Goal: Task Accomplishment & Management: Complete application form

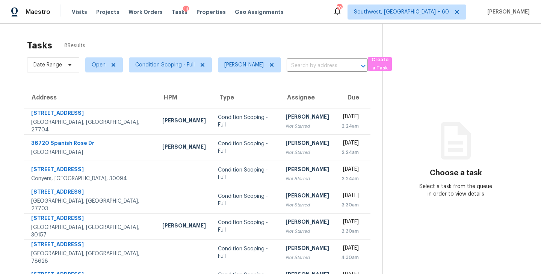
scroll to position [50, 0]
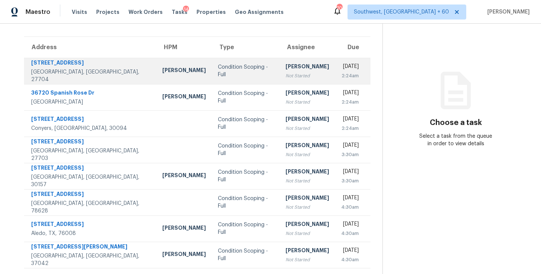
click at [285, 76] on div "Not Started" at bounding box center [307, 76] width 44 height 8
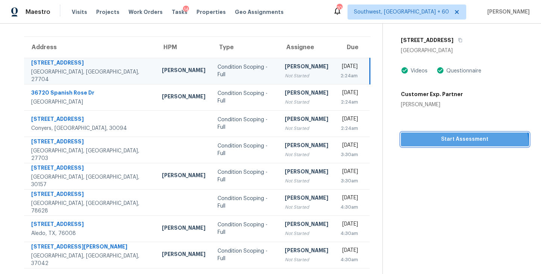
click at [457, 145] on button "Start Assessment" at bounding box center [465, 140] width 128 height 14
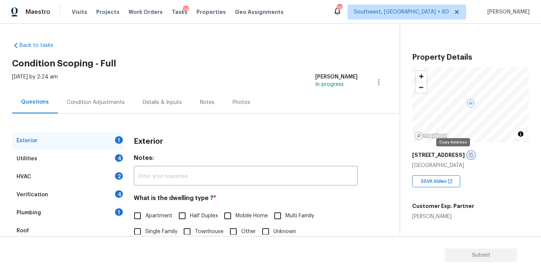
click at [469, 155] on icon "button" at bounding box center [471, 155] width 5 height 5
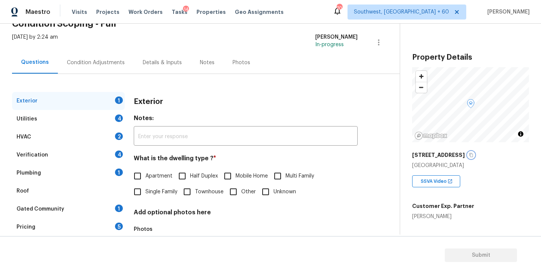
scroll to position [64, 0]
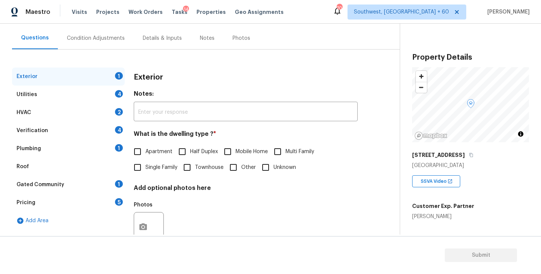
click at [148, 165] on span "Single Family" at bounding box center [161, 168] width 32 height 8
click at [145, 165] on input "Single Family" at bounding box center [138, 168] width 16 height 16
checkbox input "true"
click at [80, 98] on div "Utilities 4" at bounding box center [68, 95] width 113 height 18
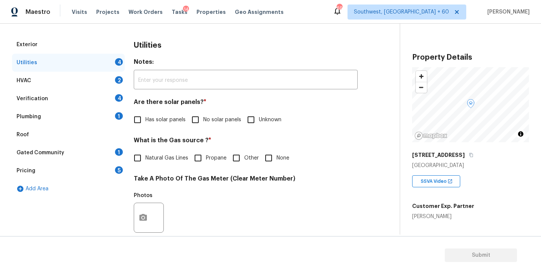
scroll to position [102, 0]
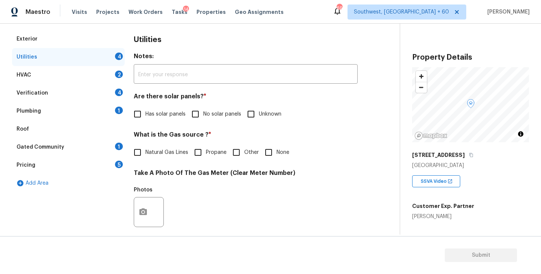
click at [203, 115] on input "No solar panels" at bounding box center [195, 114] width 16 height 16
checkbox input "true"
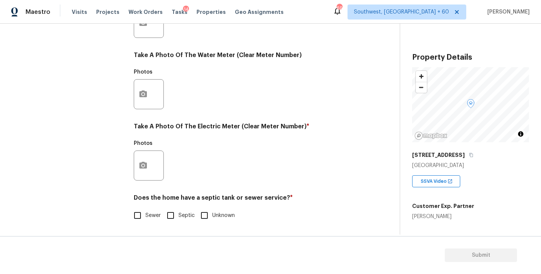
click at [145, 210] on input "Sewer" at bounding box center [138, 216] width 16 height 16
checkbox input "true"
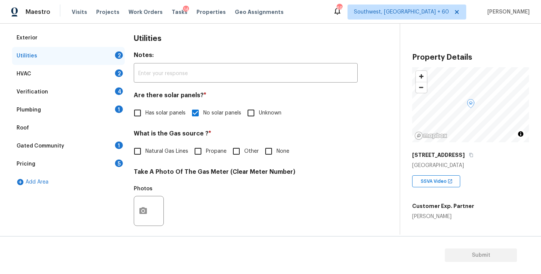
click at [89, 115] on div "Plumbing 1" at bounding box center [68, 110] width 113 height 18
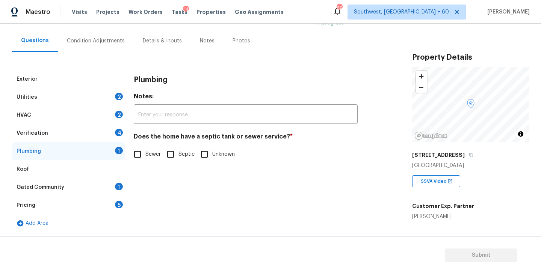
scroll to position [62, 0]
click at [143, 150] on input "Sewer" at bounding box center [138, 154] width 16 height 16
checkbox input "true"
click at [76, 186] on div "Gated Community 1" at bounding box center [68, 187] width 113 height 18
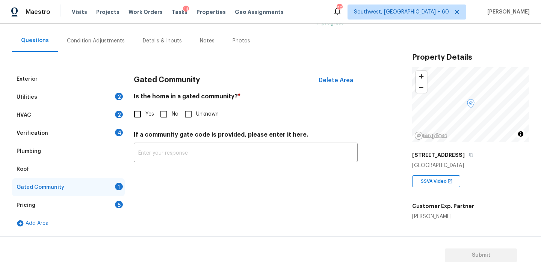
click at [159, 114] on input "No" at bounding box center [164, 114] width 16 height 16
checkbox input "true"
click at [98, 39] on div "Condition Adjustments" at bounding box center [96, 41] width 58 height 8
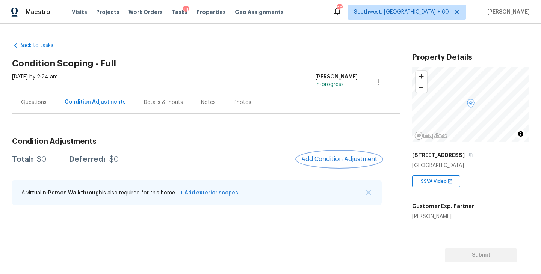
click at [329, 156] on span "Add Condition Adjustment" at bounding box center [339, 159] width 76 height 7
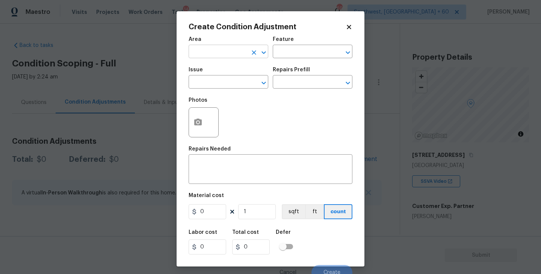
click at [225, 50] on input "text" at bounding box center [218, 53] width 59 height 12
click at [223, 81] on li "Interior Overall" at bounding box center [229, 81] width 80 height 12
type input "Interior Overall"
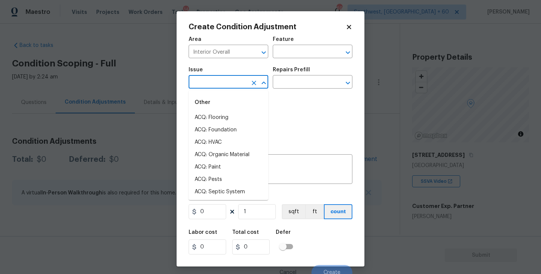
click at [225, 84] on input "text" at bounding box center [218, 83] width 59 height 12
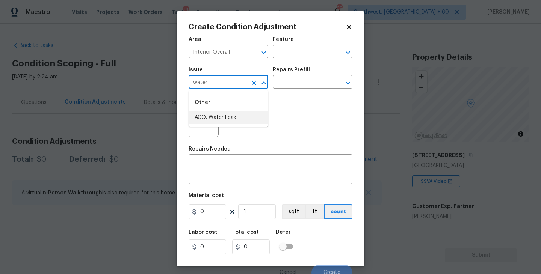
click at [222, 124] on ul "Other ACQ: Water Leak" at bounding box center [229, 109] width 80 height 36
click at [238, 110] on div "Other" at bounding box center [229, 103] width 80 height 18
click at [235, 118] on li "ACQ: Water Leak" at bounding box center [229, 118] width 80 height 12
type input "ACQ: Water Leak"
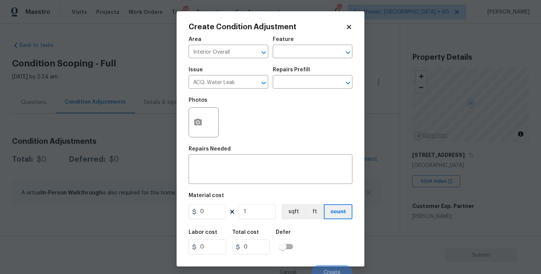
click at [296, 75] on div "Repairs Prefill" at bounding box center [313, 72] width 80 height 10
click at [297, 88] on input "text" at bounding box center [302, 83] width 59 height 12
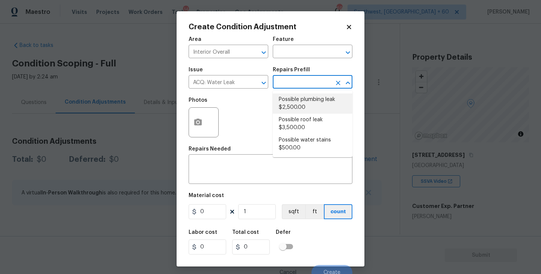
click at [293, 110] on li "Possible plumbing leak $2,500.00" at bounding box center [313, 104] width 80 height 20
type input "Acquisition"
type textarea "Acquisition Scope: Possible plumbing leak"
type input "2500"
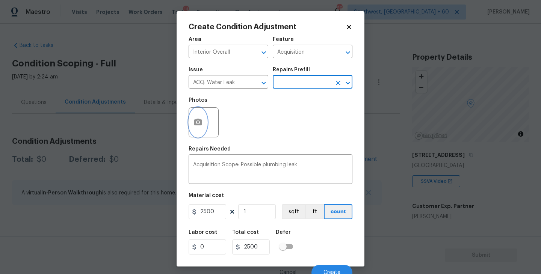
click at [192, 128] on button "button" at bounding box center [198, 122] width 18 height 29
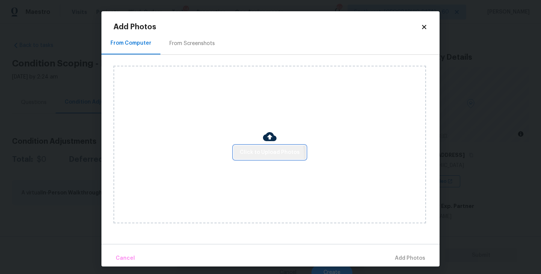
click at [252, 155] on span "Click to Upload Photos" at bounding box center [270, 152] width 60 height 9
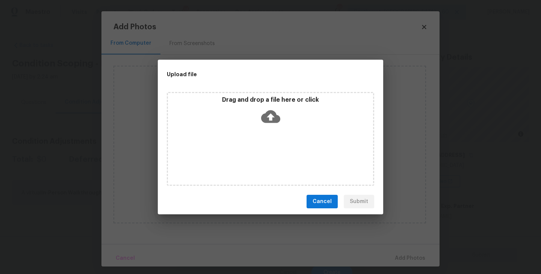
click at [262, 137] on div "Drag and drop a file here or click" at bounding box center [270, 139] width 207 height 94
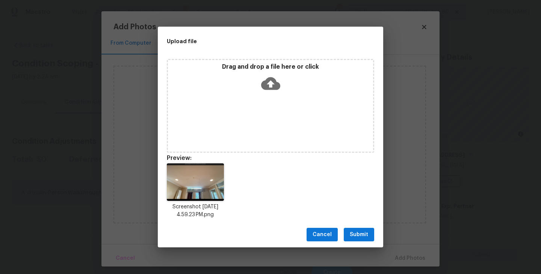
click at [355, 238] on span "Submit" at bounding box center [359, 234] width 18 height 9
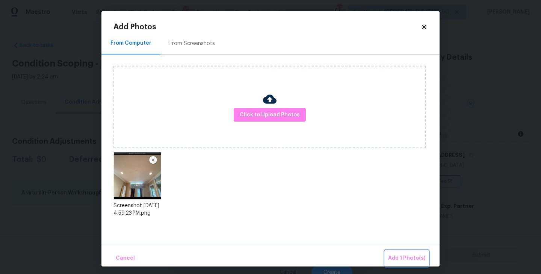
click at [391, 255] on span "Add 1 Photo(s)" at bounding box center [406, 258] width 37 height 9
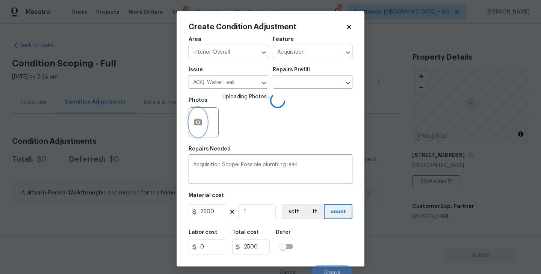
scroll to position [6, 0]
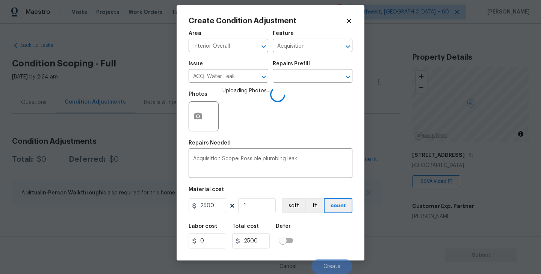
click at [326, 234] on div "Labor cost 0 Total cost 2500 Defer" at bounding box center [271, 236] width 164 height 34
click at [317, 242] on div "Labor cost 0 Total cost 2500 Defer" at bounding box center [271, 236] width 164 height 34
click at [317, 243] on div "Labor cost 0 Total cost 2500 Defer" at bounding box center [271, 236] width 164 height 34
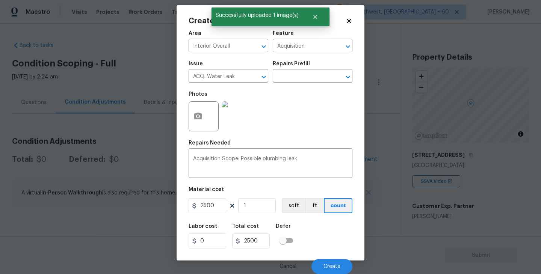
click at [317, 243] on div "Labor cost 0 Total cost 2500 Defer" at bounding box center [271, 236] width 164 height 34
click at [330, 264] on span "Create" at bounding box center [331, 267] width 17 height 6
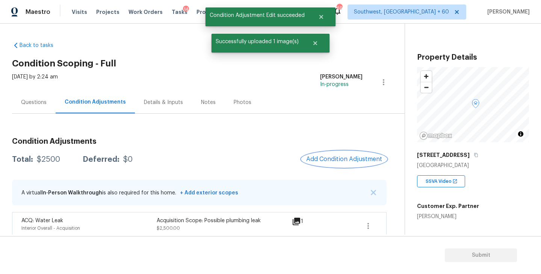
scroll to position [0, 0]
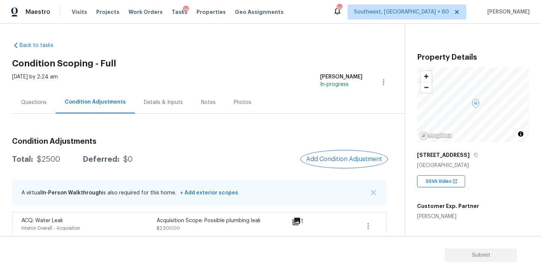
click at [340, 165] on button "Add Condition Adjustment" at bounding box center [344, 159] width 85 height 16
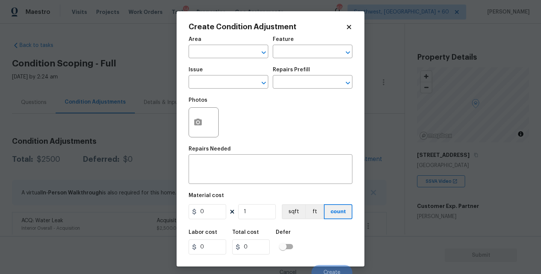
click at [230, 63] on span "Issue ​" at bounding box center [229, 78] width 80 height 30
click at [212, 47] on input "text" at bounding box center [218, 53] width 59 height 12
click at [216, 79] on li "Interior Overall" at bounding box center [229, 81] width 80 height 12
type input "Interior Overall"
click at [279, 62] on div "Area Interior Overall ​ Feature ​" at bounding box center [271, 47] width 164 height 30
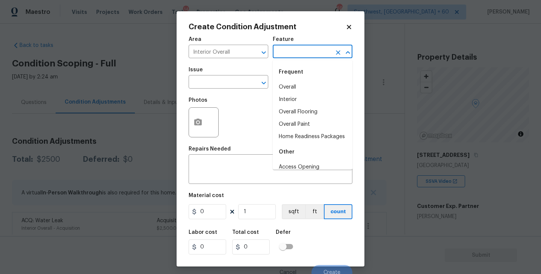
click at [287, 57] on input "text" at bounding box center [302, 53] width 59 height 12
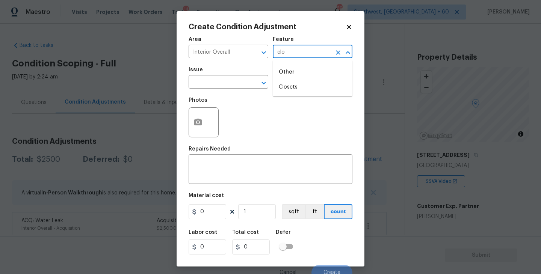
click at [291, 87] on li "Closets" at bounding box center [313, 87] width 80 height 12
type input "Closets"
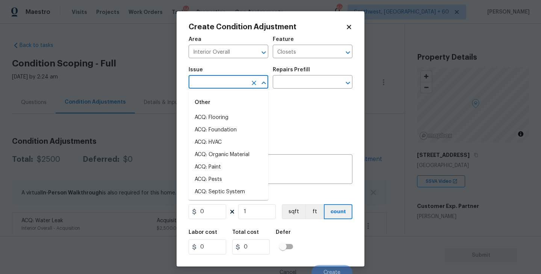
click at [227, 86] on input "text" at bounding box center [218, 83] width 59 height 12
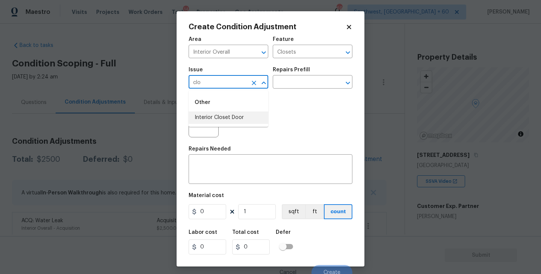
click at [223, 116] on li "Interior Closet Door" at bounding box center [229, 118] width 80 height 12
type input "Interior Closet Door"
click at [303, 95] on div "Photos" at bounding box center [271, 117] width 164 height 49
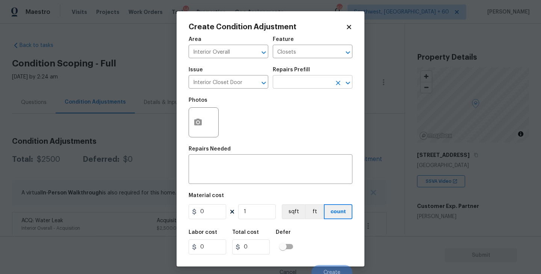
click at [317, 84] on input "text" at bounding box center [302, 83] width 59 height 12
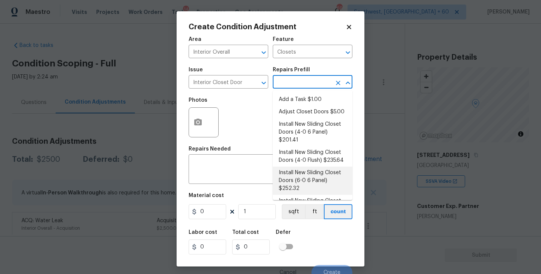
scroll to position [23, 0]
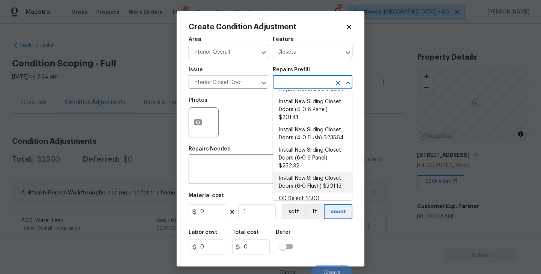
click at [308, 179] on li "Install New Sliding Closet Doors (6-0 Flush) $301.13" at bounding box center [313, 182] width 80 height 20
type input "Interior Door"
type textarea "Remove the existing door (if present). Install a new 6-0 bi-fold flush panel in…"
type input "301.13"
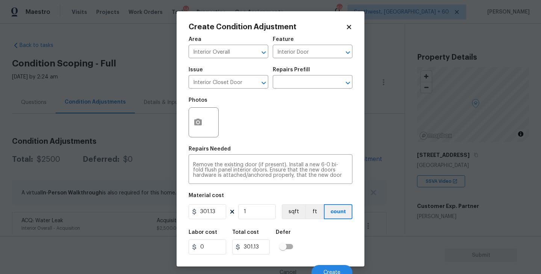
click at [184, 117] on div "Create Condition Adjustment Area Interior Overall ​ Feature Interior Door ​ Iss…" at bounding box center [271, 138] width 188 height 255
click at [204, 127] on button "button" at bounding box center [198, 122] width 18 height 29
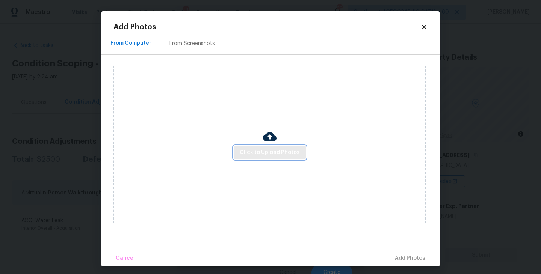
click at [290, 149] on span "Click to Upload Photos" at bounding box center [270, 152] width 60 height 9
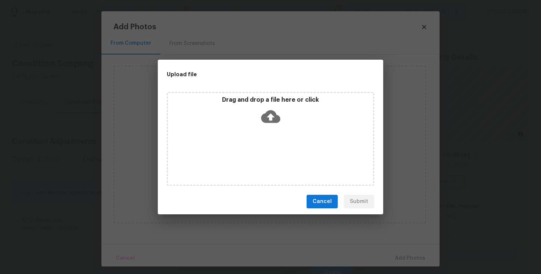
drag, startPoint x: 290, startPoint y: 149, endPoint x: 283, endPoint y: 135, distance: 15.5
click at [283, 135] on div "Drag and drop a file here or click" at bounding box center [270, 139] width 207 height 94
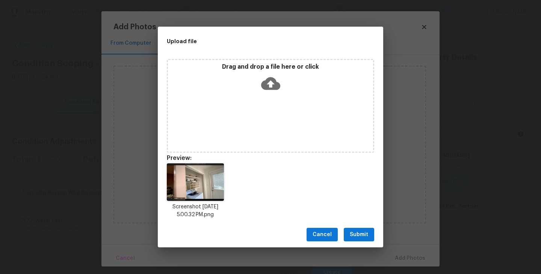
click at [358, 228] on button "Submit" at bounding box center [359, 235] width 30 height 14
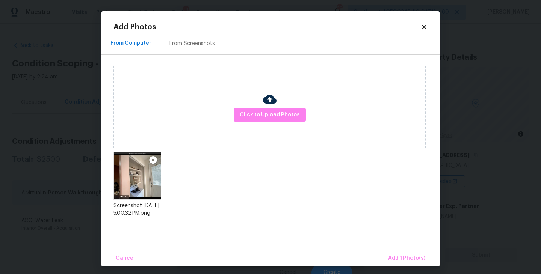
click at [393, 249] on div "Cancel Add 1 Photo(s)" at bounding box center [270, 255] width 338 height 23
click at [394, 255] on span "Add 1 Photo(s)" at bounding box center [406, 258] width 37 height 9
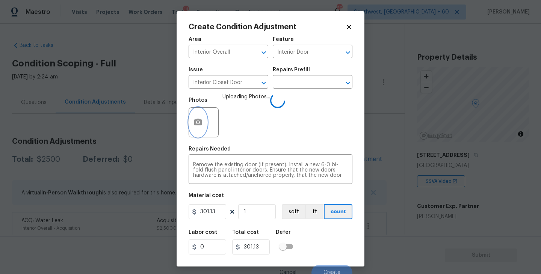
scroll to position [6, 0]
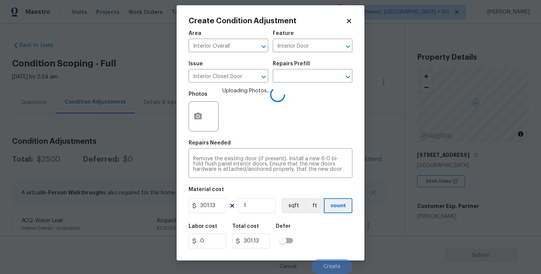
click at [334, 219] on div "Labor cost 0 Total cost 301.13 Defer" at bounding box center [271, 236] width 164 height 34
click at [337, 228] on div "Labor cost 0 Total cost 301.13 Defer" at bounding box center [271, 236] width 164 height 34
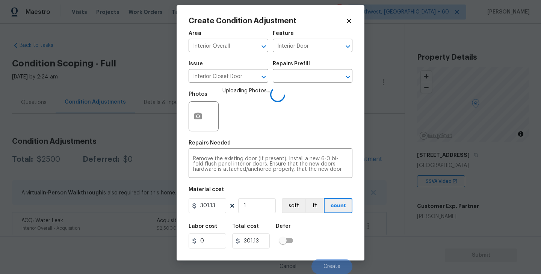
click at [337, 228] on div "Labor cost 0 Total cost 301.13 Defer" at bounding box center [271, 236] width 164 height 34
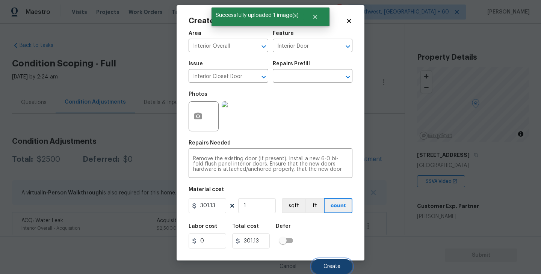
click at [340, 266] on span "Create" at bounding box center [331, 267] width 17 height 6
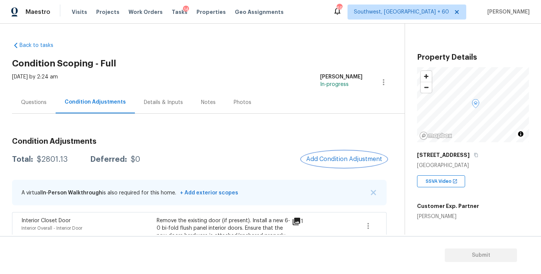
scroll to position [69, 0]
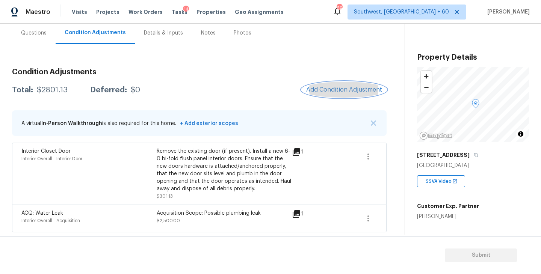
click at [338, 83] on button "Add Condition Adjustment" at bounding box center [344, 90] width 85 height 16
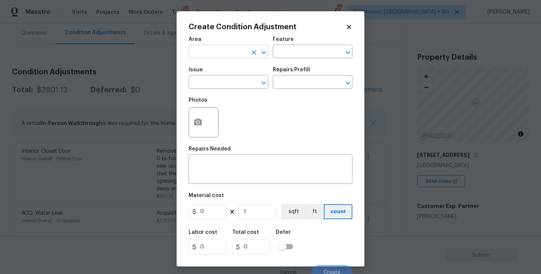
click at [226, 56] on input "text" at bounding box center [218, 53] width 59 height 12
click at [230, 81] on li "Exterior Overall" at bounding box center [229, 81] width 80 height 12
type input "Exterior Overall"
click at [279, 57] on input "text" at bounding box center [302, 53] width 59 height 12
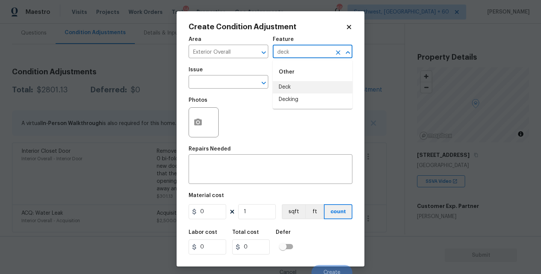
click at [285, 89] on li "Deck" at bounding box center [313, 87] width 80 height 12
type input "Deck"
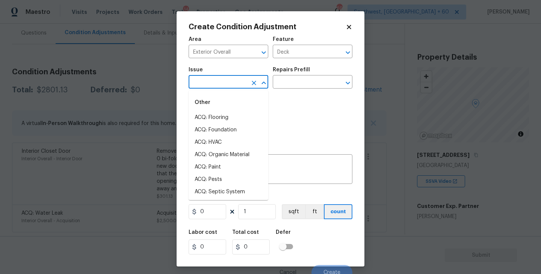
click at [231, 88] on input "text" at bounding box center [218, 83] width 59 height 12
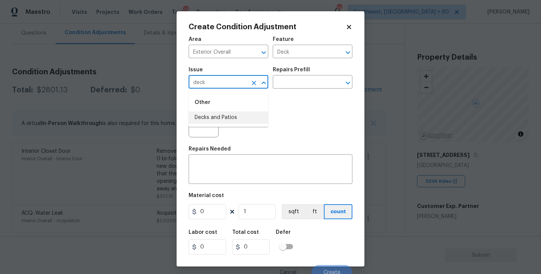
click at [227, 118] on li "Decks and Patios" at bounding box center [229, 118] width 80 height 12
type input "Decks and Patios"
click at [225, 160] on div "x ​" at bounding box center [271, 170] width 164 height 28
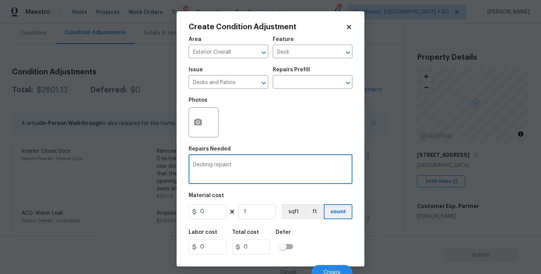
type textarea "Decking repaint"
click at [177, 210] on div "Create Condition Adjustment Area Exterior Overall ​ Feature Deck ​ Issue Decks …" at bounding box center [271, 138] width 188 height 255
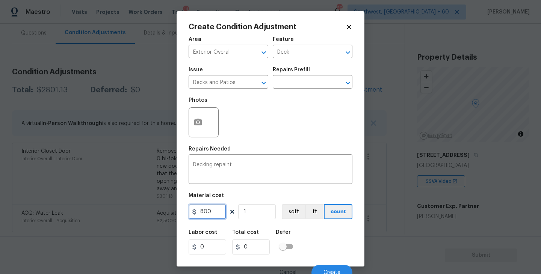
type input "800"
click at [201, 122] on icon "button" at bounding box center [198, 122] width 8 height 7
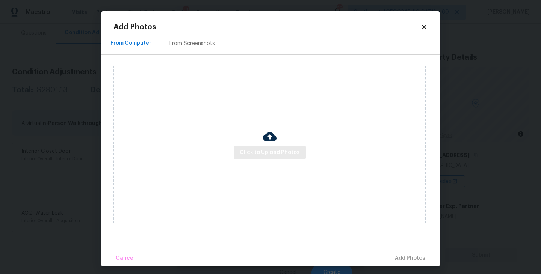
click at [268, 145] on div "Click to Upload Photos" at bounding box center [269, 145] width 312 height 158
click at [268, 148] on span "Click to Upload Photos" at bounding box center [270, 152] width 60 height 9
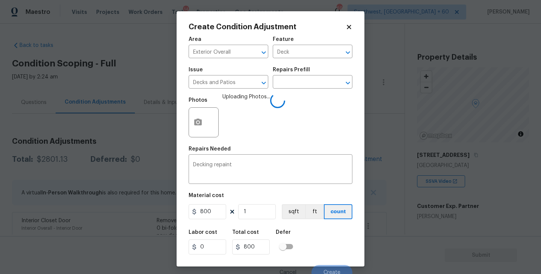
scroll to position [6, 0]
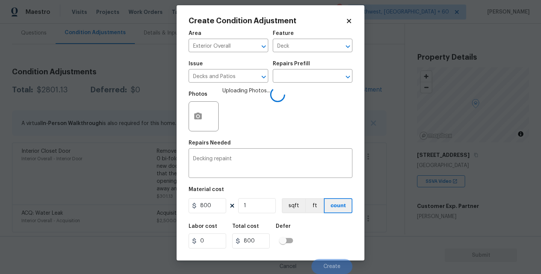
click at [325, 238] on div "Labor cost 0 Total cost 800 Defer" at bounding box center [271, 236] width 164 height 34
click at [334, 241] on div "Labor cost 0 Total cost 800 Defer" at bounding box center [271, 236] width 164 height 34
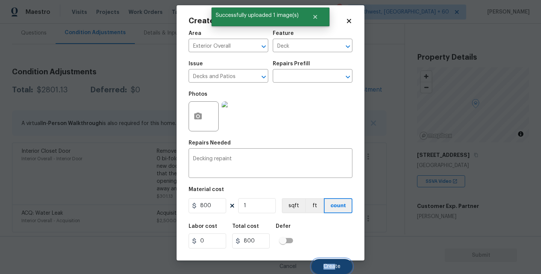
click at [334, 264] on span "Create" at bounding box center [331, 267] width 17 height 6
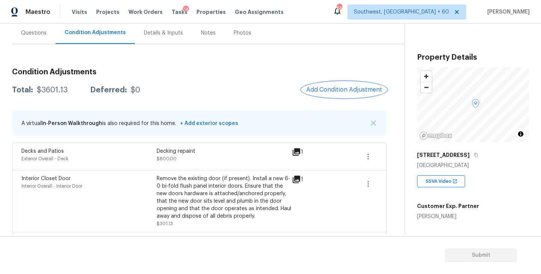
scroll to position [97, 0]
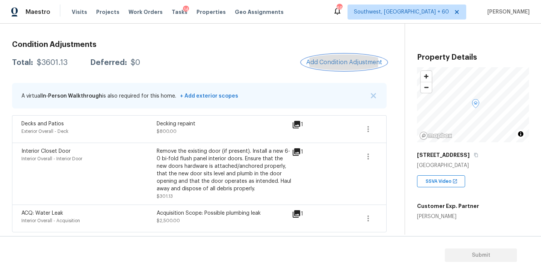
click at [320, 63] on span "Add Condition Adjustment" at bounding box center [344, 62] width 76 height 7
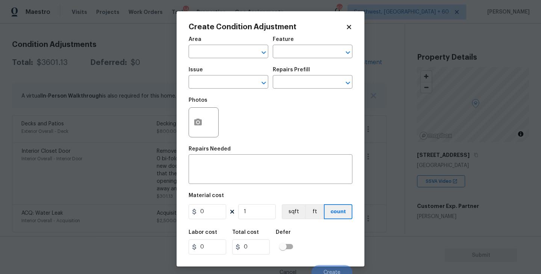
click at [217, 59] on span "Area ​" at bounding box center [229, 47] width 80 height 30
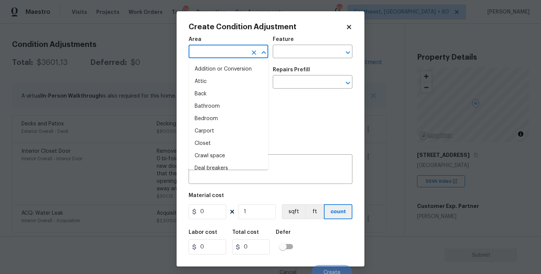
click at [208, 57] on input "text" at bounding box center [218, 53] width 59 height 12
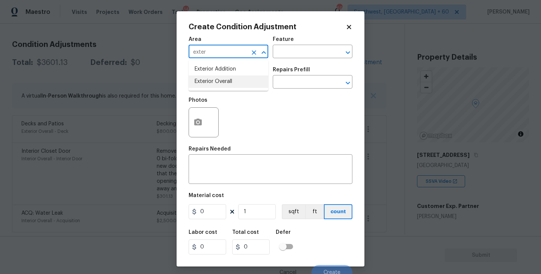
click at [229, 83] on li "Exterior Overall" at bounding box center [229, 81] width 80 height 12
type input "Exterior Overall"
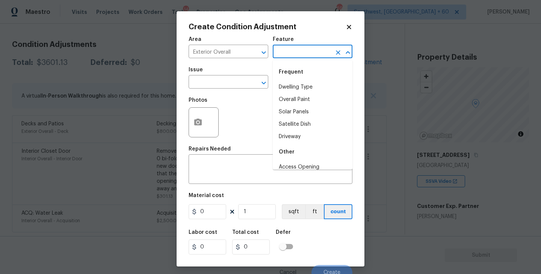
click at [284, 54] on input "text" at bounding box center [302, 53] width 59 height 12
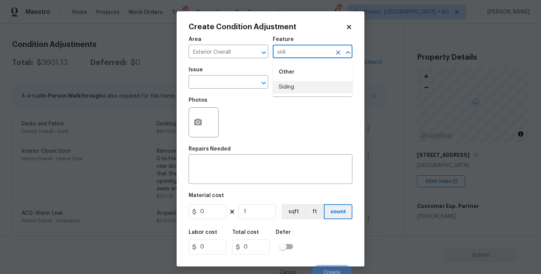
click at [283, 83] on li "Siding" at bounding box center [313, 87] width 80 height 12
click at [245, 82] on div "​" at bounding box center [229, 83] width 80 height 12
type input "Siding"
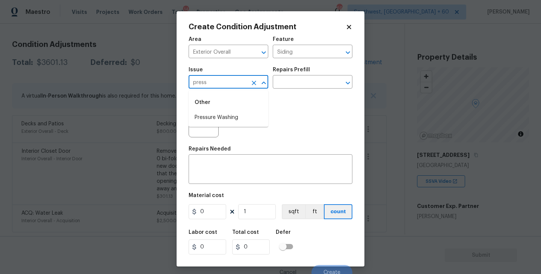
click at [242, 122] on li "Pressure Washing" at bounding box center [229, 118] width 80 height 12
type input "Pressure Washing"
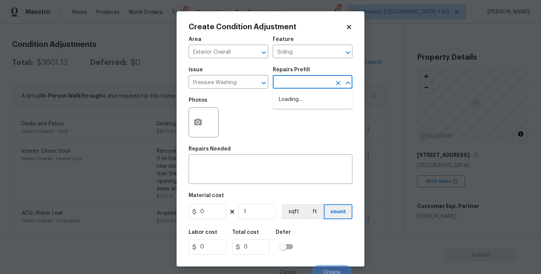
click at [306, 83] on input "text" at bounding box center [302, 83] width 59 height 12
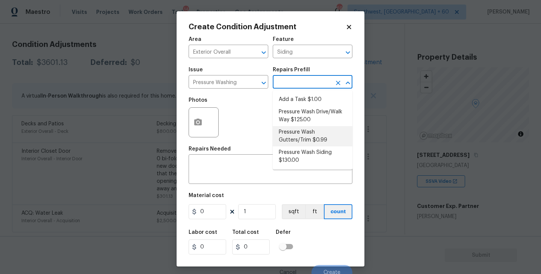
click at [294, 155] on li "Pressure Wash Siding $130.00" at bounding box center [313, 156] width 80 height 20
type textarea "Protect areas as needed for pressure washing. Pressure wash the siding on the h…"
type input "130"
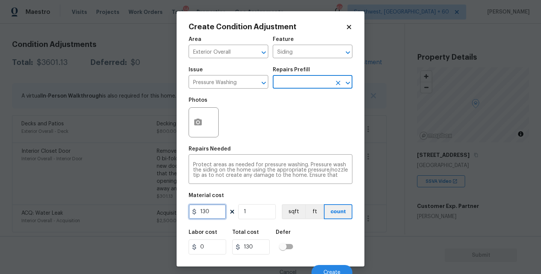
drag, startPoint x: 217, startPoint y: 210, endPoint x: 172, endPoint y: 211, distance: 45.1
click at [198, 211] on input "130" at bounding box center [208, 211] width 38 height 15
type input "200"
click at [202, 138] on div "Photos" at bounding box center [205, 117] width 32 height 49
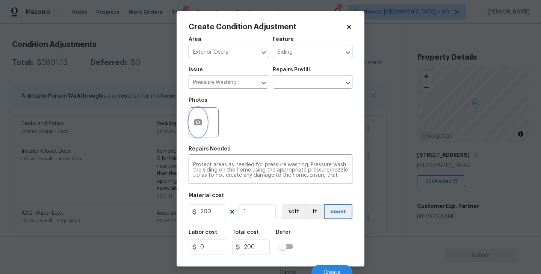
click at [202, 130] on button "button" at bounding box center [198, 122] width 18 height 29
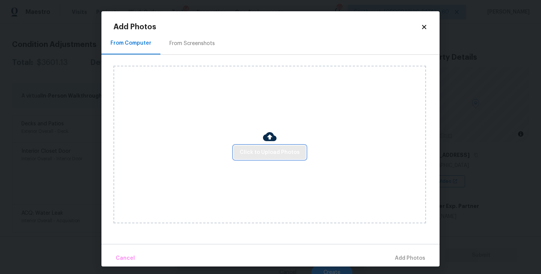
click at [270, 154] on span "Click to Upload Photos" at bounding box center [270, 152] width 60 height 9
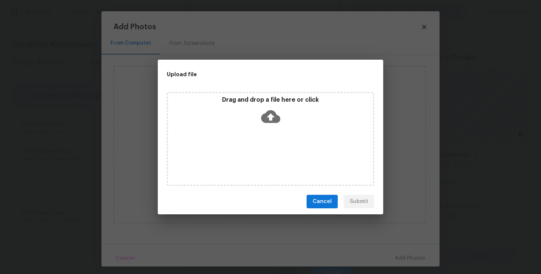
click at [272, 135] on div "Drag and drop a file here or click" at bounding box center [270, 139] width 207 height 94
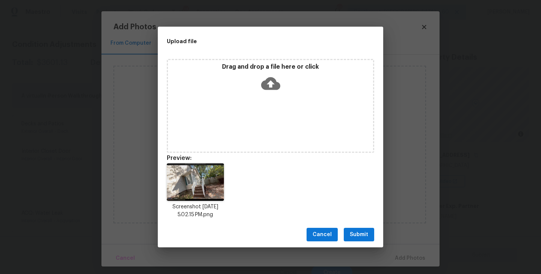
click at [354, 237] on span "Submit" at bounding box center [359, 234] width 18 height 9
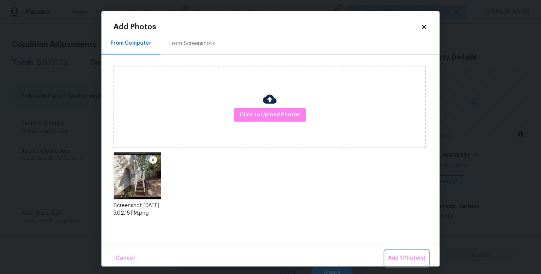
click at [403, 258] on span "Add 1 Photo(s)" at bounding box center [406, 258] width 37 height 9
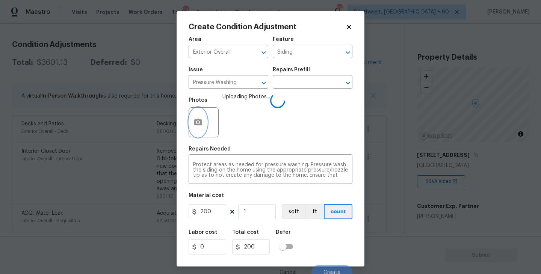
scroll to position [6, 0]
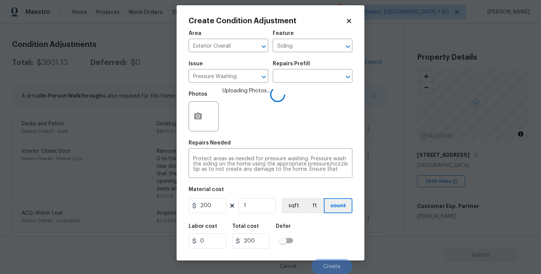
click at [332, 227] on div "Labor cost 0 Total cost 200 Defer" at bounding box center [271, 236] width 164 height 34
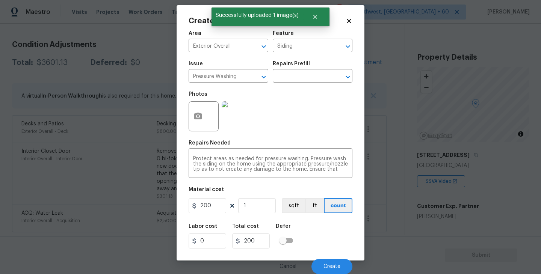
click at [332, 257] on div "Cancel Create" at bounding box center [271, 263] width 164 height 21
click at [331, 261] on button "Create" at bounding box center [331, 266] width 41 height 15
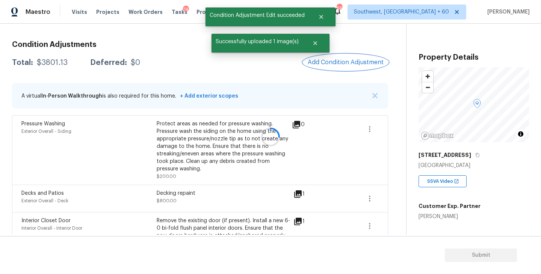
scroll to position [0, 0]
click at [345, 63] on span "Add Condition Adjustment" at bounding box center [344, 62] width 76 height 7
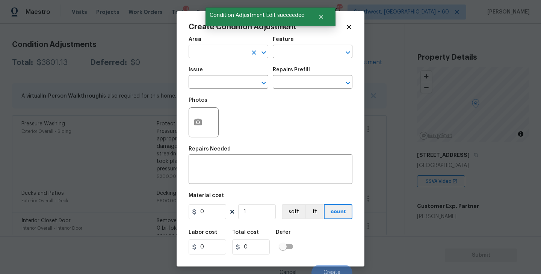
click at [206, 57] on input "text" at bounding box center [218, 53] width 59 height 12
click at [216, 78] on li "Exterior Overall" at bounding box center [229, 81] width 80 height 12
type input "Exterior Overall"
click at [285, 48] on input "text" at bounding box center [302, 53] width 59 height 12
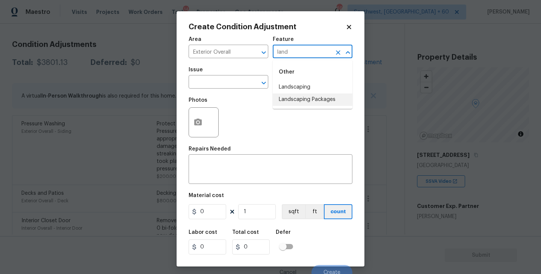
click at [312, 103] on li "Landscaping Packages" at bounding box center [313, 100] width 80 height 12
type input "Landscaping Packages"
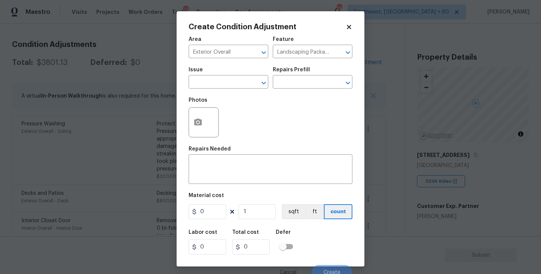
click at [238, 89] on span "Issue ​" at bounding box center [229, 78] width 80 height 30
click at [219, 87] on input "text" at bounding box center [218, 83] width 59 height 12
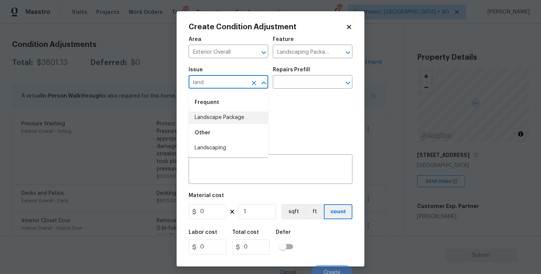
click at [214, 118] on li "Landscape Package" at bounding box center [229, 118] width 80 height 12
type input "Landscape Package"
click at [288, 83] on input "text" at bounding box center [302, 83] width 59 height 12
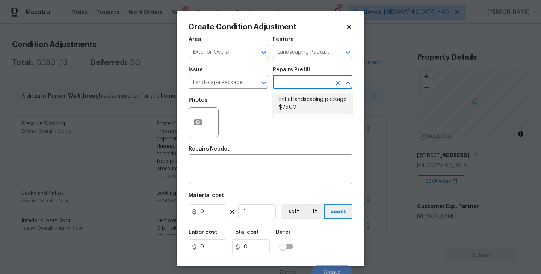
click at [292, 101] on li "Initial landscaping package $75.00" at bounding box center [313, 104] width 80 height 20
type input "Home Readiness Packages"
type textarea "Mowing of grass up to 6" in height. Mow, edge along driveways & sidewalks, trim…"
type input "75"
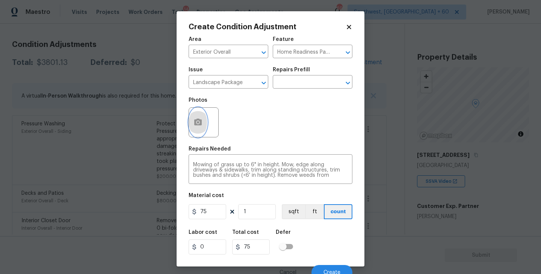
click at [204, 128] on button "button" at bounding box center [198, 122] width 18 height 29
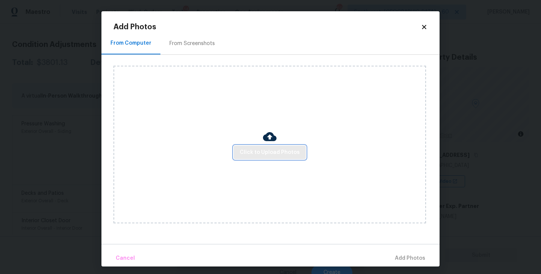
click at [257, 148] on span "Click to Upload Photos" at bounding box center [270, 152] width 60 height 9
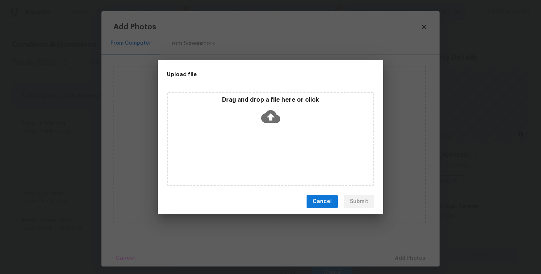
click at [266, 125] on icon at bounding box center [270, 116] width 19 height 19
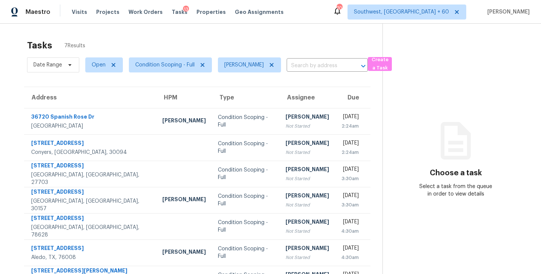
scroll to position [24, 0]
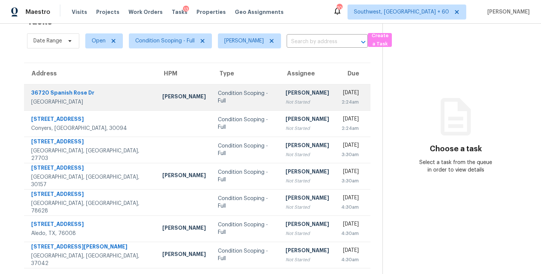
click at [285, 100] on div "Not Started" at bounding box center [307, 102] width 44 height 8
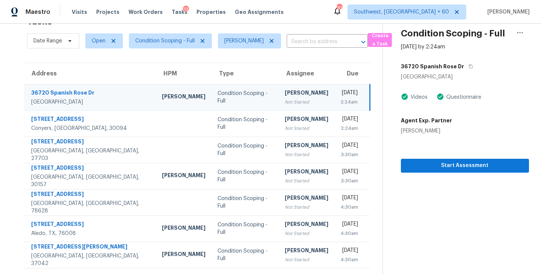
click at [285, 98] on div "Not Started" at bounding box center [307, 102] width 44 height 8
click at [431, 162] on span "Start Assessment" at bounding box center [465, 165] width 116 height 9
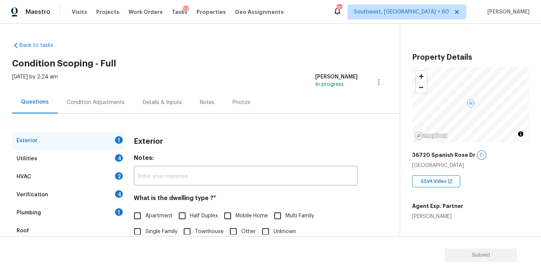
click at [479, 155] on icon "button" at bounding box center [481, 155] width 5 height 5
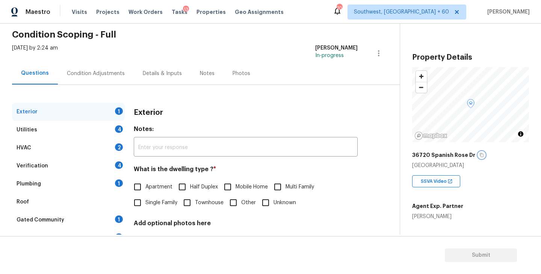
scroll to position [35, 0]
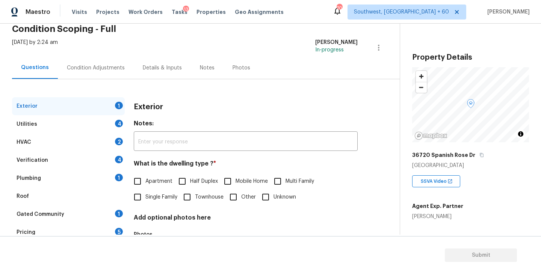
click at [168, 193] on label "Single Family" at bounding box center [154, 197] width 48 height 16
click at [145, 193] on input "Single Family" at bounding box center [138, 197] width 16 height 16
checkbox input "true"
click at [96, 115] on div "Exterior" at bounding box center [68, 106] width 113 height 18
click at [100, 124] on div "Utilities 4" at bounding box center [68, 124] width 113 height 18
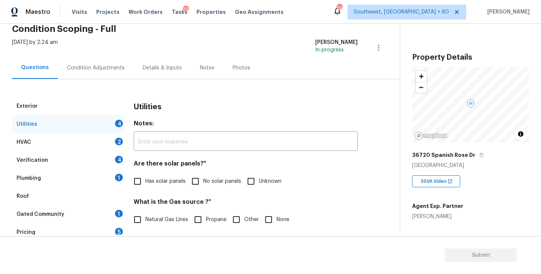
click at [198, 178] on input "No solar panels" at bounding box center [195, 182] width 16 height 16
checkbox input "true"
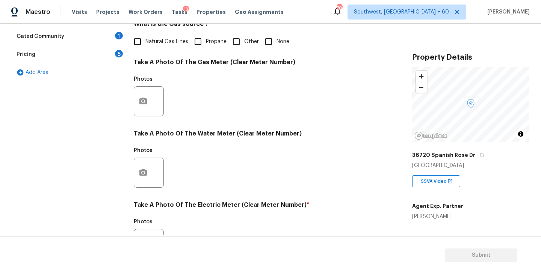
scroll to position [291, 0]
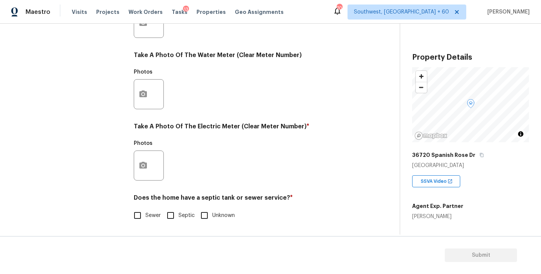
click at [152, 211] on label "Sewer" at bounding box center [145, 216] width 31 height 16
click at [145, 211] on input "Sewer" at bounding box center [138, 216] width 16 height 16
checkbox input "true"
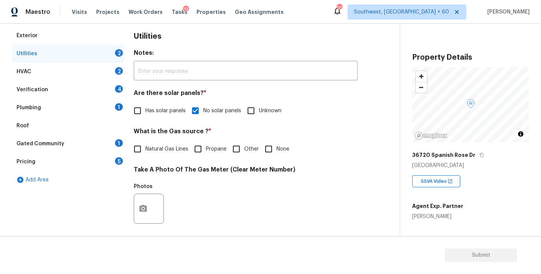
click at [68, 112] on div "Plumbing 1" at bounding box center [68, 108] width 113 height 18
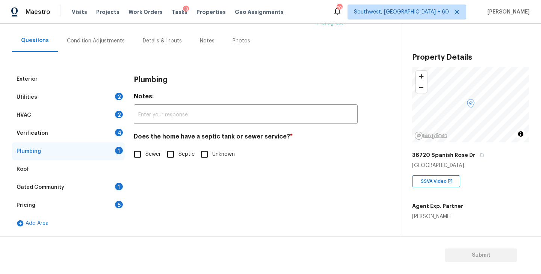
scroll to position [62, 0]
click at [142, 152] on input "Sewer" at bounding box center [138, 154] width 16 height 16
checkbox input "true"
click at [82, 192] on div "Gated Community 1" at bounding box center [68, 187] width 113 height 18
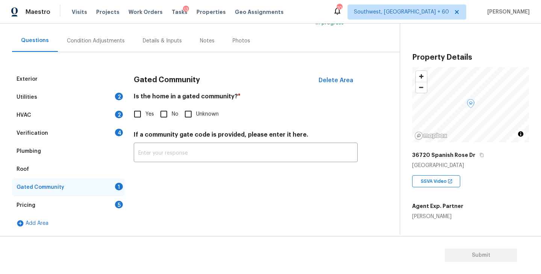
click at [166, 117] on input "No" at bounding box center [164, 114] width 16 height 16
checkbox input "true"
click at [99, 44] on div "Condition Adjustments" at bounding box center [96, 41] width 76 height 22
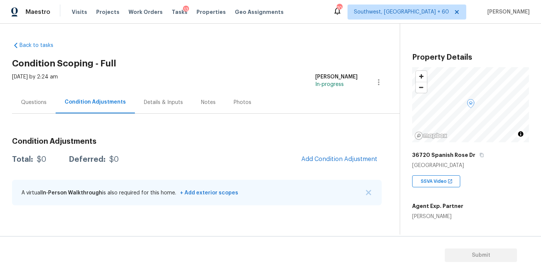
click at [217, 71] on div "Back to tasks Condition Scoping - Full Thu, Sep 25 2025 by 2:24 am Sakthivel Ch…" at bounding box center [206, 125] width 388 height 179
click at [195, 62] on h2 "Condition Scoping - Full" at bounding box center [206, 64] width 388 height 8
click at [247, 73] on div "Thu, Sep 25 2025 by 2:24 am Sakthivel Chandran In-progress" at bounding box center [206, 82] width 388 height 18
click at [219, 81] on div "Thu, Sep 25 2025 by 2:24 am Sakthivel Chandran In-progress" at bounding box center [206, 82] width 388 height 18
click at [344, 155] on button "Add Condition Adjustment" at bounding box center [339, 159] width 85 height 16
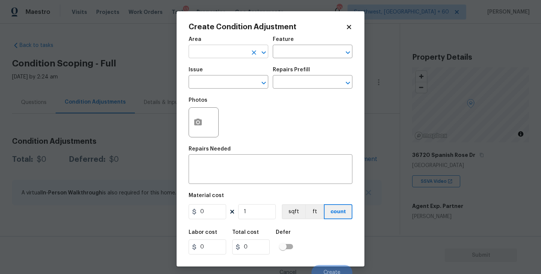
click at [221, 50] on input "text" at bounding box center [218, 53] width 59 height 12
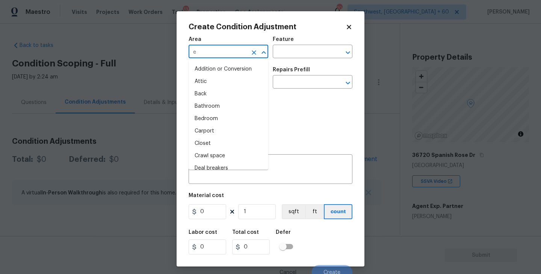
type input "ex"
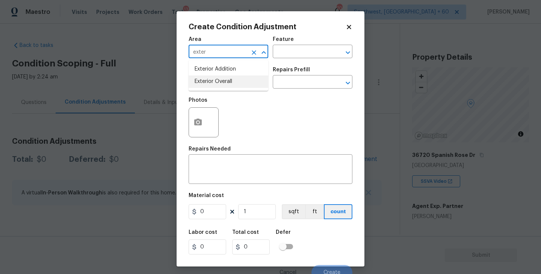
click at [225, 83] on li "Exterior Overall" at bounding box center [229, 81] width 80 height 12
type input "Exterior Overall"
click at [296, 48] on input "text" at bounding box center [302, 53] width 59 height 12
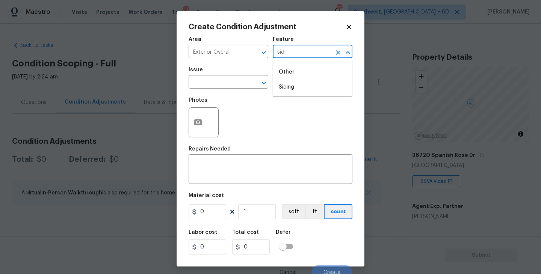
click at [289, 80] on div "Other" at bounding box center [313, 72] width 80 height 18
click at [288, 83] on li "Siding" at bounding box center [313, 87] width 80 height 12
type input "Siding"
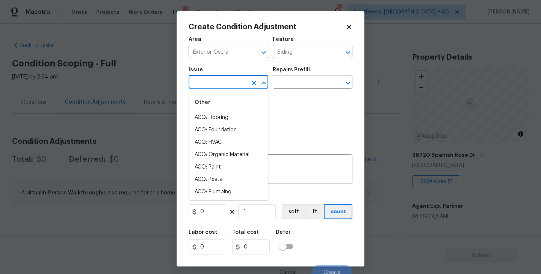
click at [226, 86] on input "text" at bounding box center [218, 83] width 59 height 12
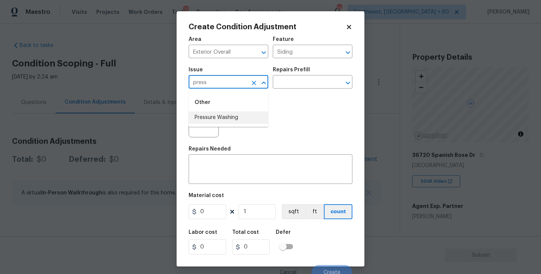
click at [225, 117] on li "Pressure Washing" at bounding box center [229, 118] width 80 height 12
type input "Pressure Washing"
click at [319, 86] on input "text" at bounding box center [302, 83] width 59 height 12
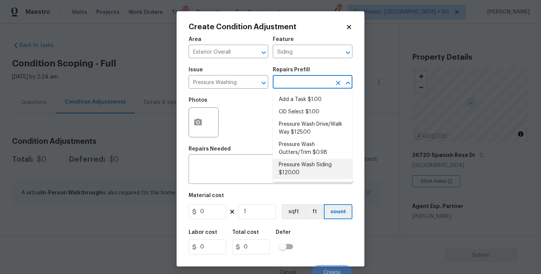
click at [290, 175] on li "Pressure Wash Siding $120.00" at bounding box center [313, 169] width 80 height 20
type textarea "Protect areas as needed for pressure washing. Pressure wash the siding on the h…"
type input "120"
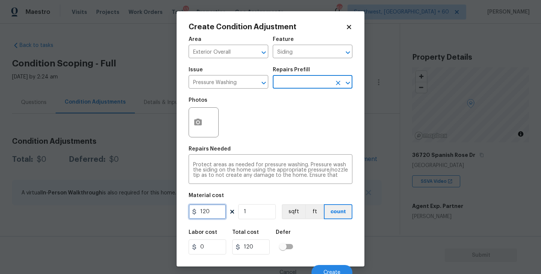
drag, startPoint x: 215, startPoint y: 214, endPoint x: 156, endPoint y: 215, distance: 58.6
click at [156, 215] on div "Create Condition Adjustment Area Exterior Overall ​ Feature Siding ​ Issue Pres…" at bounding box center [270, 137] width 541 height 274
type input "200"
click at [202, 123] on button "button" at bounding box center [198, 122] width 18 height 29
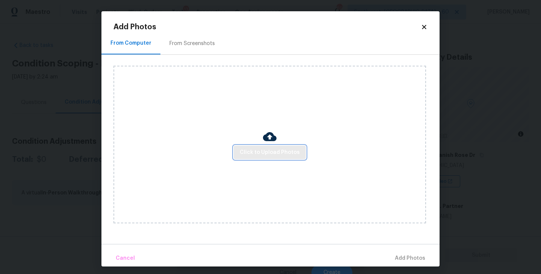
click at [270, 151] on span "Click to Upload Photos" at bounding box center [270, 152] width 60 height 9
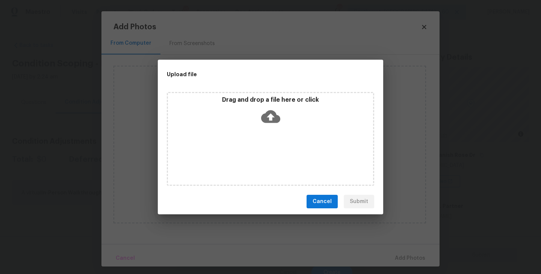
click at [271, 123] on icon at bounding box center [270, 116] width 19 height 19
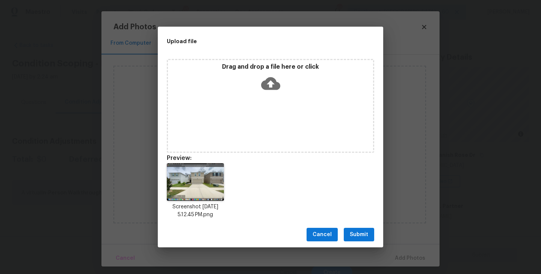
click at [359, 237] on span "Submit" at bounding box center [359, 234] width 18 height 9
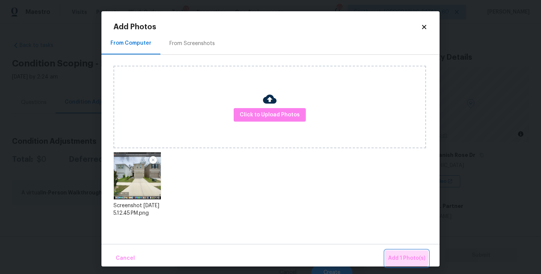
drag, startPoint x: 404, startPoint y: 257, endPoint x: 397, endPoint y: 256, distance: 6.9
click at [404, 257] on span "Add 1 Photo(s)" at bounding box center [406, 258] width 37 height 9
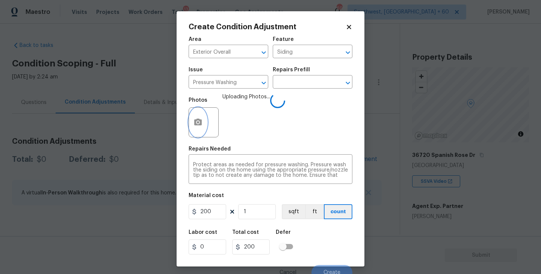
scroll to position [6, 0]
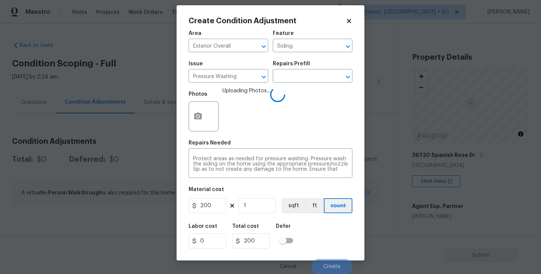
click at [321, 235] on div "Labor cost 0 Total cost 200 Defer" at bounding box center [271, 236] width 164 height 34
click at [324, 243] on div "Labor cost 0 Total cost 200 Defer" at bounding box center [271, 236] width 164 height 34
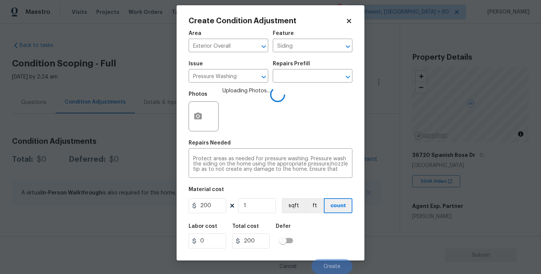
click at [324, 243] on div "Labor cost 0 Total cost 200 Defer" at bounding box center [271, 236] width 164 height 34
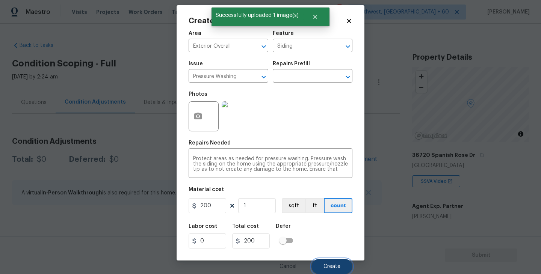
click at [329, 261] on button "Create" at bounding box center [331, 266] width 41 height 15
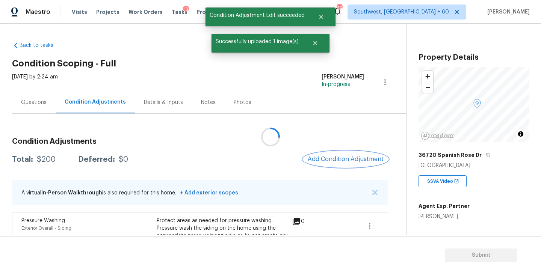
scroll to position [0, 0]
click at [335, 160] on span "Add Condition Adjustment" at bounding box center [344, 159] width 76 height 7
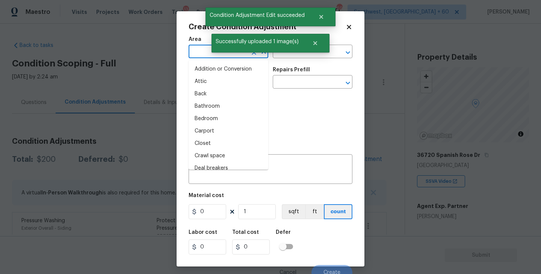
click at [199, 56] on input "text" at bounding box center [218, 53] width 59 height 12
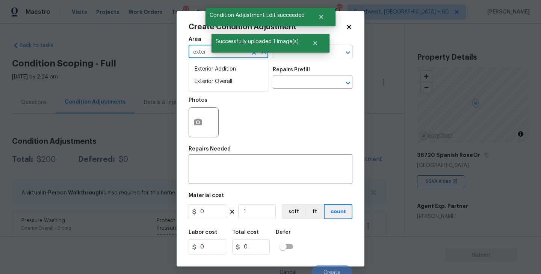
drag, startPoint x: 199, startPoint y: 56, endPoint x: 205, endPoint y: 68, distance: 14.1
click at [199, 56] on input "exter" at bounding box center [218, 53] width 59 height 12
click at [216, 80] on li "Exterior Overall" at bounding box center [229, 81] width 80 height 12
type input "Exterior Overall"
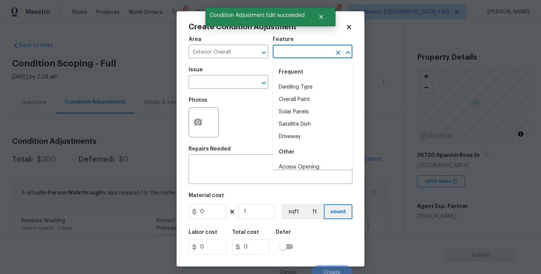
click at [293, 57] on input "text" at bounding box center [302, 53] width 59 height 12
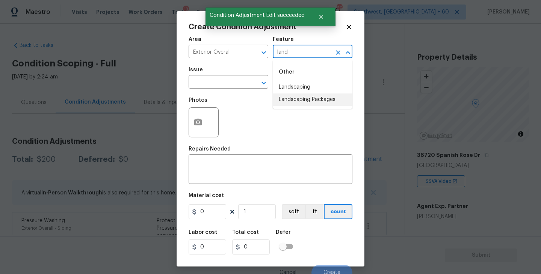
click at [307, 98] on li "Landscaping Packages" at bounding box center [313, 100] width 80 height 12
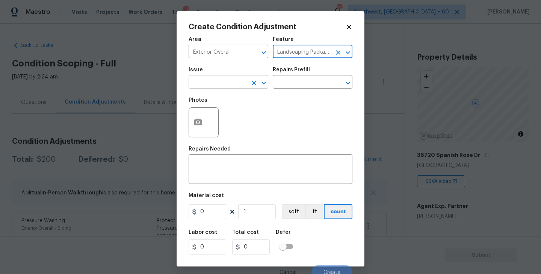
type input "Landscaping Packages"
click at [224, 77] on input "text" at bounding box center [218, 83] width 59 height 12
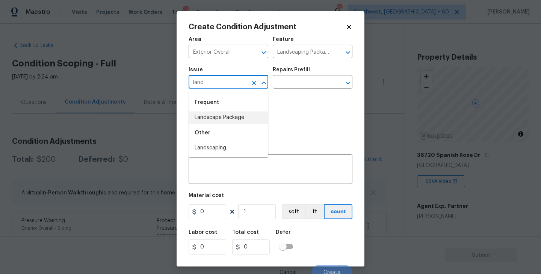
click at [231, 116] on li "Landscape Package" at bounding box center [229, 118] width 80 height 12
type input "Landscape Package"
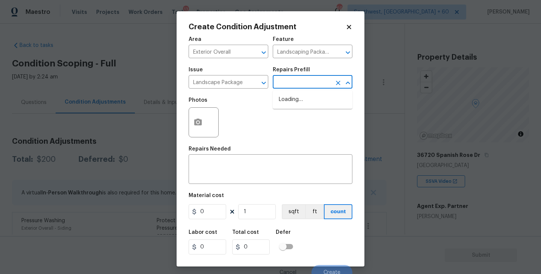
click at [282, 82] on input "text" at bounding box center [302, 83] width 59 height 12
click at [289, 104] on li "Initial landscaping package $300.00" at bounding box center [313, 104] width 80 height 20
type input "Home Readiness Packages"
type textarea "Mowing of grass up to 6" in height. Mow, edge along driveways & sidewalks, trim…"
type input "300"
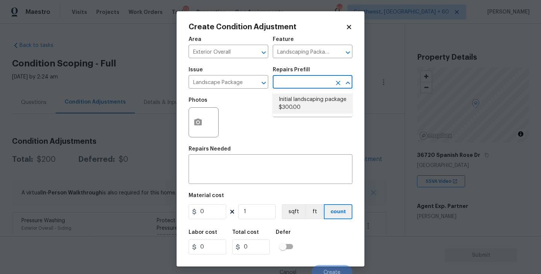
type input "300"
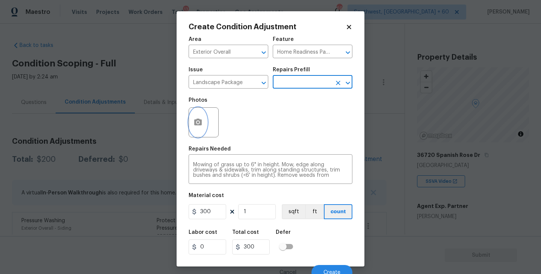
click at [202, 130] on button "button" at bounding box center [198, 122] width 18 height 29
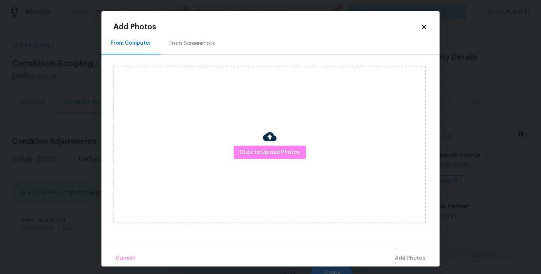
click at [240, 145] on div "Click to Upload Photos" at bounding box center [269, 145] width 312 height 158
click at [268, 149] on span "Click to Upload Photos" at bounding box center [270, 152] width 60 height 9
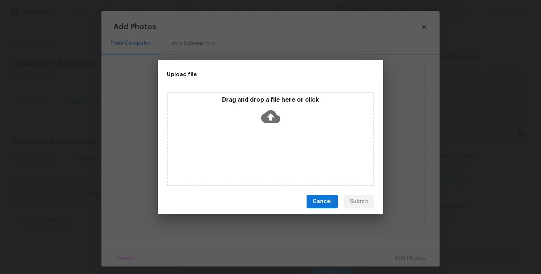
click at [272, 123] on icon at bounding box center [270, 116] width 19 height 19
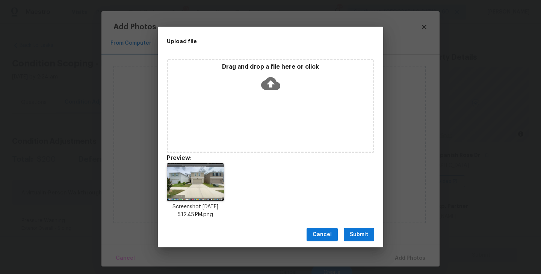
click at [361, 234] on span "Submit" at bounding box center [359, 234] width 18 height 9
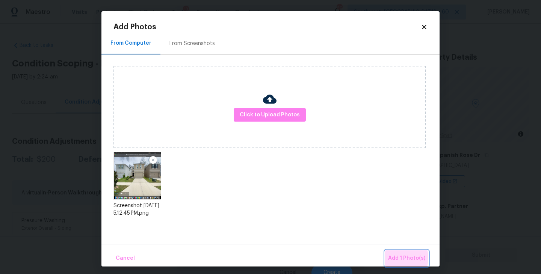
click at [394, 258] on span "Add 1 Photo(s)" at bounding box center [406, 258] width 37 height 9
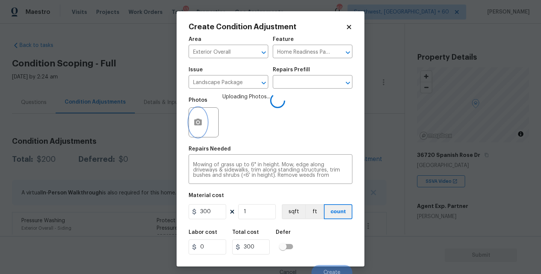
scroll to position [6, 0]
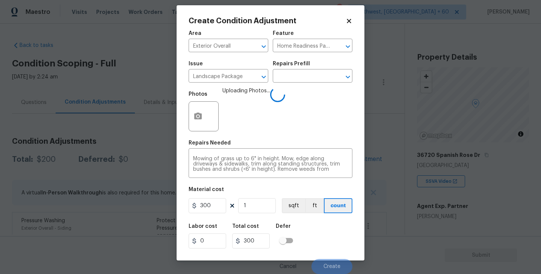
click at [328, 228] on div "Labor cost 0 Total cost 300 Defer" at bounding box center [271, 236] width 164 height 34
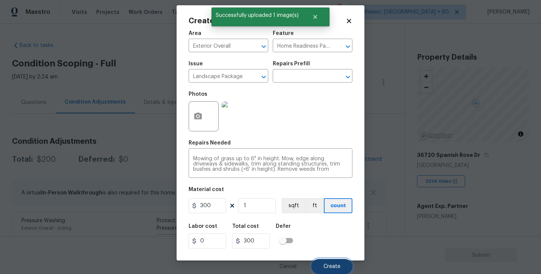
click at [331, 261] on button "Create" at bounding box center [331, 266] width 41 height 15
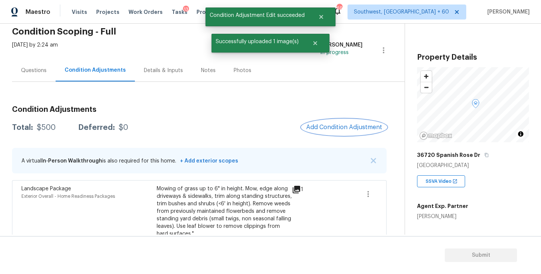
scroll to position [53, 0]
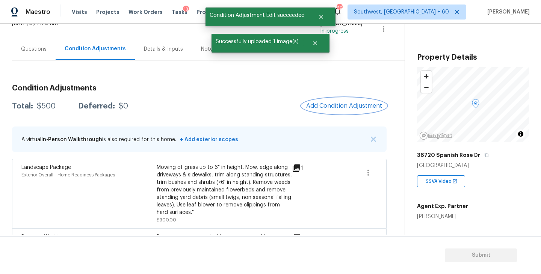
click at [321, 105] on span "Add Condition Adjustment" at bounding box center [344, 106] width 76 height 7
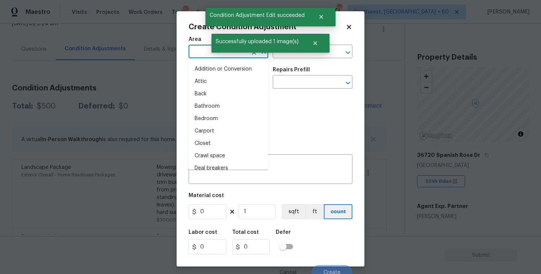
click at [207, 54] on input "text" at bounding box center [218, 53] width 59 height 12
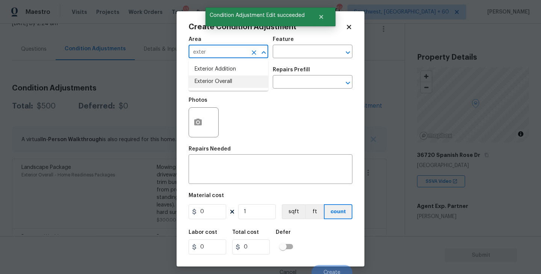
click at [220, 83] on li "Exterior Overall" at bounding box center [229, 81] width 80 height 12
type input "Exterior Overall"
click at [220, 83] on input "text" at bounding box center [218, 83] width 59 height 12
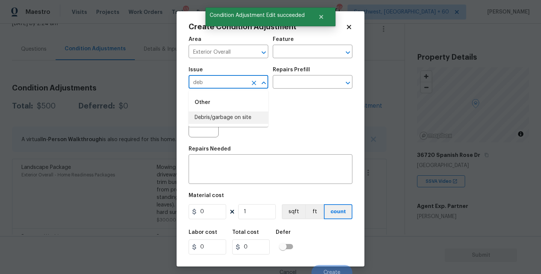
click at [226, 116] on li "Debris/garbage on site" at bounding box center [229, 118] width 80 height 12
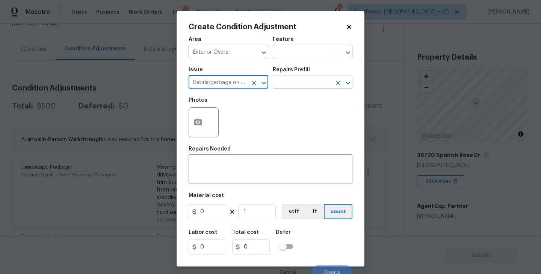
type input "Debris/garbage on site"
click at [293, 78] on input "text" at bounding box center [302, 83] width 59 height 12
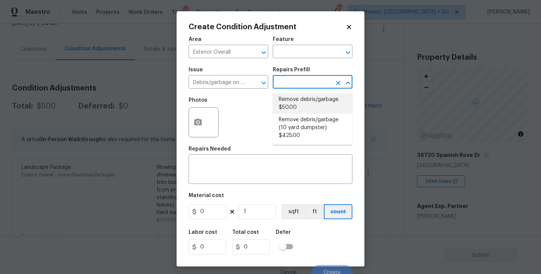
click at [294, 104] on li "Remove debris/garbage $50.00" at bounding box center [313, 104] width 80 height 20
type textarea "Remove, haul off, and properly dispose of any debris left by seller to offsite …"
type input "50"
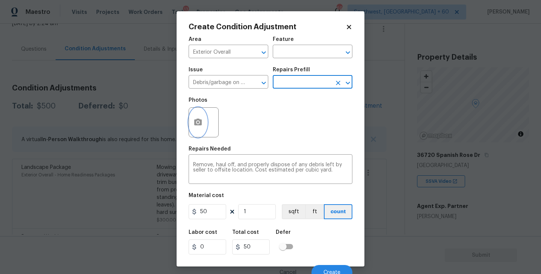
click at [201, 128] on button "button" at bounding box center [198, 122] width 18 height 29
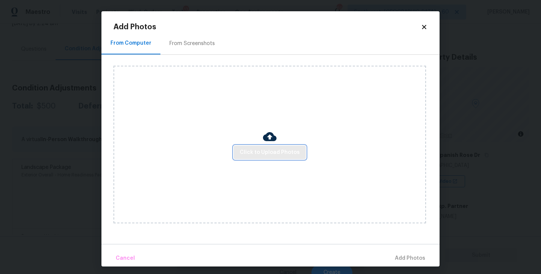
click at [277, 151] on span "Click to Upload Photos" at bounding box center [270, 152] width 60 height 9
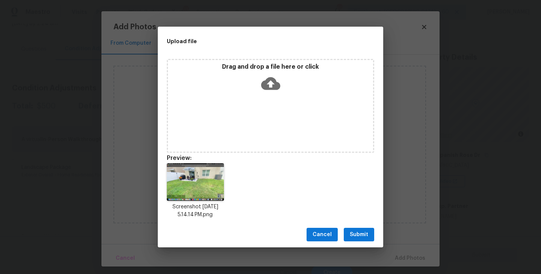
click at [363, 232] on span "Submit" at bounding box center [359, 234] width 18 height 9
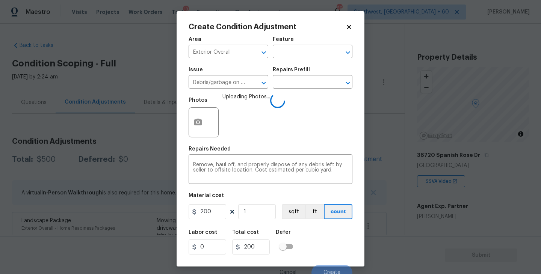
scroll to position [6, 0]
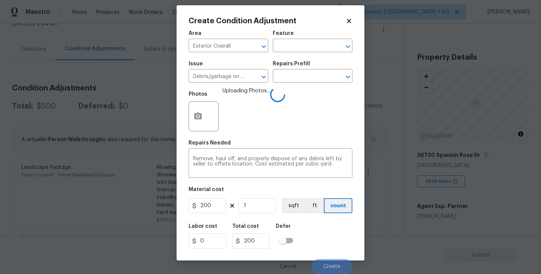
click at [329, 241] on div "Labor cost 0 Total cost 200 Defer" at bounding box center [271, 236] width 164 height 34
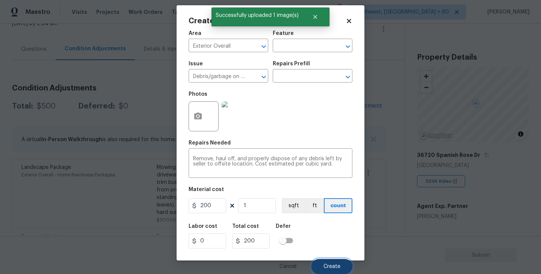
click at [338, 260] on button "Create" at bounding box center [331, 266] width 41 height 15
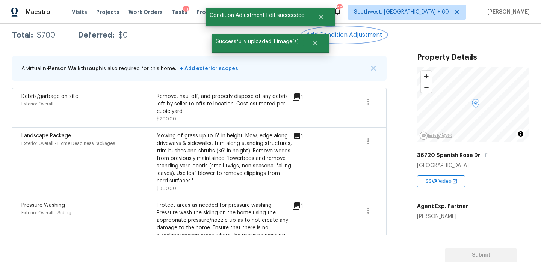
scroll to position [89, 0]
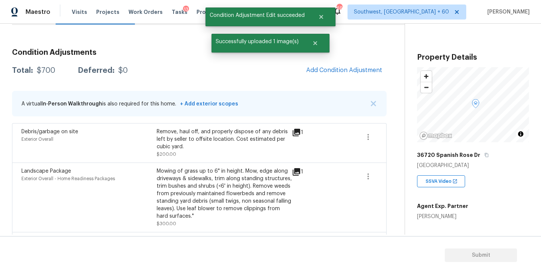
click at [321, 80] on div "Condition Adjustments Total: $700 Deferred: $0 Add Condition Adjustment A virtu…" at bounding box center [199, 172] width 374 height 259
click at [330, 74] on button "Add Condition Adjustment" at bounding box center [344, 70] width 85 height 16
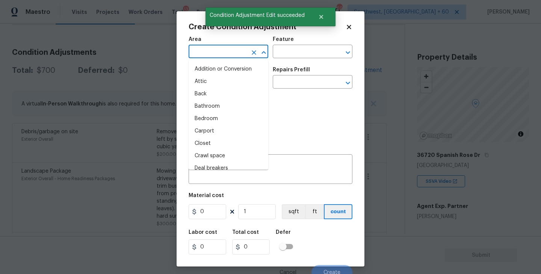
click at [194, 51] on input "text" at bounding box center [218, 53] width 59 height 12
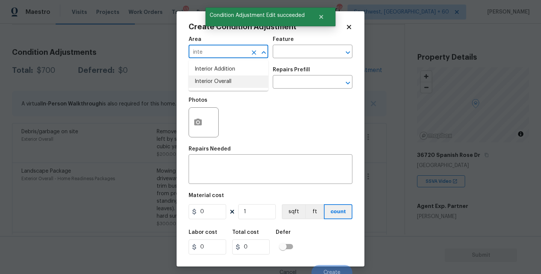
click at [217, 83] on li "Interior Overall" at bounding box center [229, 81] width 80 height 12
type input "Interior Overall"
click at [294, 55] on input "text" at bounding box center [302, 53] width 59 height 12
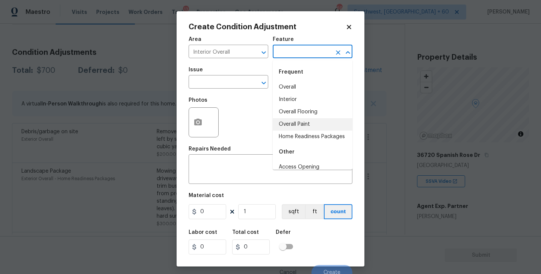
click at [303, 122] on li "Overall Paint" at bounding box center [313, 124] width 80 height 12
type input "Overall Paint"
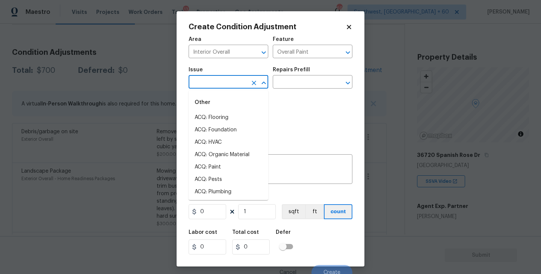
click at [229, 78] on input "text" at bounding box center [218, 83] width 59 height 12
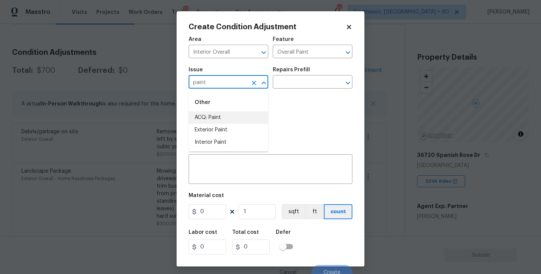
click at [229, 116] on li "ACQ: Paint" at bounding box center [229, 118] width 80 height 12
type input "ACQ: Paint"
click at [309, 77] on figure "Repairs Prefill ​" at bounding box center [313, 77] width 80 height 21
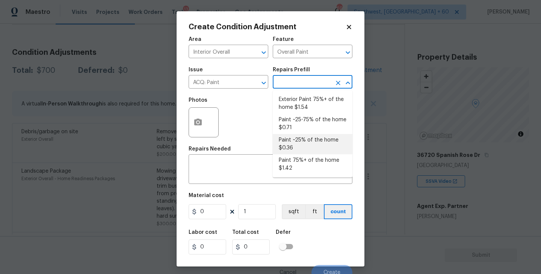
click at [298, 143] on li "Paint ~25% of the home $0.36" at bounding box center [313, 144] width 80 height 20
type input "Acquisition"
type textarea "Acquisition Scope: ~25% of the home needs interior paint"
type input "0.36"
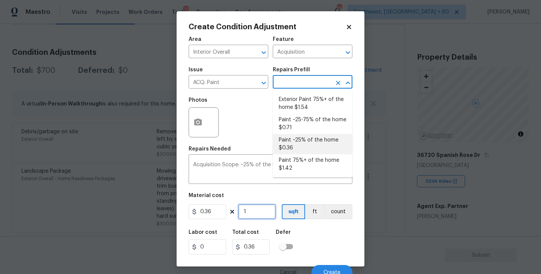
click at [257, 212] on input "1" at bounding box center [257, 211] width 38 height 15
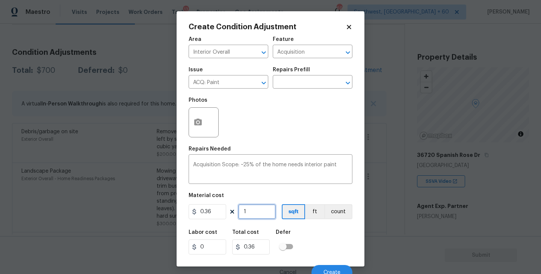
type input "0"
type input "2"
type input "0.72"
type input "22"
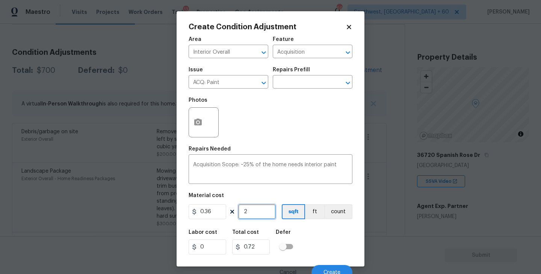
type input "7.92"
type input "226"
type input "81.36"
type input "2260"
type input "813.6"
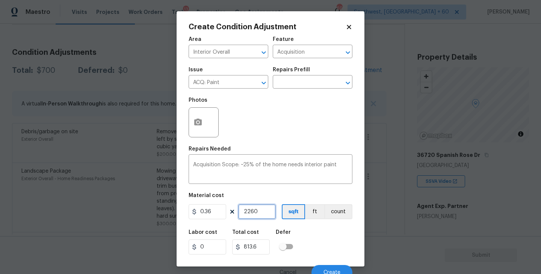
type input "2260"
click at [302, 231] on div "Labor cost 0 Total cost 813.6 Defer" at bounding box center [271, 242] width 164 height 34
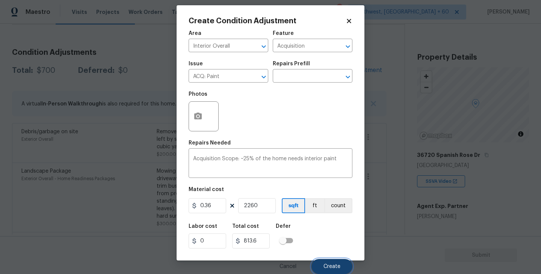
click at [326, 265] on span "Create" at bounding box center [331, 267] width 17 height 6
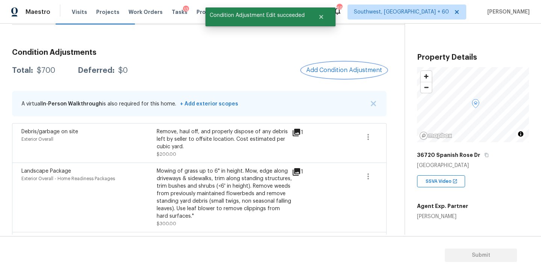
scroll to position [0, 0]
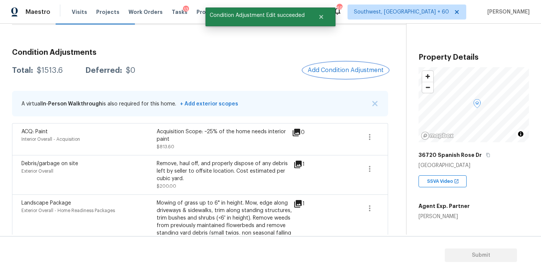
click at [350, 74] on button "Add Condition Adjustment" at bounding box center [345, 70] width 85 height 16
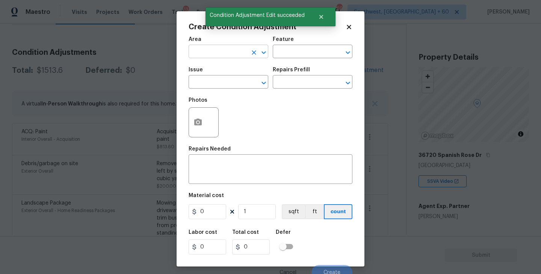
click at [222, 47] on input "text" at bounding box center [218, 53] width 59 height 12
click at [225, 80] on li "Interior Overall" at bounding box center [229, 81] width 80 height 12
type input "Interior Overall"
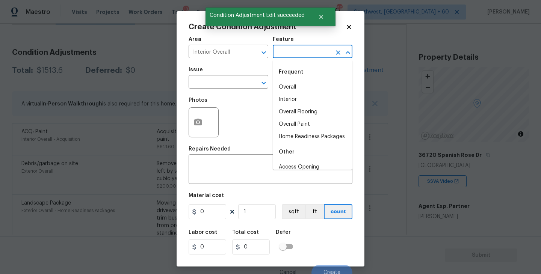
click at [283, 58] on input "text" at bounding box center [302, 53] width 59 height 12
click at [299, 109] on li "Overall Flooring" at bounding box center [313, 112] width 80 height 12
type input "Overall Flooring"
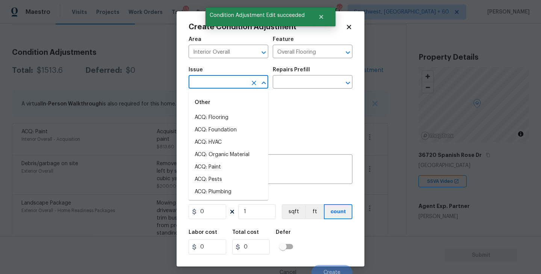
click at [221, 81] on input "text" at bounding box center [218, 83] width 59 height 12
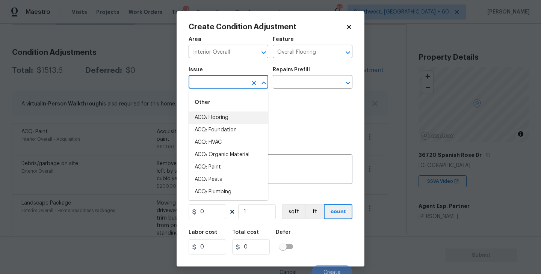
click at [222, 120] on li "ACQ: Flooring" at bounding box center [229, 118] width 80 height 12
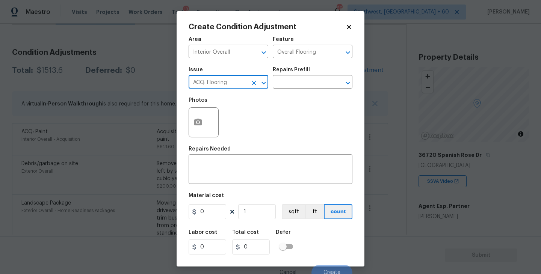
type input "ACQ: Flooring"
click at [300, 94] on div "Photos" at bounding box center [271, 117] width 164 height 49
click at [304, 91] on div "Issue ACQ: Flooring ​ Repairs Prefill ​" at bounding box center [271, 78] width 164 height 30
click at [303, 85] on input "text" at bounding box center [302, 83] width 59 height 12
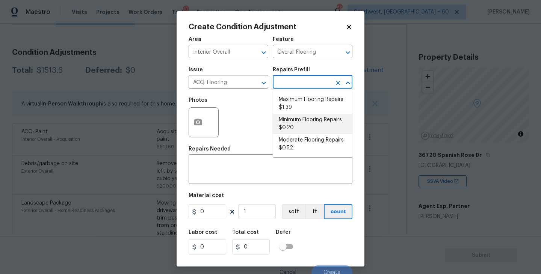
click at [289, 125] on li "Minimum Flooring Repairs $0.20" at bounding box center [313, 124] width 80 height 20
type input "Acquisition"
type textarea "Acquisition Scope: Minimum flooring repairs"
type input "0.2"
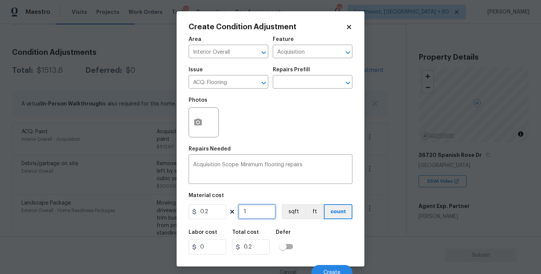
click at [253, 208] on input "1" at bounding box center [257, 211] width 38 height 15
type input "0"
type input "2"
type input "0.4"
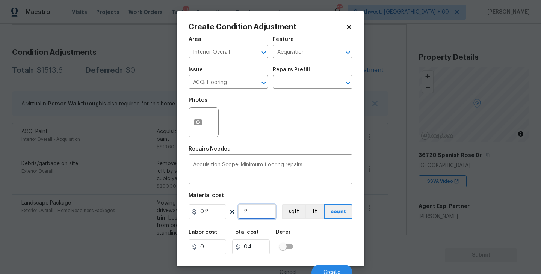
type input "22"
type input "4.4"
type input "226"
type input "45.2"
type input "2260"
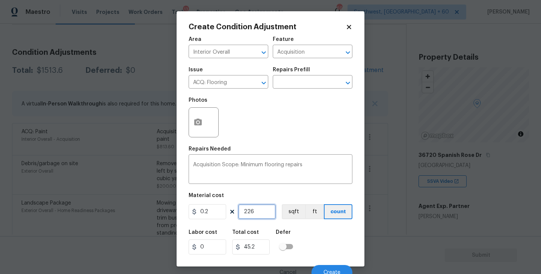
type input "452"
type input "2260"
click at [309, 231] on div "Labor cost 0 Total cost 452 Defer" at bounding box center [271, 242] width 164 height 34
click at [295, 215] on button "sqft" at bounding box center [293, 211] width 23 height 15
click at [326, 238] on div "Labor cost 0 Total cost 452 Defer" at bounding box center [271, 242] width 164 height 34
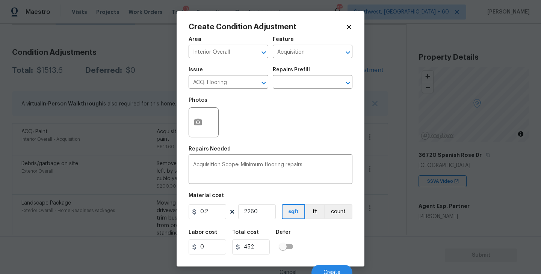
scroll to position [6, 0]
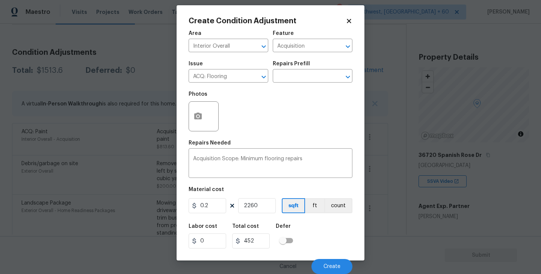
click at [326, 238] on div "Labor cost 0 Total cost 452 Defer" at bounding box center [271, 236] width 164 height 34
click at [329, 267] on span "Create" at bounding box center [331, 267] width 17 height 6
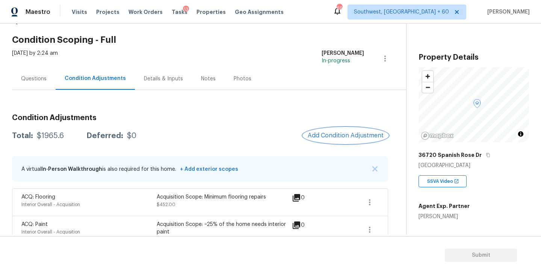
scroll to position [0, 0]
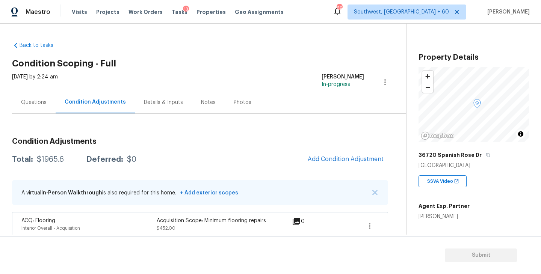
click at [46, 101] on div "Questions" at bounding box center [34, 103] width 26 height 8
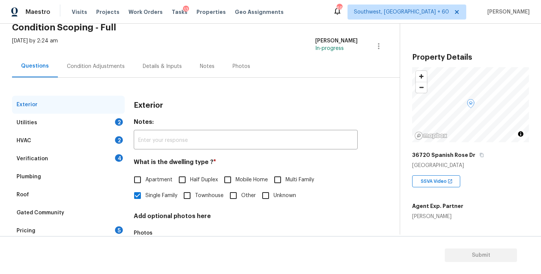
click at [104, 126] on div "Utilities 2" at bounding box center [68, 123] width 113 height 18
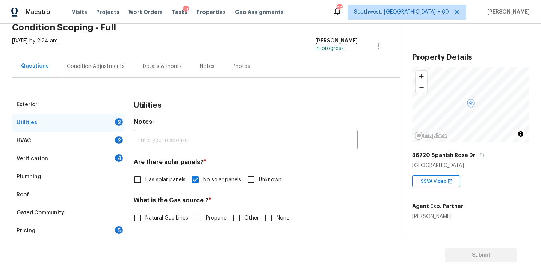
scroll to position [76, 0]
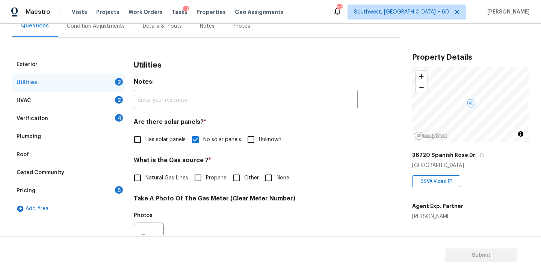
click at [156, 177] on span "Natural Gas Lines" at bounding box center [166, 178] width 43 height 8
click at [145, 177] on input "Natural Gas Lines" at bounding box center [138, 178] width 16 height 16
checkbox input "true"
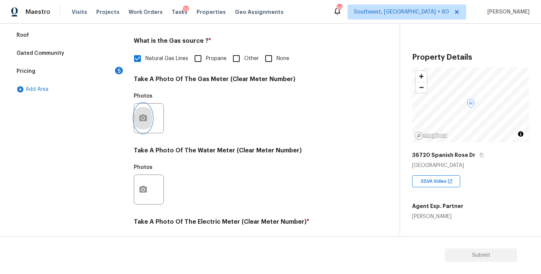
click at [149, 121] on button "button" at bounding box center [143, 118] width 18 height 29
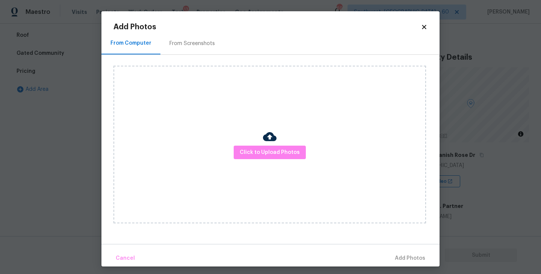
click at [244, 143] on div "Click to Upload Photos" at bounding box center [269, 145] width 312 height 158
click at [258, 150] on span "Click to Upload Photos" at bounding box center [270, 152] width 60 height 9
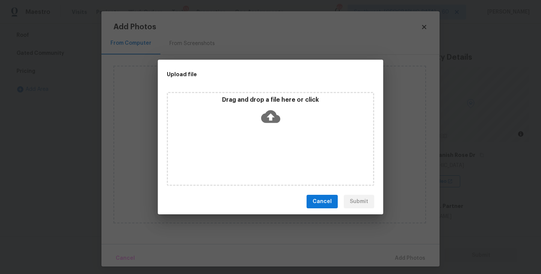
click at [269, 112] on icon at bounding box center [270, 116] width 19 height 13
click at [321, 198] on span "Cancel" at bounding box center [321, 201] width 19 height 9
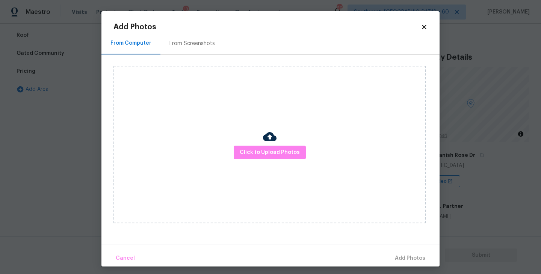
click at [479, 190] on body "Maestro Visits Projects Work Orders Tasks 13 Properties Geo Assignments 695 Sou…" at bounding box center [270, 137] width 541 height 274
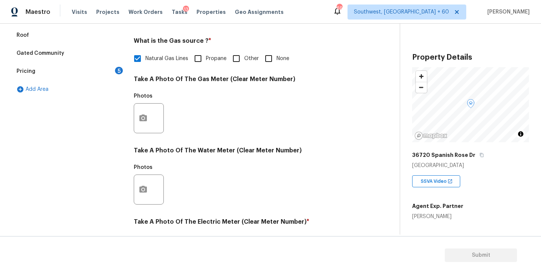
click at [272, 63] on input "None" at bounding box center [269, 59] width 16 height 16
checkbox input "true"
checkbox input "false"
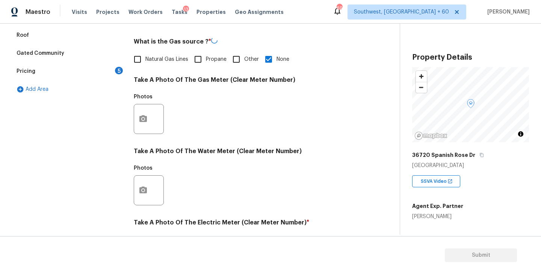
scroll to position [291, 0]
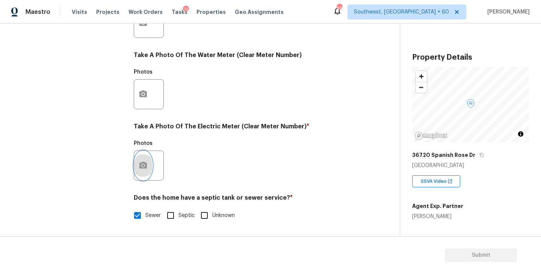
click at [150, 166] on button "button" at bounding box center [143, 165] width 18 height 29
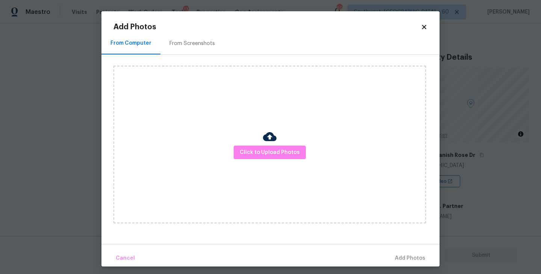
click at [286, 134] on div "Click to Upload Photos" at bounding box center [269, 145] width 312 height 158
click at [277, 158] on button "Click to Upload Photos" at bounding box center [270, 153] width 72 height 14
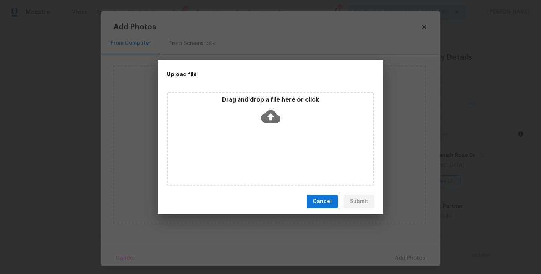
click at [276, 119] on icon at bounding box center [270, 116] width 19 height 13
click at [325, 206] on button "Cancel" at bounding box center [321, 202] width 31 height 14
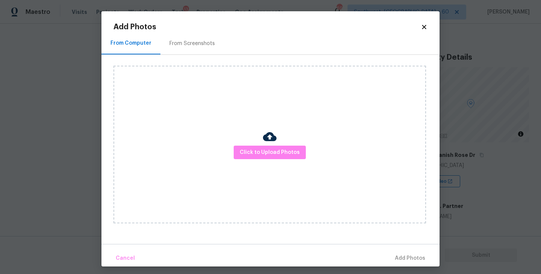
click at [508, 173] on body "Maestro Visits Projects Work Orders Tasks 13 Properties Geo Assignments 695 Sou…" at bounding box center [270, 137] width 541 height 274
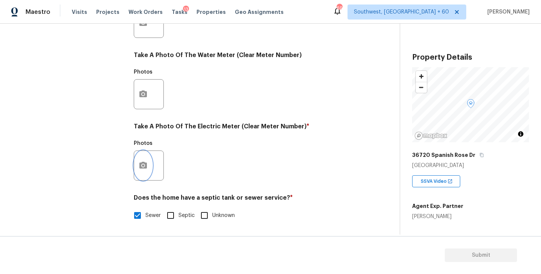
click at [142, 163] on icon "button" at bounding box center [143, 165] width 8 height 7
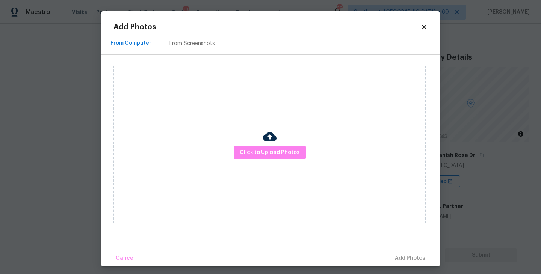
click at [259, 160] on div "Click to Upload Photos" at bounding box center [269, 145] width 312 height 158
click at [267, 151] on span "Click to Upload Photos" at bounding box center [270, 152] width 60 height 9
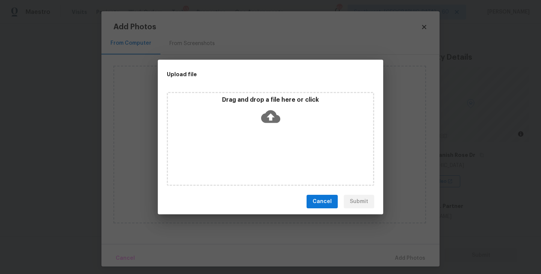
click at [271, 122] on icon at bounding box center [270, 116] width 19 height 19
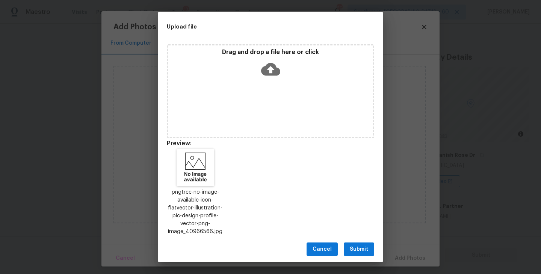
click at [360, 246] on span "Submit" at bounding box center [359, 249] width 18 height 9
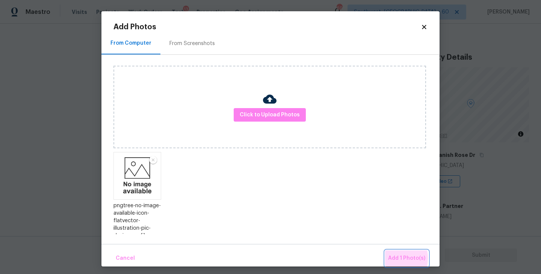
click at [389, 258] on span "Add 1 Photo(s)" at bounding box center [406, 258] width 37 height 9
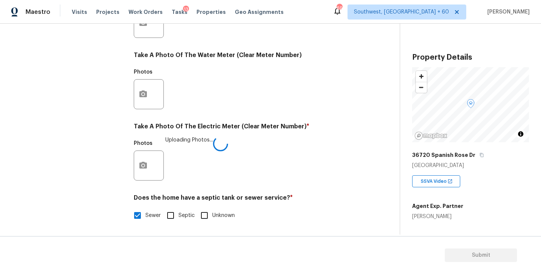
click at [319, 171] on div "Photos Uploading Photos..." at bounding box center [246, 160] width 224 height 49
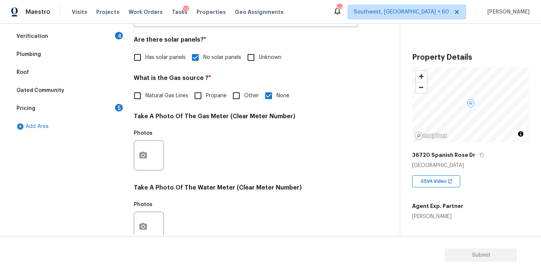
scroll to position [86, 0]
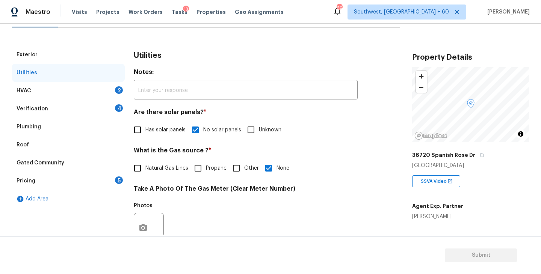
click at [99, 93] on div "HVAC 2" at bounding box center [68, 91] width 113 height 18
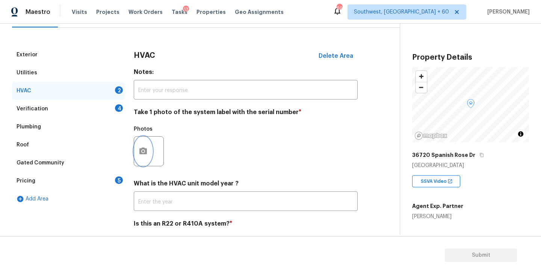
click at [142, 158] on button "button" at bounding box center [143, 151] width 18 height 29
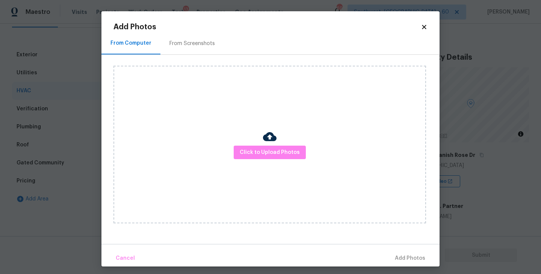
click at [247, 137] on div "Click to Upload Photos" at bounding box center [269, 145] width 312 height 158
click at [260, 150] on span "Click to Upload Photos" at bounding box center [270, 152] width 60 height 9
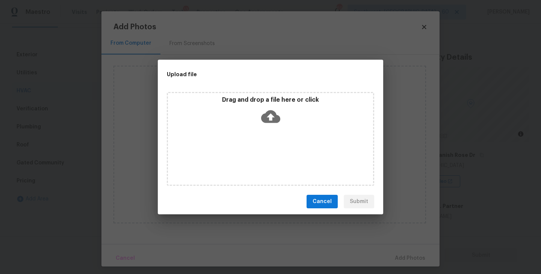
click at [277, 121] on icon at bounding box center [270, 116] width 19 height 13
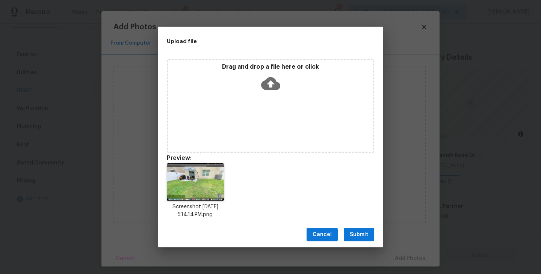
click at [361, 226] on div "Cancel Submit" at bounding box center [270, 235] width 225 height 26
click at [355, 225] on div "Cancel Submit" at bounding box center [270, 235] width 225 height 26
click at [356, 234] on span "Submit" at bounding box center [359, 234] width 18 height 9
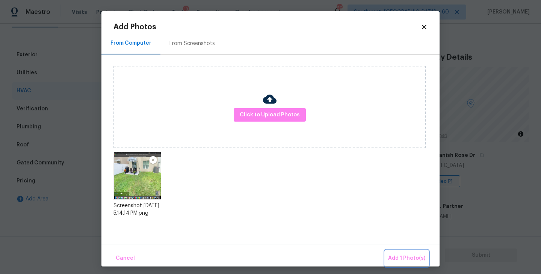
click at [396, 257] on span "Add 1 Photo(s)" at bounding box center [406, 258] width 37 height 9
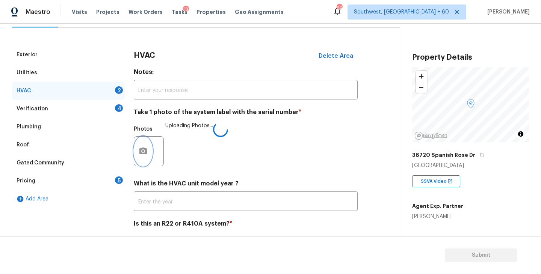
scroll to position [112, 0]
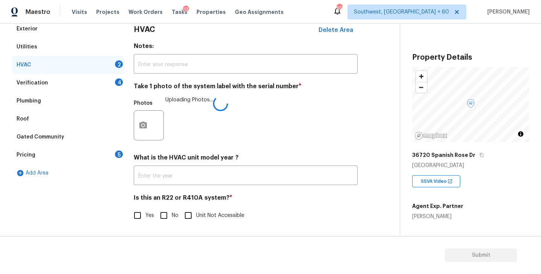
click at [167, 214] on input "No" at bounding box center [164, 216] width 16 height 16
checkbox input "true"
click at [293, 145] on div "Photos Uploading Photos..." at bounding box center [246, 120] width 224 height 49
click at [103, 83] on div "Verification 4" at bounding box center [68, 83] width 113 height 18
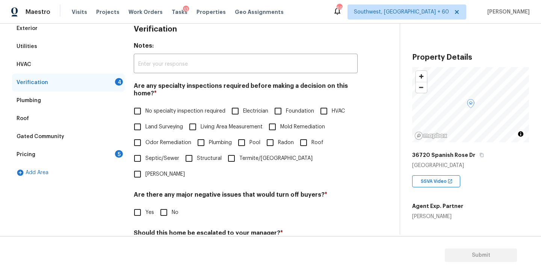
click at [154, 113] on span "No specialty inspection required" at bounding box center [185, 111] width 80 height 8
click at [145, 113] on input "No specialty inspection required" at bounding box center [138, 111] width 16 height 16
checkbox input "true"
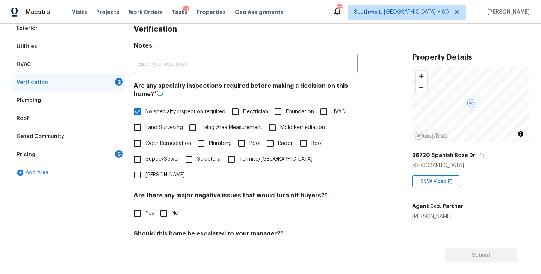
scroll to position [178, 0]
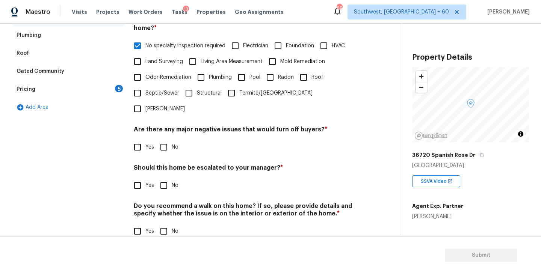
click at [171, 139] on input "No" at bounding box center [164, 147] width 16 height 16
checkbox input "true"
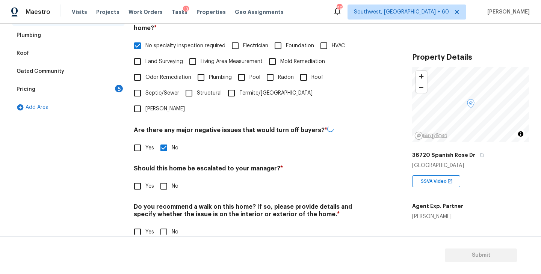
click at [165, 178] on input "No" at bounding box center [164, 186] width 16 height 16
checkbox input "true"
click at [165, 205] on div "Do you recommend a walk on this home? If so, please provide details and specify…" at bounding box center [246, 221] width 224 height 37
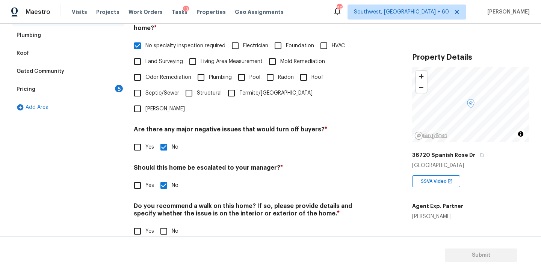
click at [175, 228] on span "No" at bounding box center [175, 232] width 7 height 8
click at [172, 223] on input "No" at bounding box center [164, 231] width 16 height 16
checkbox input "true"
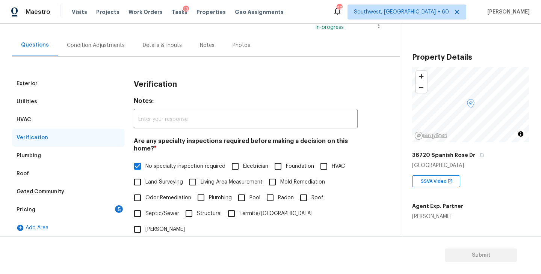
scroll to position [75, 0]
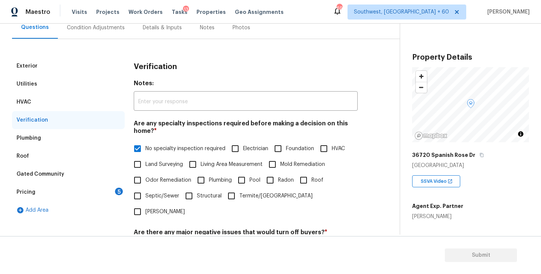
click at [85, 196] on div "Pricing 5" at bounding box center [68, 192] width 113 height 18
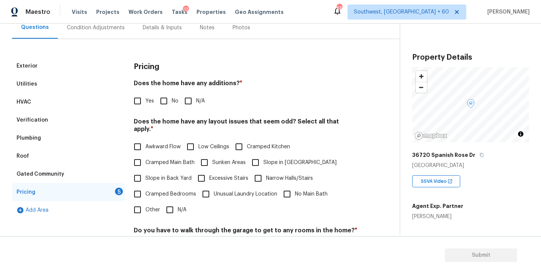
click at [189, 102] on input "N/A" at bounding box center [188, 101] width 16 height 16
checkbox input "true"
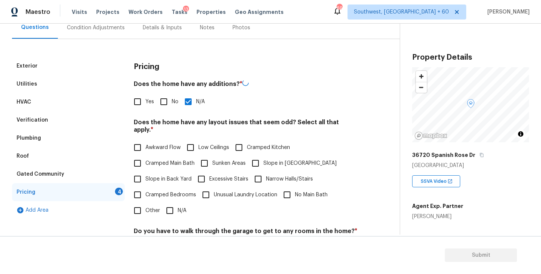
click at [269, 160] on span "Slope in Front Yard" at bounding box center [299, 164] width 73 height 8
click at [263, 156] on input "Slope in Front Yard" at bounding box center [255, 163] width 16 height 16
checkbox input "true"
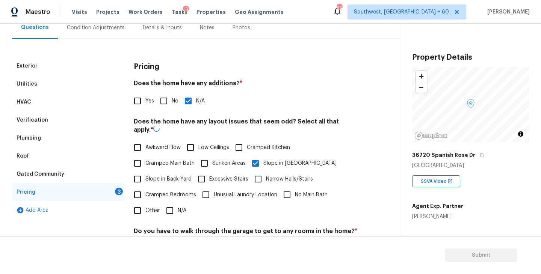
scroll to position [177, 0]
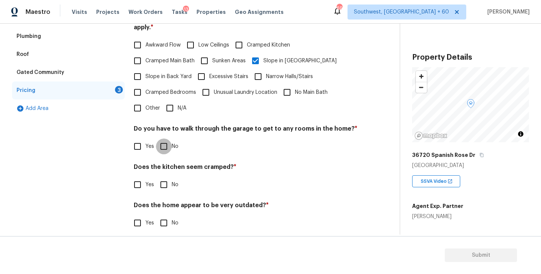
click at [163, 139] on input "No" at bounding box center [164, 147] width 16 height 16
checkbox input "true"
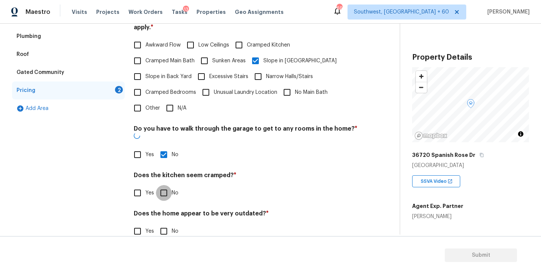
click at [163, 185] on input "No" at bounding box center [164, 193] width 16 height 16
checkbox input "true"
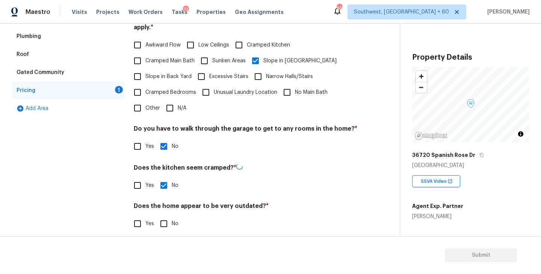
click at [164, 216] on input "No" at bounding box center [164, 224] width 16 height 16
checkbox input "true"
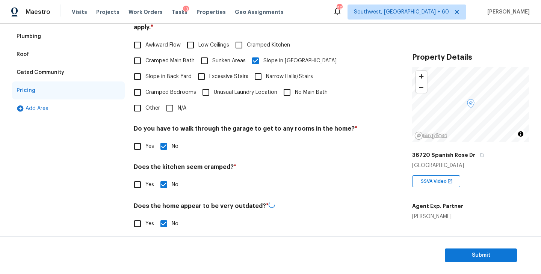
scroll to position [0, 0]
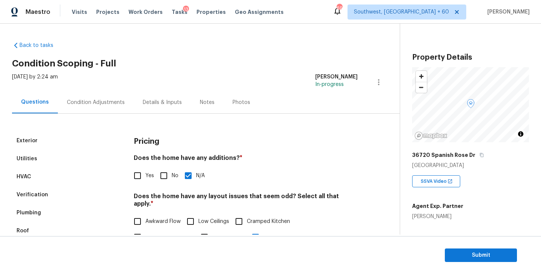
click at [110, 103] on div "Condition Adjustments" at bounding box center [96, 103] width 58 height 8
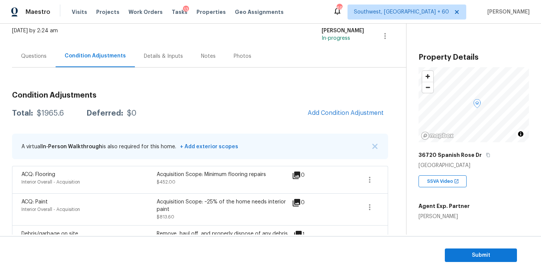
scroll to position [3, 0]
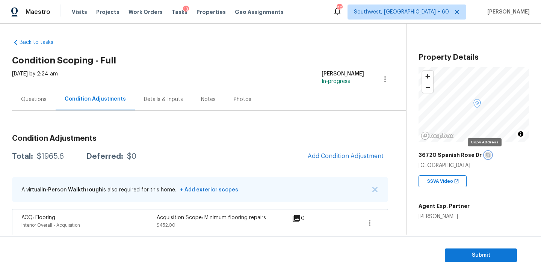
click at [486, 155] on icon "button" at bounding box center [488, 155] width 5 height 5
click at [485, 158] on div "36720 Spanish Rose Dr" at bounding box center [473, 155] width 110 height 14
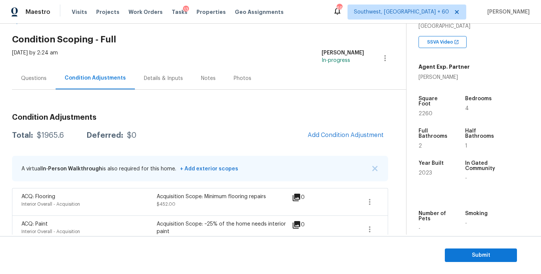
scroll to position [91, 0]
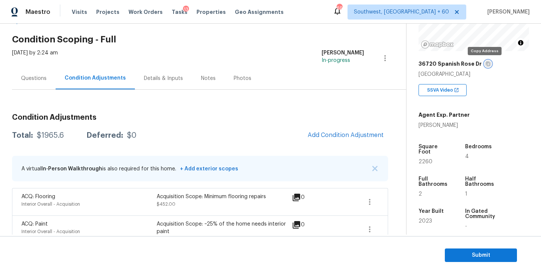
click at [486, 63] on icon "button" at bounding box center [488, 64] width 5 height 5
click at [172, 40] on h2 "Condition Scoping - Full" at bounding box center [209, 40] width 394 height 8
click at [45, 134] on div "$1965.6" at bounding box center [50, 136] width 27 height 8
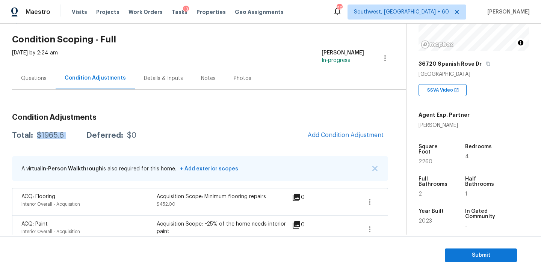
copy div "$1965.6"
click at [213, 60] on div "Thu, Sep 25 2025 by 2:24 am Sakthivel Chandran In-progress" at bounding box center [209, 58] width 394 height 18
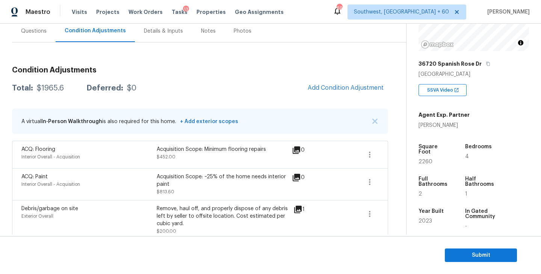
click at [216, 78] on div "Condition Adjustments Total: $1965.6 Deferred: $0 Add Condition Adjustment A vi…" at bounding box center [200, 219] width 376 height 318
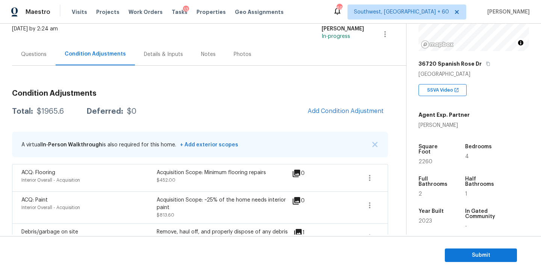
click at [236, 88] on div "Condition Adjustments Total: $1965.6 Deferred: $0 Add Condition Adjustment A vi…" at bounding box center [200, 243] width 376 height 318
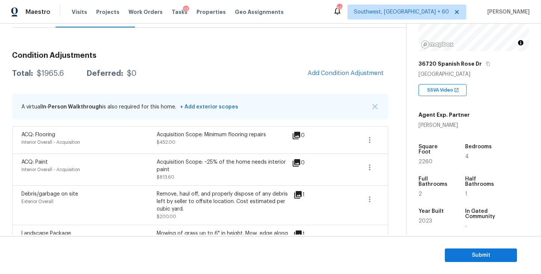
click at [255, 71] on div "Total: $1965.6 Deferred: $0 Add Condition Adjustment" at bounding box center [200, 73] width 376 height 17
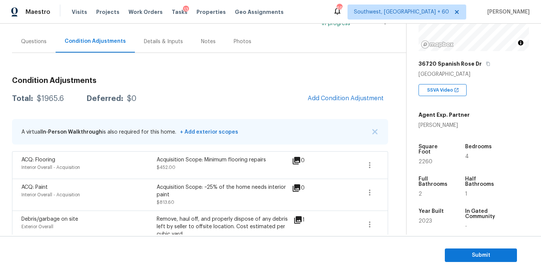
scroll to position [51, 0]
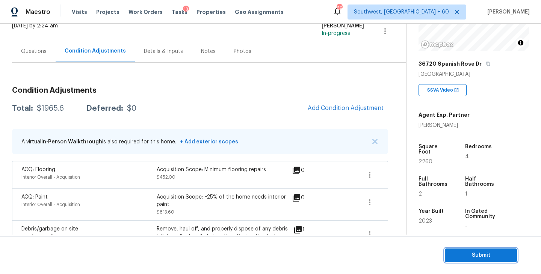
click at [455, 251] on span "Submit" at bounding box center [481, 255] width 60 height 9
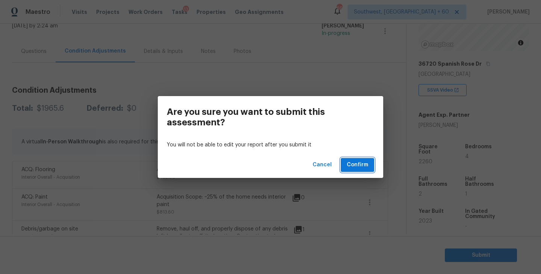
click at [365, 165] on span "Confirm" at bounding box center [357, 164] width 21 height 9
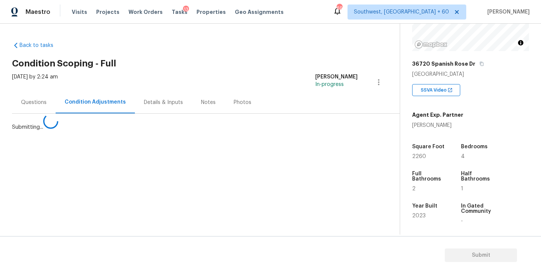
scroll to position [0, 0]
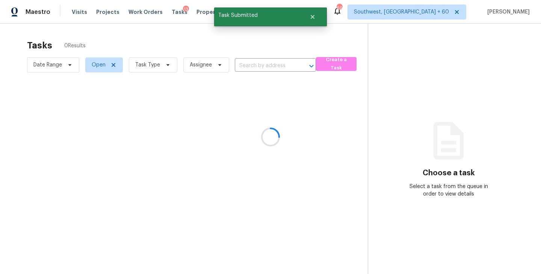
click at [189, 35] on div at bounding box center [270, 137] width 541 height 274
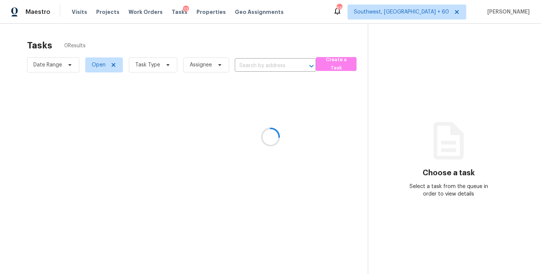
click at [200, 40] on div at bounding box center [270, 137] width 541 height 274
click at [157, 68] on div at bounding box center [270, 137] width 541 height 274
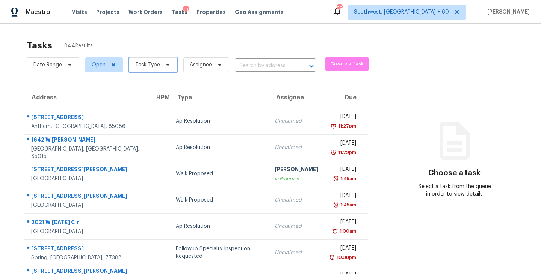
click at [157, 68] on span "Task Type" at bounding box center [147, 65] width 25 height 8
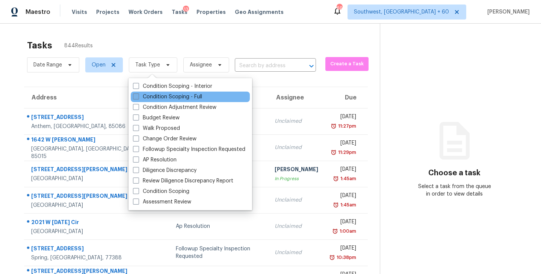
click at [158, 97] on label "Condition Scoping - Full" at bounding box center [167, 97] width 69 height 8
click at [138, 97] on input "Condition Scoping - Full" at bounding box center [135, 95] width 5 height 5
checkbox input "true"
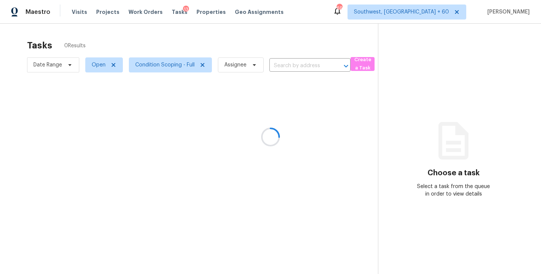
click at [220, 61] on div at bounding box center [270, 137] width 541 height 274
click at [246, 45] on div at bounding box center [270, 137] width 541 height 274
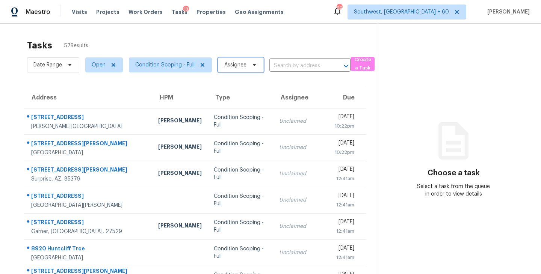
click at [240, 62] on span "Assignee" at bounding box center [235, 65] width 22 height 8
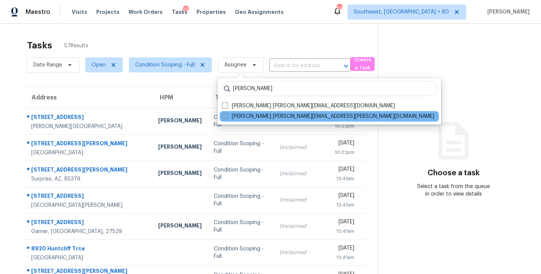
type input "sakthivel"
click at [236, 116] on label "Sakthivel Chandran sakthivel.chandran@opendoor.com" at bounding box center [328, 117] width 212 height 8
click at [227, 116] on input "Sakthivel Chandran sakthivel.chandran@opendoor.com" at bounding box center [224, 115] width 5 height 5
checkbox input "true"
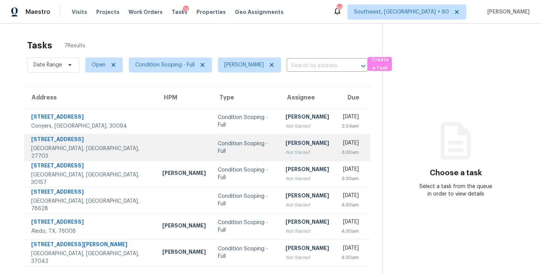
scroll to position [24, 0]
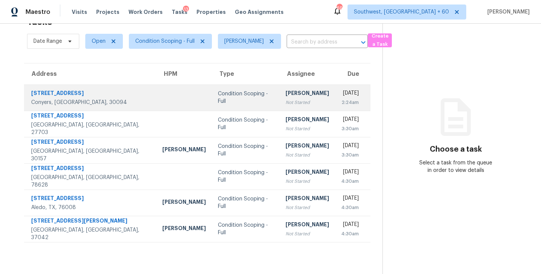
click at [231, 102] on td "Condition Scoping - Full" at bounding box center [246, 98] width 68 height 26
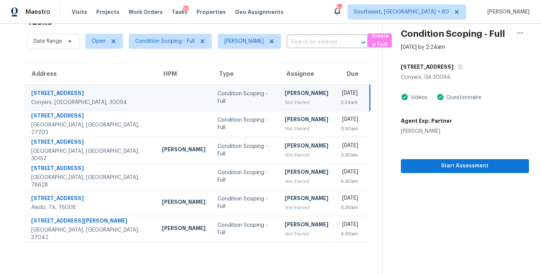
click at [340, 94] on div "[DATE]" at bounding box center [348, 93] width 17 height 9
click at [459, 166] on span "Start Assessment" at bounding box center [465, 165] width 116 height 9
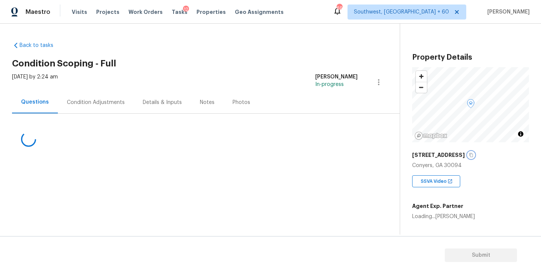
click at [469, 155] on icon "button" at bounding box center [471, 155] width 5 height 5
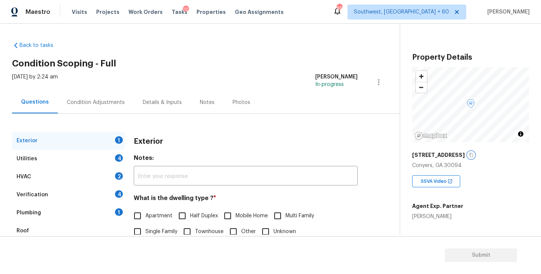
scroll to position [28, 0]
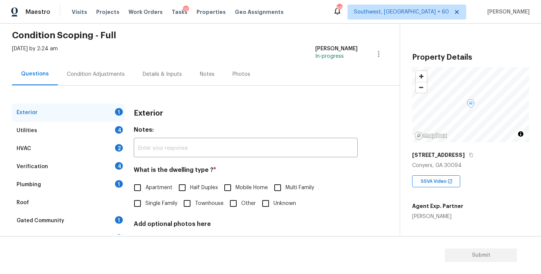
click at [146, 205] on span "Single Family" at bounding box center [161, 204] width 32 height 8
click at [145, 205] on input "Single Family" at bounding box center [138, 204] width 16 height 16
checkbox input "true"
click at [95, 131] on div "Utilities 4" at bounding box center [68, 131] width 113 height 18
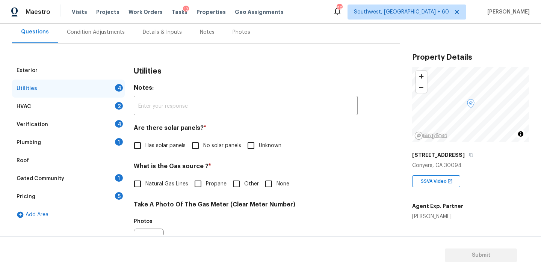
scroll to position [86, 0]
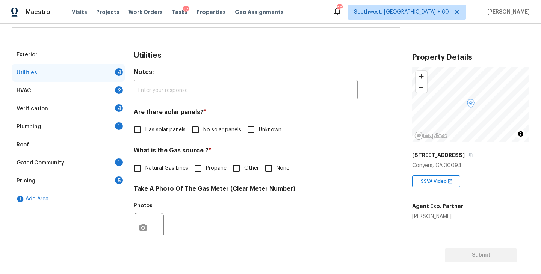
click at [211, 126] on label "No solar panels" at bounding box center [214, 130] width 54 height 16
click at [203, 126] on input "No solar panels" at bounding box center [195, 130] width 16 height 16
checkbox input "true"
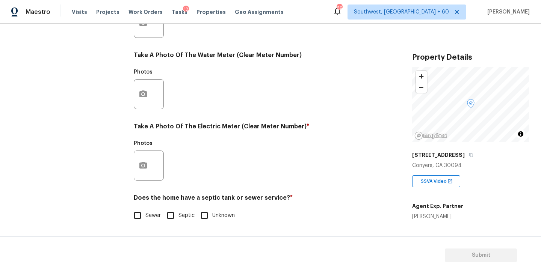
click at [147, 212] on span "Sewer" at bounding box center [152, 216] width 15 height 8
click at [145, 212] on input "Sewer" at bounding box center [138, 216] width 16 height 16
checkbox input "true"
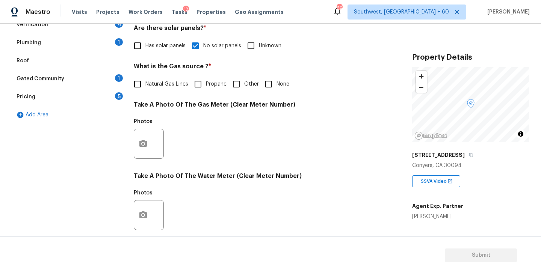
scroll to position [108, 0]
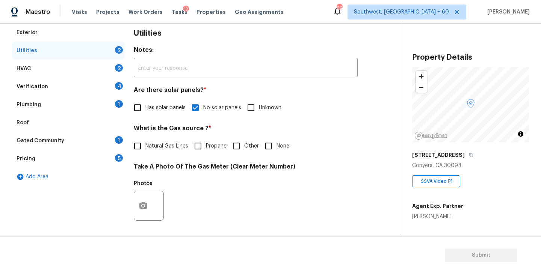
click at [90, 107] on div "Plumbing 1" at bounding box center [68, 105] width 113 height 18
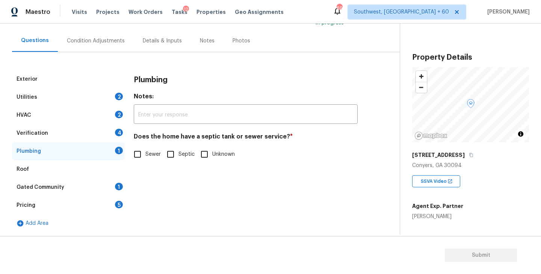
click at [141, 155] on input "Sewer" at bounding box center [138, 154] width 16 height 16
checkbox input "true"
click at [81, 181] on div "Gated Community 1" at bounding box center [68, 187] width 113 height 18
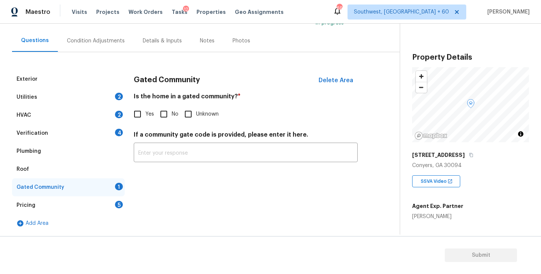
click at [168, 114] on input "No" at bounding box center [164, 114] width 16 height 16
checkbox input "true"
click at [113, 51] on div "Condition Adjustments" at bounding box center [96, 41] width 76 height 22
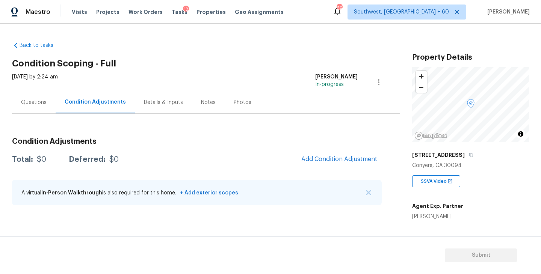
click at [261, 50] on div "Back to tasks Condition Scoping - Full Thu, Sep 25 2025 by 2:24 am Sakthivel Ch…" at bounding box center [206, 125] width 388 height 179
click at [346, 153] on button "Add Condition Adjustment" at bounding box center [339, 159] width 85 height 16
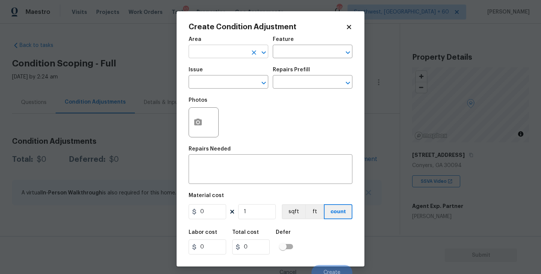
click at [211, 57] on input "text" at bounding box center [218, 53] width 59 height 12
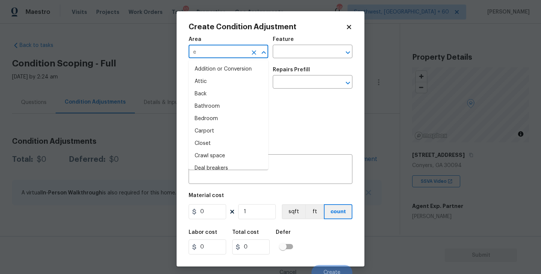
type input "ex"
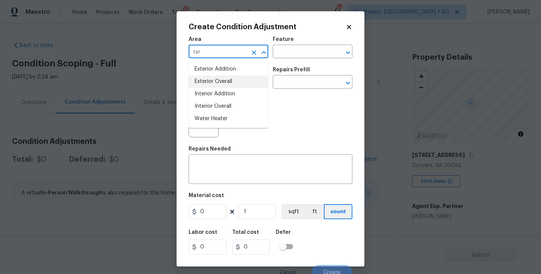
click at [234, 80] on li "Exterior Overall" at bounding box center [229, 81] width 80 height 12
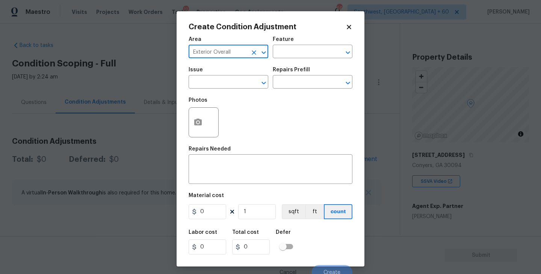
type input "Exterior Overall"
click at [294, 44] on div "Feature" at bounding box center [313, 42] width 80 height 10
click at [290, 56] on input "text" at bounding box center [302, 53] width 59 height 12
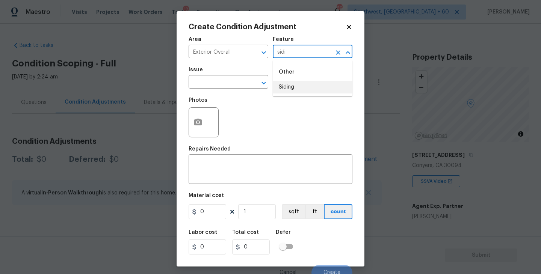
click at [302, 86] on li "Siding" at bounding box center [313, 87] width 80 height 12
type input "Siding"
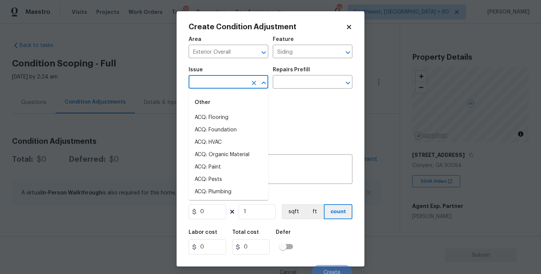
click at [235, 80] on input "text" at bounding box center [218, 83] width 59 height 12
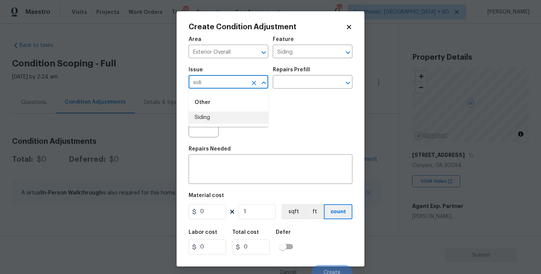
click at [223, 119] on li "Siding" at bounding box center [229, 118] width 80 height 12
type input "Siding"
click at [225, 162] on textarea at bounding box center [270, 170] width 155 height 16
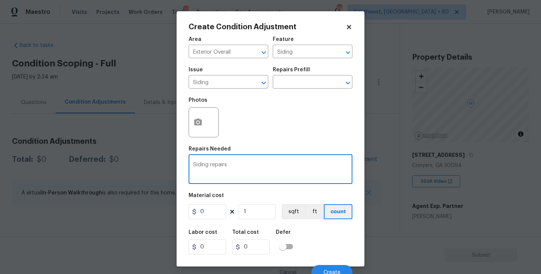
type textarea "Siding repairs"
drag, startPoint x: 213, startPoint y: 209, endPoint x: 166, endPoint y: 210, distance: 47.0
click at [166, 210] on div "Create Condition Adjustment Area Exterior Overall ​ Feature Siding ​ Issue Sidi…" at bounding box center [270, 137] width 541 height 274
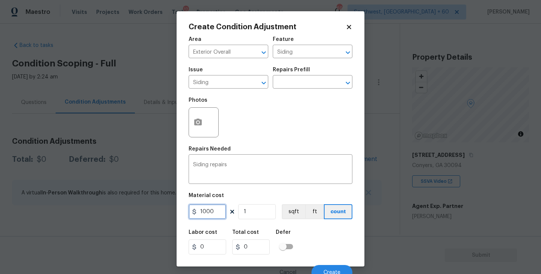
type input "1000"
click at [211, 125] on div at bounding box center [204, 122] width 30 height 30
click at [198, 125] on icon "button" at bounding box center [198, 122] width 8 height 7
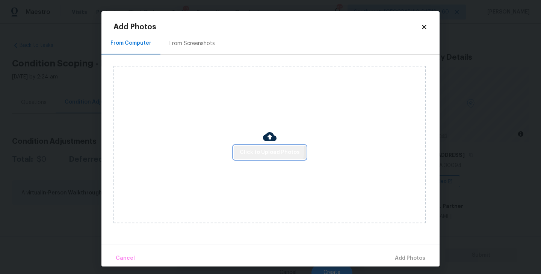
click at [268, 150] on span "Click to Upload Photos" at bounding box center [270, 152] width 60 height 9
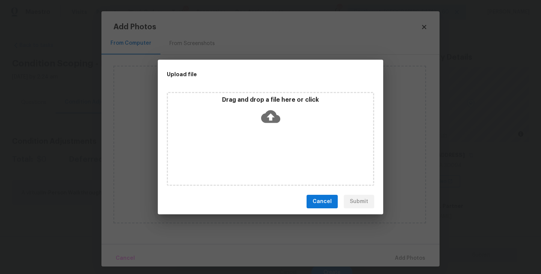
click at [270, 121] on icon at bounding box center [270, 116] width 19 height 13
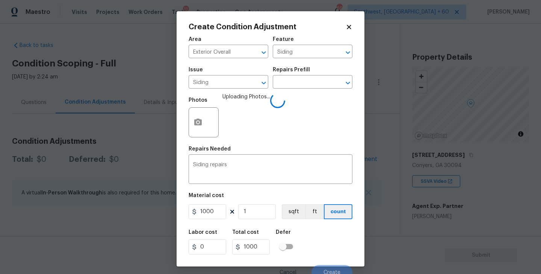
scroll to position [6, 0]
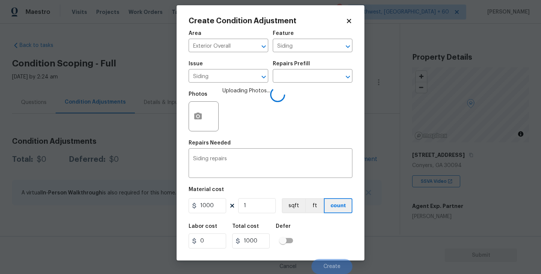
click at [316, 230] on div "Labor cost 0 Total cost 1000 Defer" at bounding box center [271, 236] width 164 height 34
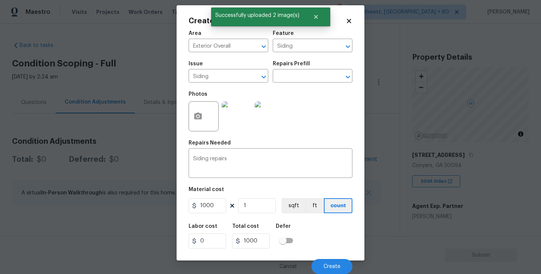
click at [317, 232] on div "Labor cost 0 Total cost 1000 Defer" at bounding box center [271, 236] width 164 height 34
click at [327, 258] on div "Cancel Create" at bounding box center [271, 263] width 164 height 21
click at [329, 266] on span "Create" at bounding box center [331, 267] width 17 height 6
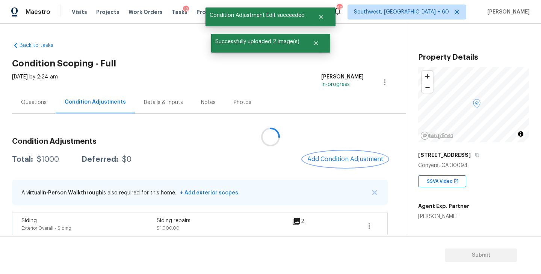
scroll to position [0, 0]
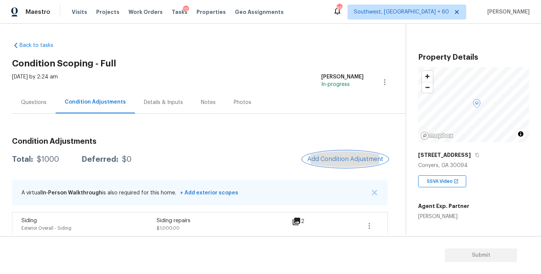
click at [337, 154] on button "Add Condition Adjustment" at bounding box center [345, 159] width 85 height 16
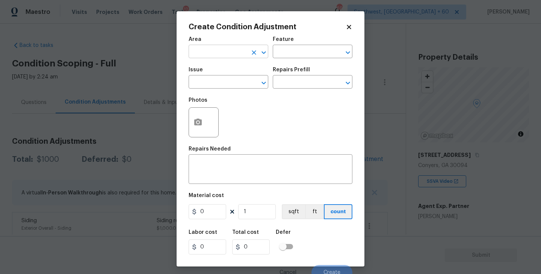
click at [214, 48] on input "text" at bounding box center [218, 53] width 59 height 12
click at [220, 82] on li "Exterior Overall" at bounding box center [229, 81] width 80 height 12
type input "Exterior Overall"
click at [281, 54] on input "text" at bounding box center [302, 53] width 59 height 12
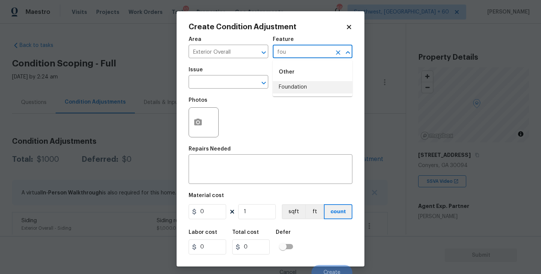
click at [284, 85] on li "Foundation" at bounding box center [313, 87] width 80 height 12
click at [240, 84] on div "​" at bounding box center [229, 83] width 80 height 12
type input "Foundation"
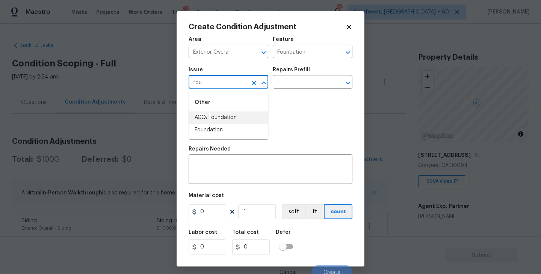
click at [237, 117] on li "ACQ: Foundation" at bounding box center [229, 118] width 80 height 12
type input "ACQ: Foundation"
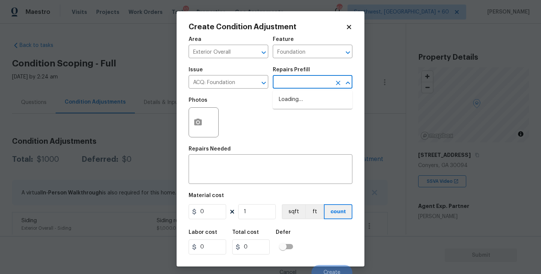
click at [303, 79] on input "text" at bounding box center [302, 83] width 59 height 12
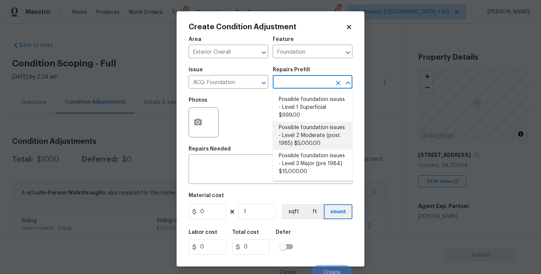
click at [302, 136] on li "Possible foundation issues - Level 2 Moderate (post 1985) $5,000.00" at bounding box center [313, 136] width 80 height 28
type input "Acquisition"
type textarea "Possible foundation issues - Level 2 Moderate: Disclaimer: This is NOT a techni…"
type input "5000"
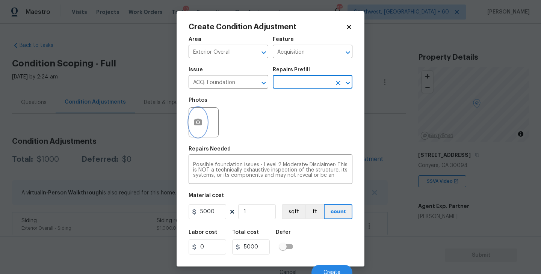
click at [199, 133] on button "button" at bounding box center [198, 122] width 18 height 29
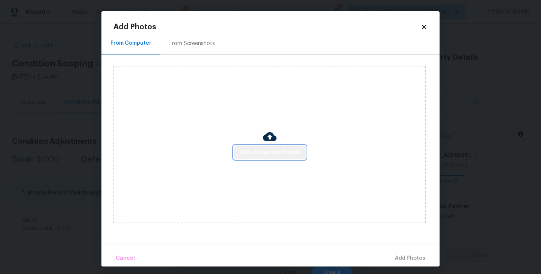
click at [275, 152] on span "Click to Upload Photos" at bounding box center [270, 152] width 60 height 9
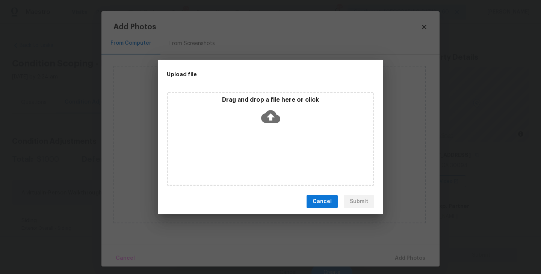
click at [274, 127] on div "Drag and drop a file here or click" at bounding box center [270, 112] width 205 height 32
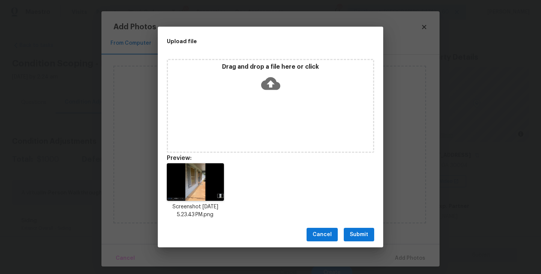
click at [358, 231] on span "Submit" at bounding box center [359, 234] width 18 height 9
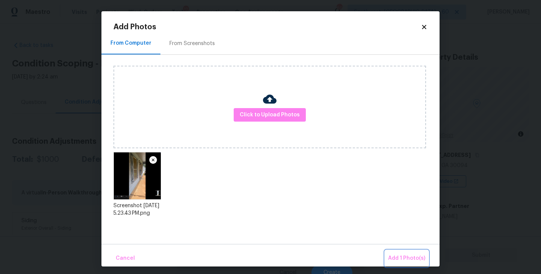
click at [392, 252] on button "Add 1 Photo(s)" at bounding box center [406, 259] width 43 height 16
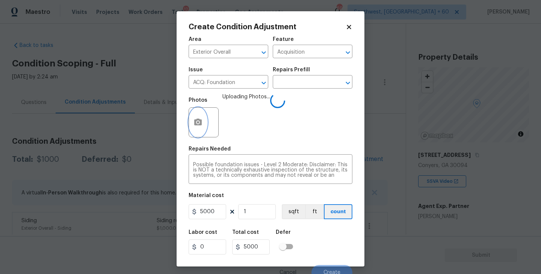
scroll to position [6, 0]
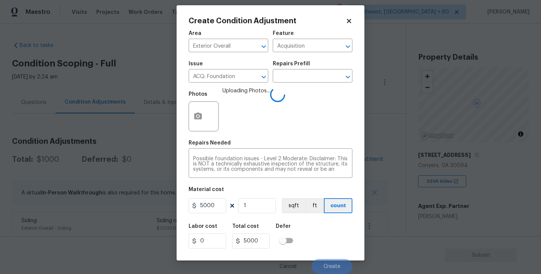
click at [341, 228] on div "Labor cost 0 Total cost 5000 Defer" at bounding box center [271, 236] width 164 height 34
click at [310, 236] on div "Labor cost 0 Total cost 5000 Defer" at bounding box center [271, 236] width 164 height 34
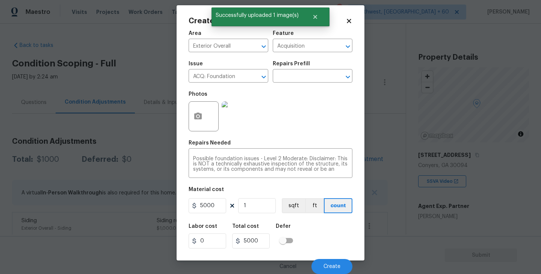
click at [317, 234] on div "Labor cost 0 Total cost 5000 Defer" at bounding box center [271, 236] width 164 height 34
click at [333, 266] on span "Create" at bounding box center [331, 267] width 17 height 6
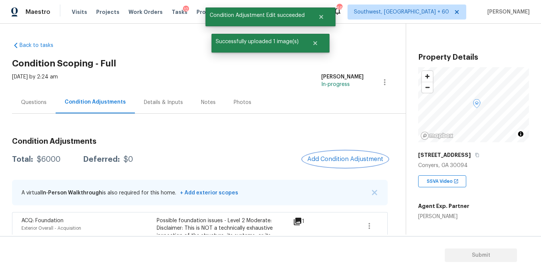
scroll to position [0, 0]
click at [36, 101] on div "Questions" at bounding box center [34, 103] width 26 height 8
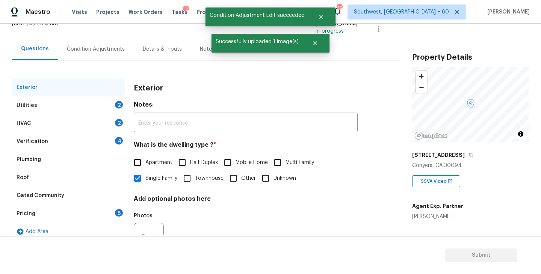
click at [58, 140] on div "Verification 4" at bounding box center [68, 142] width 113 height 18
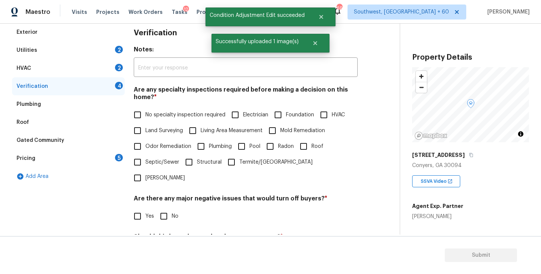
click at [282, 115] on input "Foundation" at bounding box center [278, 115] width 16 height 16
checkbox input "true"
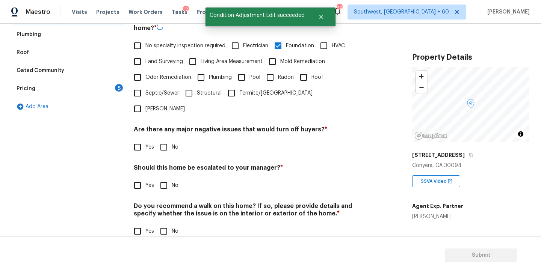
scroll to position [178, 0]
click at [163, 139] on input "No" at bounding box center [164, 147] width 16 height 16
checkbox input "true"
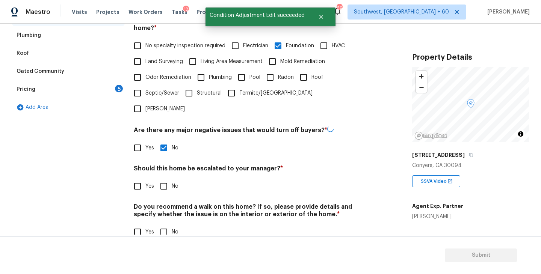
click at [168, 224] on input "No" at bounding box center [164, 232] width 16 height 16
checkbox input "true"
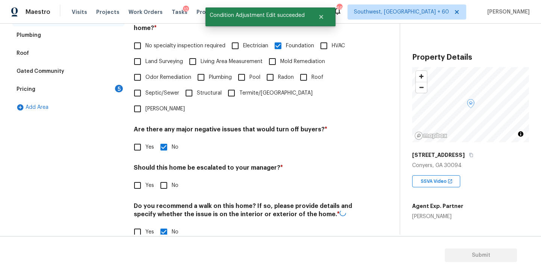
click at [146, 178] on label "Yes" at bounding box center [142, 186] width 24 height 16
click at [145, 178] on input "Yes" at bounding box center [138, 186] width 16 height 16
checkbox input "true"
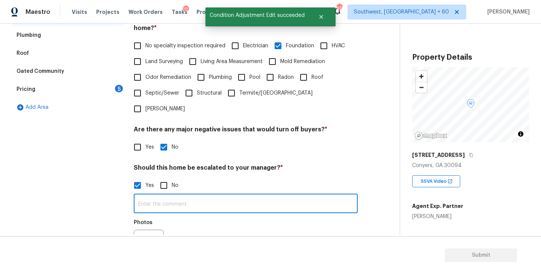
click at [173, 196] on input "text" at bounding box center [246, 205] width 224 height 18
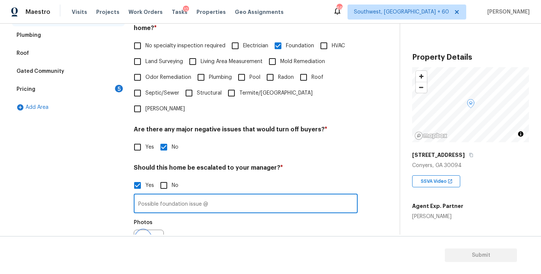
click at [145, 240] on icon "button" at bounding box center [143, 244] width 9 height 9
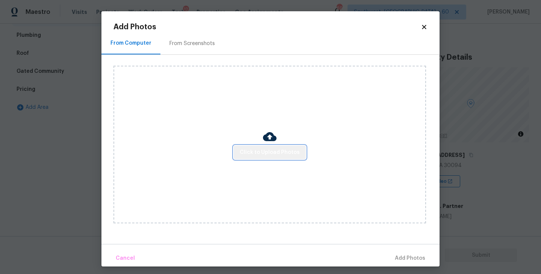
click at [271, 157] on button "Click to Upload Photos" at bounding box center [270, 153] width 72 height 14
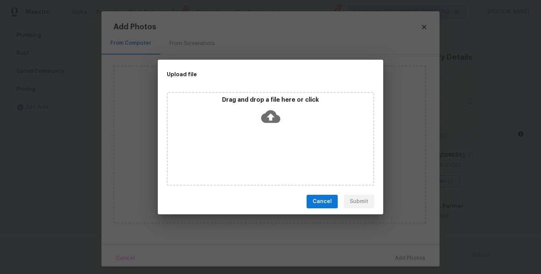
click at [277, 130] on div "Drag and drop a file here or click" at bounding box center [270, 139] width 207 height 94
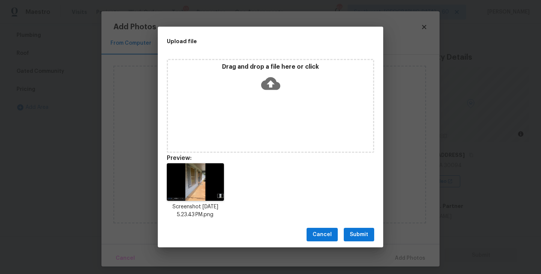
click at [359, 234] on span "Submit" at bounding box center [359, 234] width 18 height 9
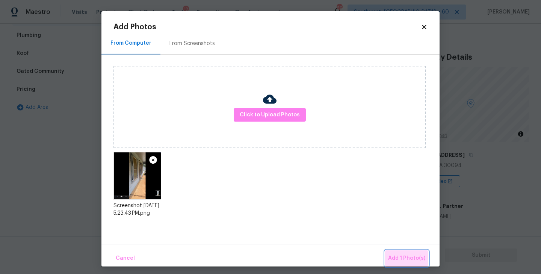
click at [404, 257] on span "Add 1 Photo(s)" at bounding box center [406, 258] width 37 height 9
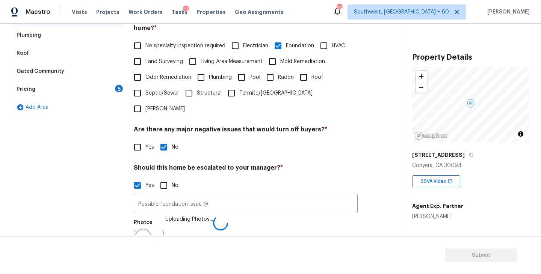
scroll to position [187, 0]
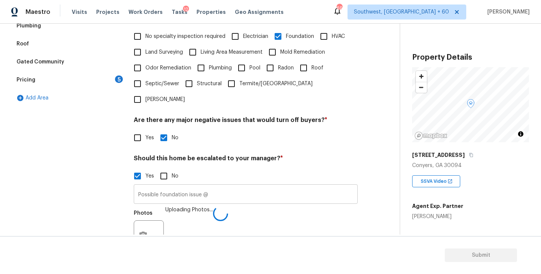
click at [296, 186] on input "Possible foundation issue @" at bounding box center [246, 195] width 224 height 18
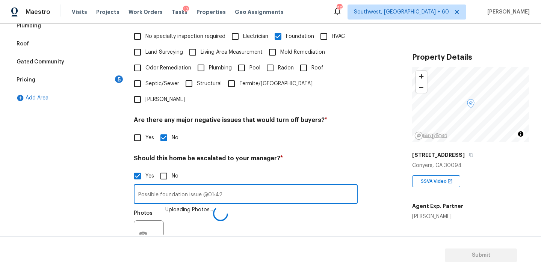
type input "Possible foundation issue @01:42"
click at [318, 206] on div "Photos Uploading Photos..." at bounding box center [246, 230] width 224 height 49
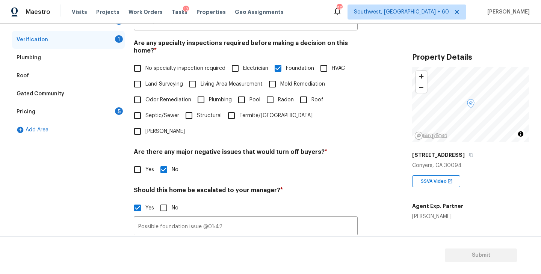
scroll to position [196, 0]
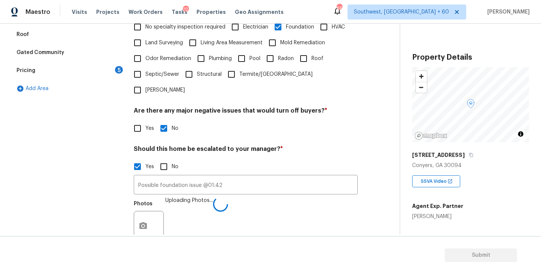
click at [342, 145] on h4 "Should this home be escalated to your manager? *" at bounding box center [246, 150] width 224 height 11
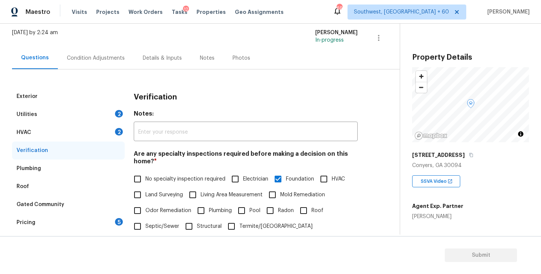
scroll to position [0, 0]
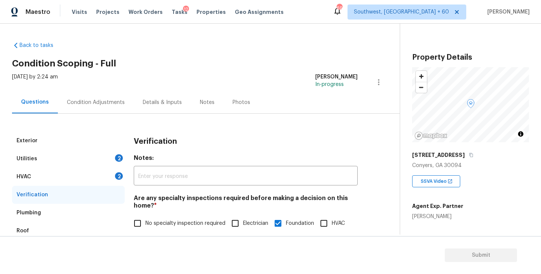
click at [110, 113] on div "Condition Adjustments" at bounding box center [96, 102] width 76 height 22
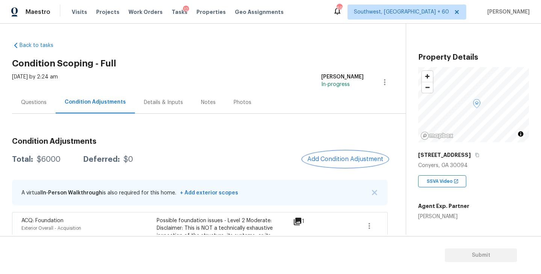
click at [347, 157] on span "Add Condition Adjustment" at bounding box center [345, 159] width 76 height 7
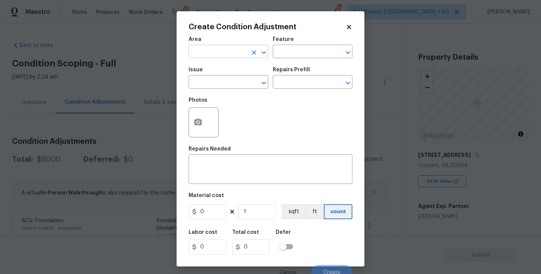
click at [213, 51] on input "text" at bounding box center [218, 53] width 59 height 12
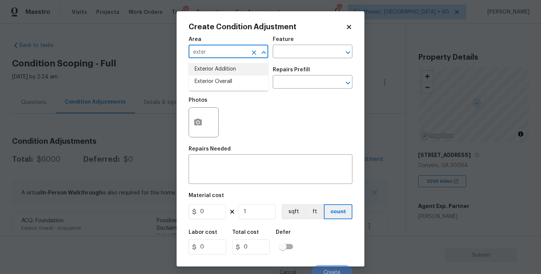
click at [217, 81] on li "Exterior Overall" at bounding box center [229, 81] width 80 height 12
type input "Exterior Overall"
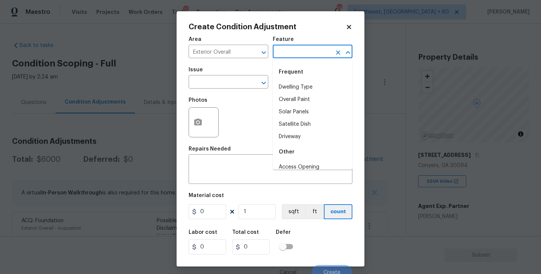
click at [285, 56] on input "text" at bounding box center [302, 53] width 59 height 12
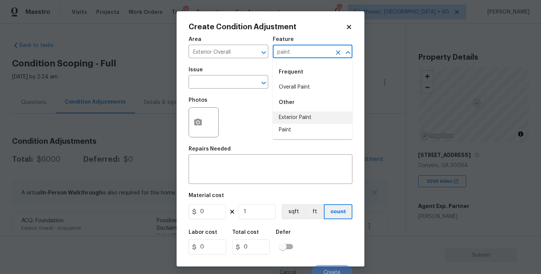
click at [294, 112] on li "Exterior Paint" at bounding box center [313, 118] width 80 height 12
type input "Exterior Paint"
click at [233, 84] on input "text" at bounding box center [218, 83] width 59 height 12
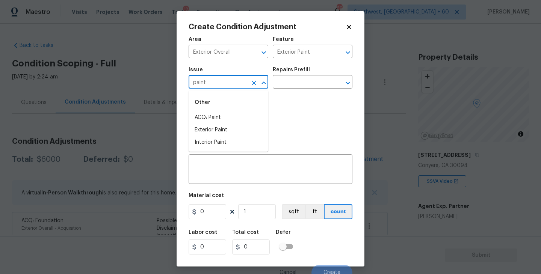
click at [225, 115] on li "ACQ: Paint" at bounding box center [229, 118] width 80 height 12
type input "ACQ: Paint"
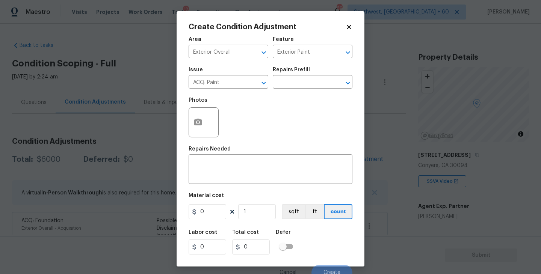
click at [284, 89] on div "Issue ACQ: Paint ​ Repairs Prefill ​" at bounding box center [271, 78] width 164 height 30
click at [293, 88] on input "text" at bounding box center [302, 83] width 59 height 12
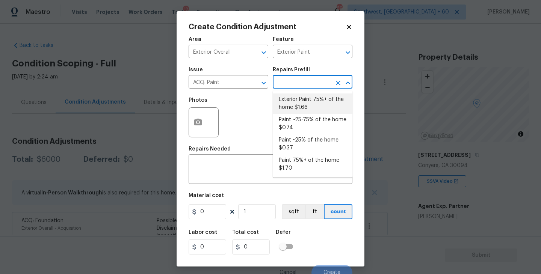
click at [293, 107] on li "Exterior Paint 75%+ of the home $1.66" at bounding box center [313, 104] width 80 height 20
type input "Acquisition"
type textarea "Acquisition Scope: 75%+ of the home exterior will likely require paint"
type input "1.66"
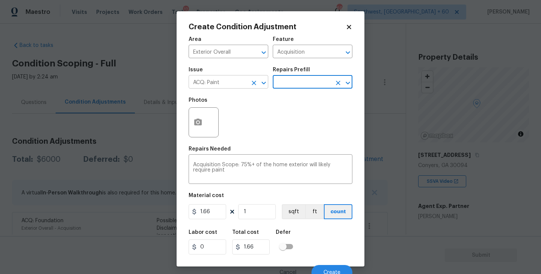
click at [259, 87] on icon "Open" at bounding box center [263, 82] width 9 height 9
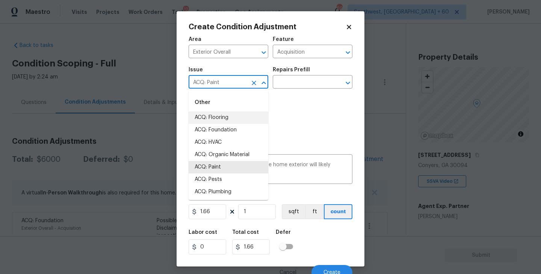
click at [256, 86] on icon "Clear" at bounding box center [254, 83] width 8 height 8
click at [232, 167] on li "Exterior Paint" at bounding box center [229, 167] width 80 height 12
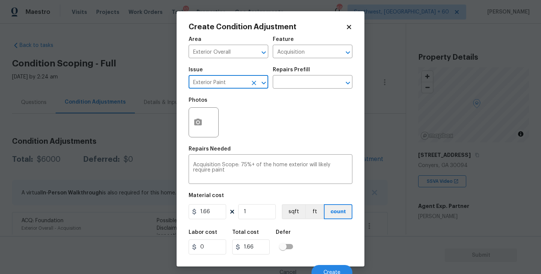
type input "Exterior Paint"
click at [199, 129] on button "button" at bounding box center [198, 122] width 18 height 29
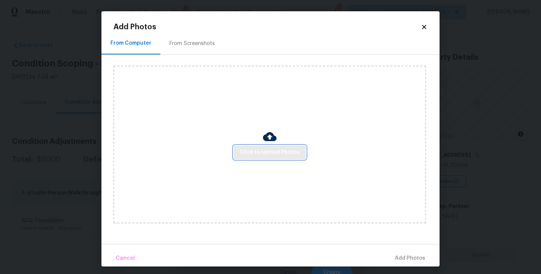
click at [270, 152] on span "Click to Upload Photos" at bounding box center [270, 152] width 60 height 9
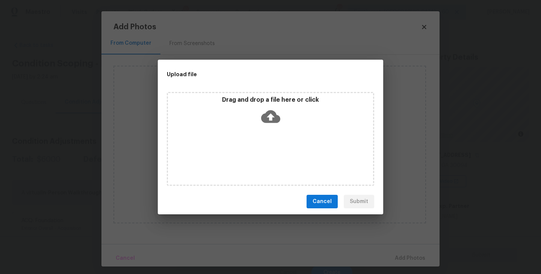
click at [270, 133] on div "Drag and drop a file here or click" at bounding box center [270, 139] width 207 height 94
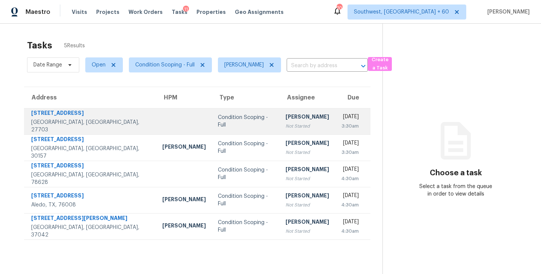
click at [285, 128] on div "Not Started" at bounding box center [307, 126] width 44 height 8
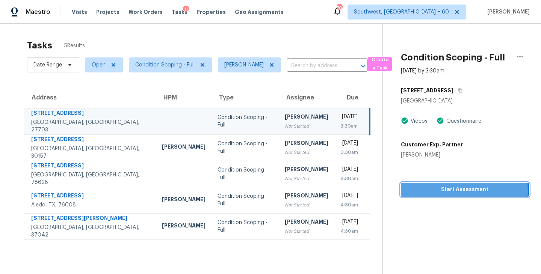
click at [443, 192] on span "Start Assessment" at bounding box center [465, 189] width 116 height 9
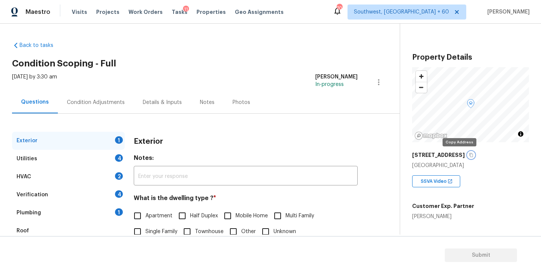
click at [469, 153] on icon "button" at bounding box center [471, 155] width 4 height 4
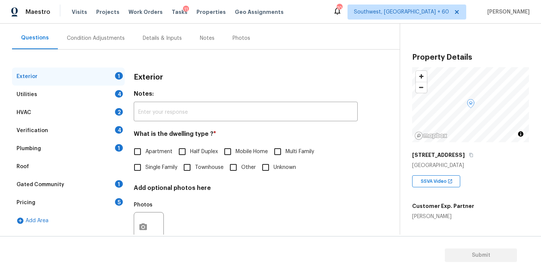
click at [156, 175] on label "Single Family" at bounding box center [154, 168] width 48 height 16
click at [145, 175] on input "Single Family" at bounding box center [138, 168] width 16 height 16
checkbox input "true"
click at [97, 98] on div "Utilities 4" at bounding box center [68, 95] width 113 height 18
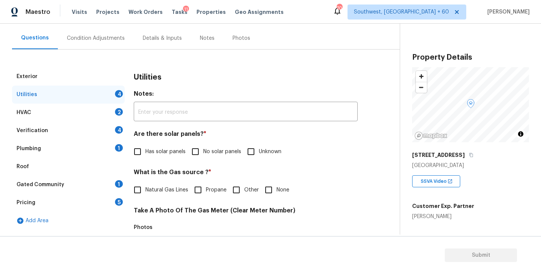
click at [213, 155] on span "No solar panels" at bounding box center [222, 152] width 38 height 8
click at [203, 155] on input "No solar panels" at bounding box center [195, 152] width 16 height 16
checkbox input "true"
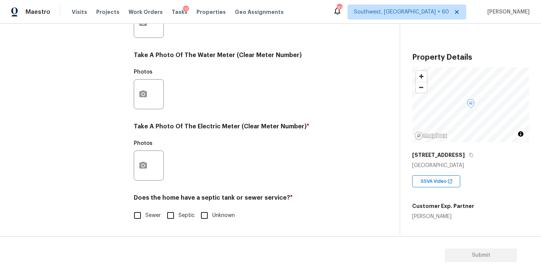
click at [148, 210] on label "Sewer" at bounding box center [145, 216] width 31 height 16
click at [145, 210] on input "Sewer" at bounding box center [138, 216] width 16 height 16
checkbox input "true"
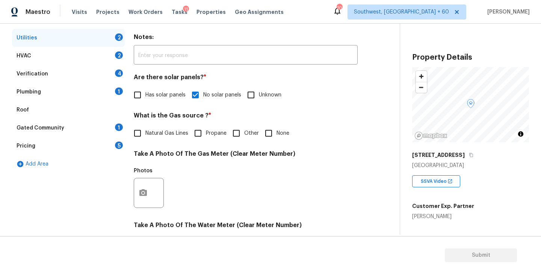
click at [62, 89] on div "Plumbing 1" at bounding box center [68, 92] width 113 height 18
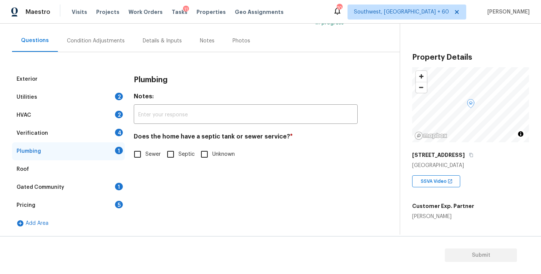
click at [136, 162] on input "Sewer" at bounding box center [138, 154] width 16 height 16
checkbox input "true"
click at [84, 182] on div "Gated Community 1" at bounding box center [68, 187] width 113 height 18
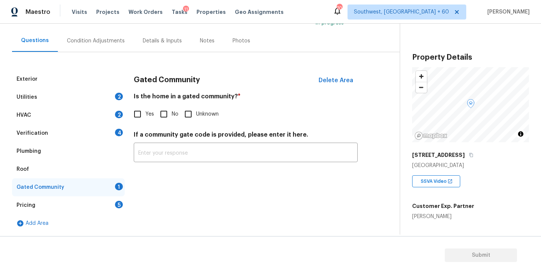
click at [172, 113] on span "No" at bounding box center [175, 114] width 7 height 8
click at [172, 113] on input "No" at bounding box center [164, 114] width 16 height 16
checkbox input "true"
click at [102, 36] on div "Condition Adjustments" at bounding box center [96, 41] width 76 height 22
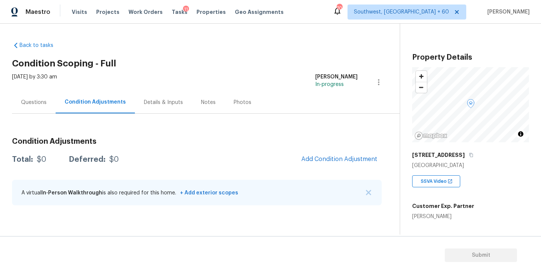
click at [254, 68] on div "Back to tasks Condition Scoping - Full [DATE] by 3:30 am [PERSON_NAME] In-progr…" at bounding box center [206, 125] width 388 height 179
click at [32, 104] on div "Questions" at bounding box center [34, 103] width 26 height 8
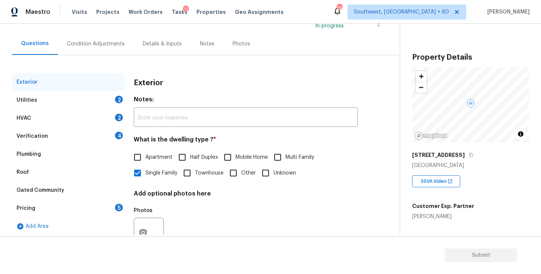
scroll to position [80, 0]
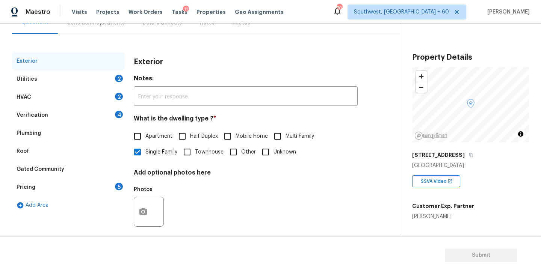
click at [60, 115] on div "Verification 4" at bounding box center [68, 115] width 113 height 18
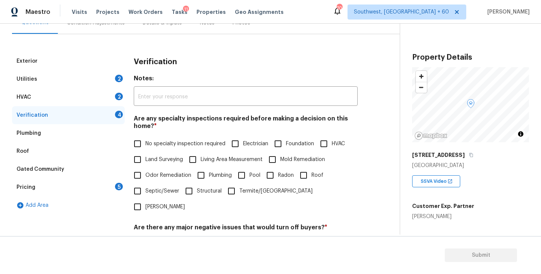
click at [53, 184] on div "Pricing 5" at bounding box center [68, 187] width 113 height 18
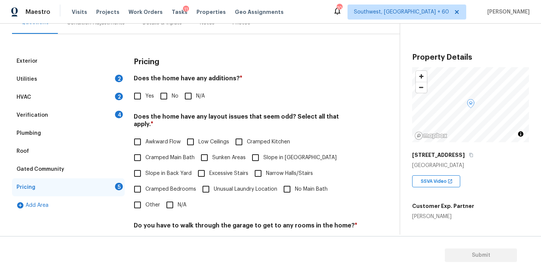
click at [140, 99] on input "Yes" at bounding box center [138, 96] width 16 height 16
checkbox input "true"
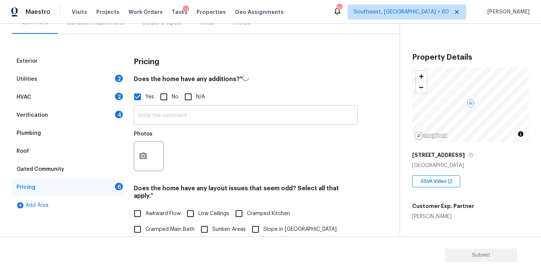
click at [163, 113] on input "text" at bounding box center [246, 116] width 224 height 18
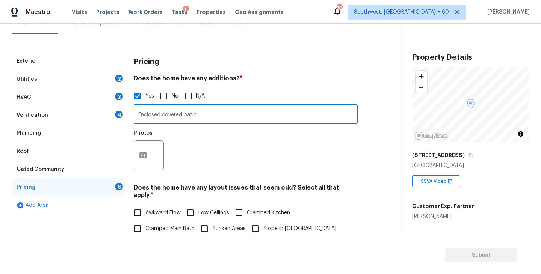
type input "Enclosed covered patio"
click at [141, 161] on button "button" at bounding box center [143, 155] width 18 height 29
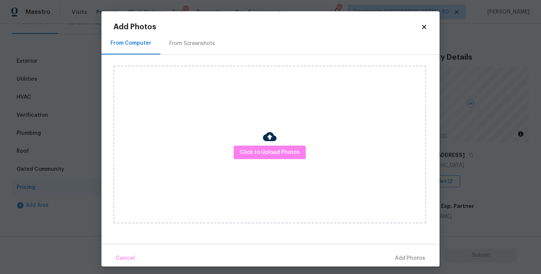
click at [283, 145] on div "Click to Upload Photos" at bounding box center [269, 145] width 312 height 158
click at [278, 157] on span "Click to Upload Photos" at bounding box center [270, 152] width 60 height 9
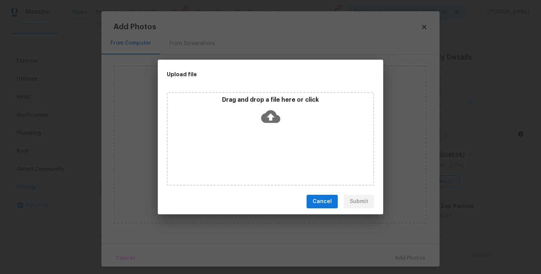
click at [272, 130] on div "Drag and drop a file here or click" at bounding box center [270, 139] width 207 height 94
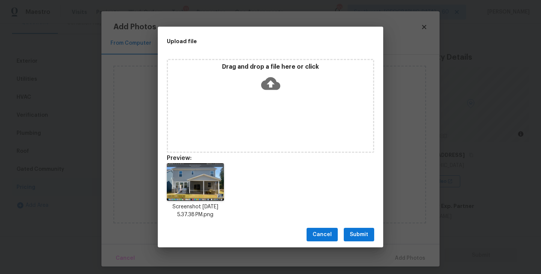
click at [357, 239] on span "Submit" at bounding box center [359, 234] width 18 height 9
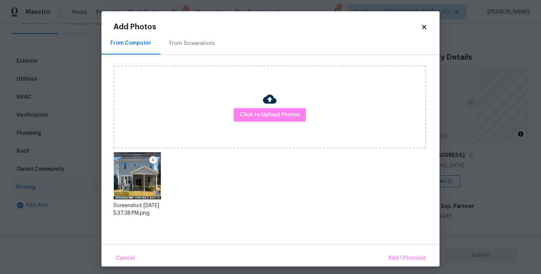
click at [390, 250] on div "Cancel Add 1 Photo(s)" at bounding box center [270, 255] width 338 height 23
click at [393, 252] on button "Add 1 Photo(s)" at bounding box center [406, 259] width 43 height 16
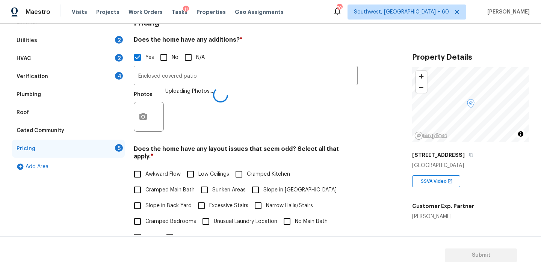
click at [353, 199] on div "Awkward Flow Low Ceilings Cramped Kitchen Cramped Main Bath Sunken Areas Slope …" at bounding box center [246, 205] width 224 height 79
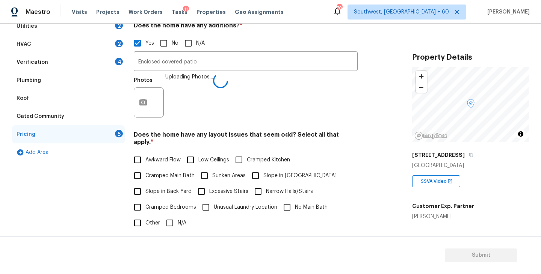
scroll to position [146, 0]
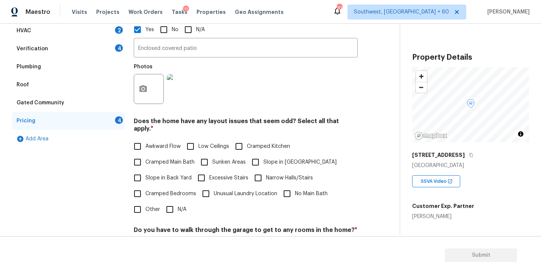
click at [311, 92] on div "Photos" at bounding box center [246, 84] width 224 height 49
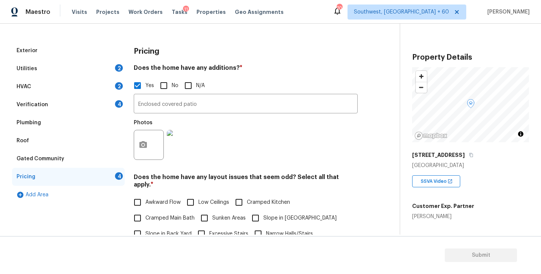
scroll to position [115, 0]
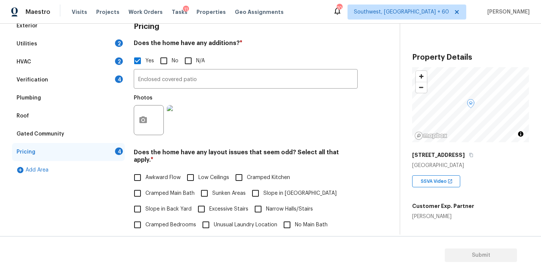
click at [273, 190] on span "Slope in [GEOGRAPHIC_DATA]" at bounding box center [299, 194] width 73 height 8
click at [263, 186] on input "Slope in [GEOGRAPHIC_DATA]" at bounding box center [255, 194] width 16 height 16
checkbox input "true"
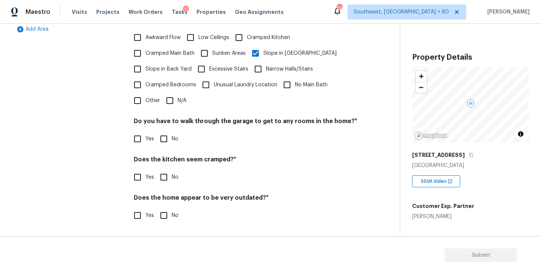
scroll to position [247, 0]
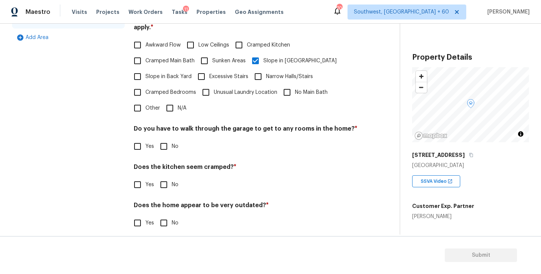
click at [164, 142] on input "No" at bounding box center [164, 147] width 16 height 16
checkbox input "true"
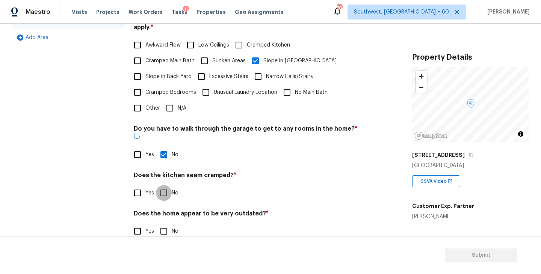
click at [164, 185] on input "No" at bounding box center [164, 193] width 16 height 16
checkbox input "true"
click at [161, 226] on div "Pricing Does the home have any additions? * Yes No N/A Enclosed covered patio ​…" at bounding box center [246, 66] width 224 height 365
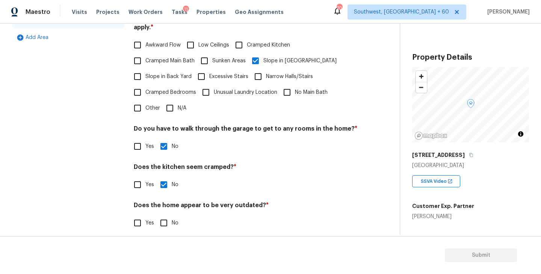
click at [172, 219] on span "No" at bounding box center [175, 223] width 7 height 8
click at [172, 215] on input "No" at bounding box center [164, 223] width 16 height 16
checkbox input "true"
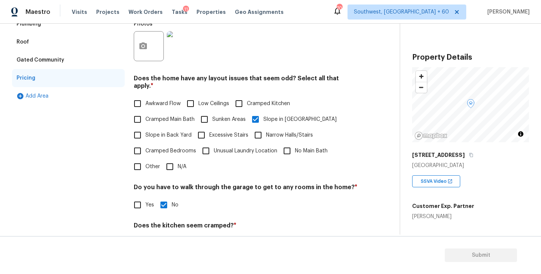
scroll to position [101, 0]
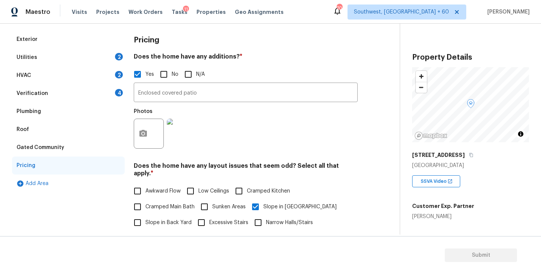
click at [63, 59] on div "Utilities 2" at bounding box center [68, 57] width 113 height 18
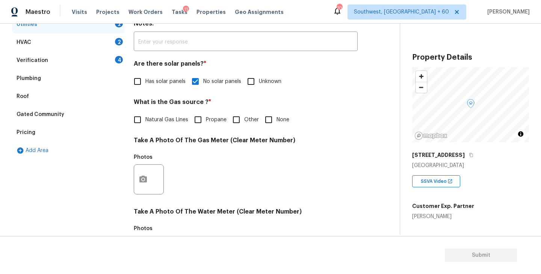
scroll to position [119, 0]
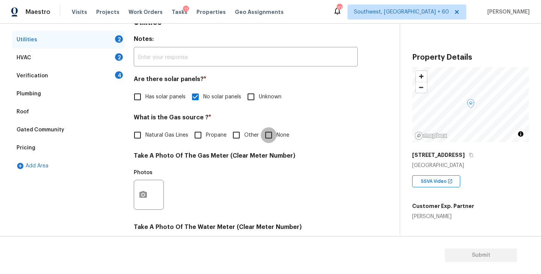
click at [269, 141] on input "None" at bounding box center [269, 135] width 16 height 16
checkbox input "true"
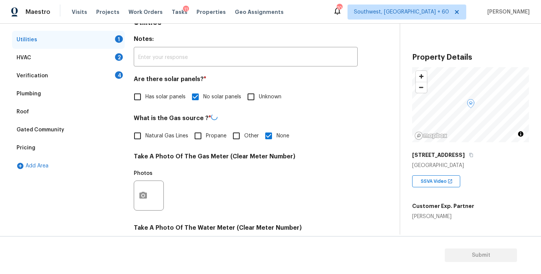
scroll to position [291, 0]
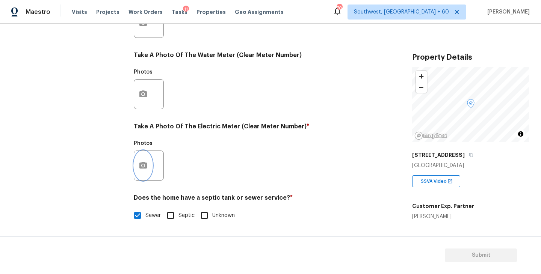
click at [149, 171] on button "button" at bounding box center [143, 165] width 18 height 29
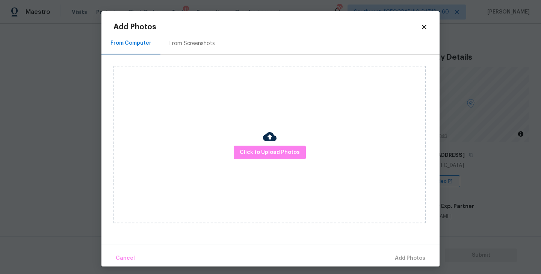
click at [278, 137] on div "Click to Upload Photos" at bounding box center [269, 145] width 312 height 158
click at [275, 148] on span "Click to Upload Photos" at bounding box center [270, 152] width 60 height 9
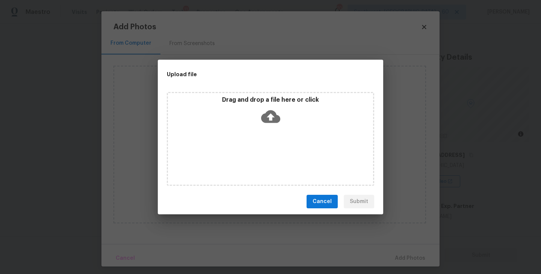
click at [274, 117] on icon at bounding box center [270, 116] width 19 height 13
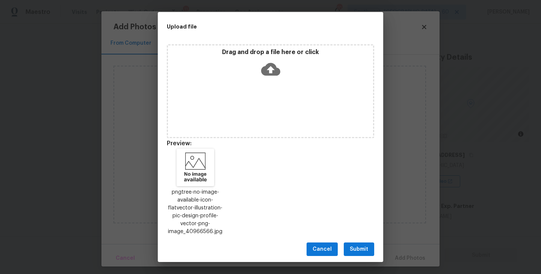
click at [359, 247] on span "Submit" at bounding box center [359, 249] width 18 height 9
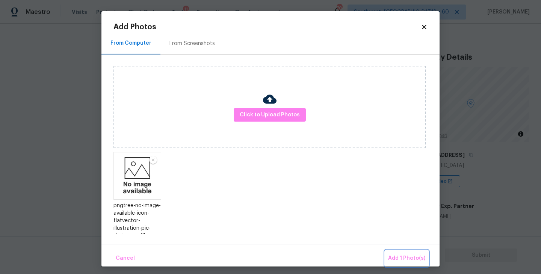
click at [394, 258] on span "Add 1 Photo(s)" at bounding box center [406, 258] width 37 height 9
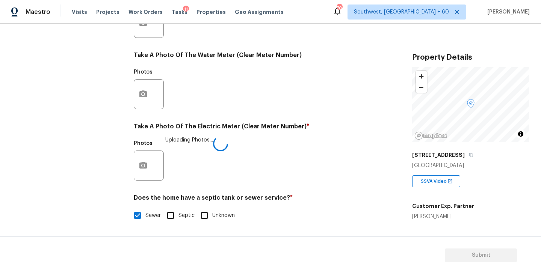
click at [319, 175] on div "Photos Uploading Photos..." at bounding box center [246, 160] width 224 height 49
click at [322, 168] on div "Photos" at bounding box center [246, 160] width 224 height 49
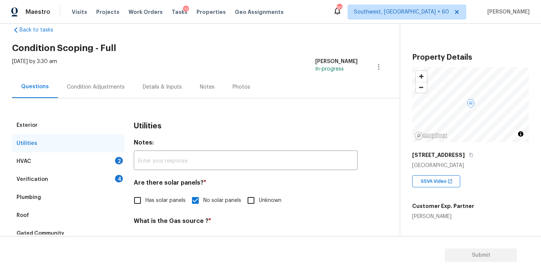
scroll to position [51, 0]
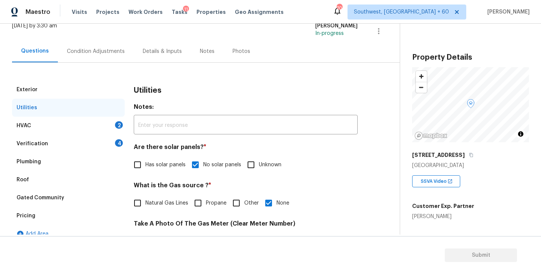
click at [64, 127] on div "HVAC 2" at bounding box center [68, 126] width 113 height 18
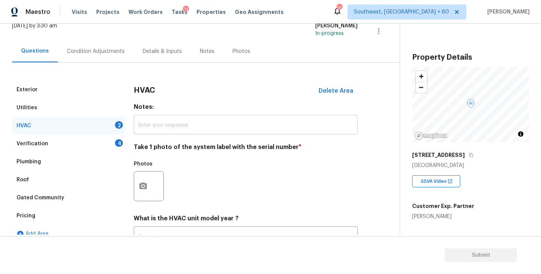
scroll to position [93, 0]
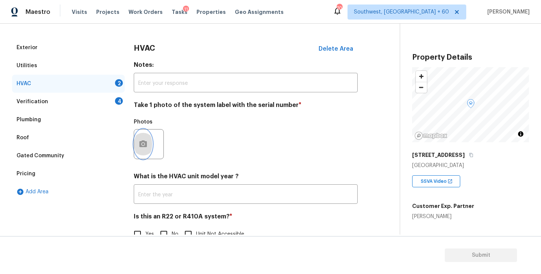
click at [145, 150] on button "button" at bounding box center [143, 144] width 18 height 29
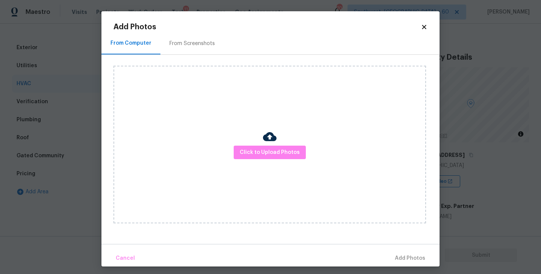
click at [273, 135] on img at bounding box center [270, 137] width 14 height 14
click at [263, 150] on span "Click to Upload Photos" at bounding box center [270, 152] width 60 height 9
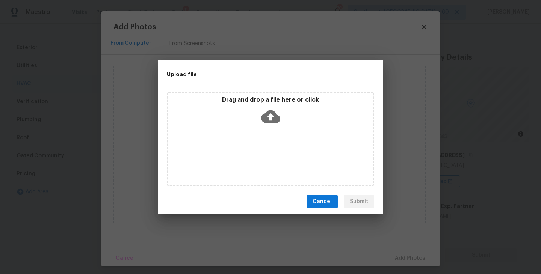
click at [270, 122] on icon at bounding box center [270, 116] width 19 height 19
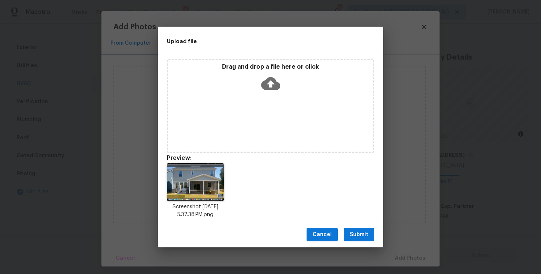
click at [362, 229] on button "Submit" at bounding box center [359, 235] width 30 height 14
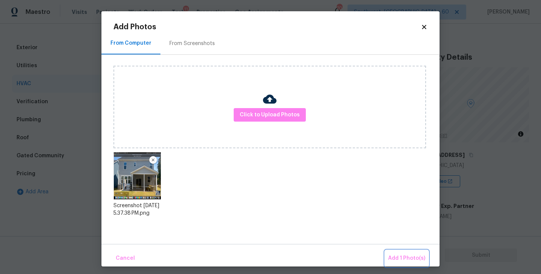
click at [404, 258] on span "Add 1 Photo(s)" at bounding box center [406, 258] width 37 height 9
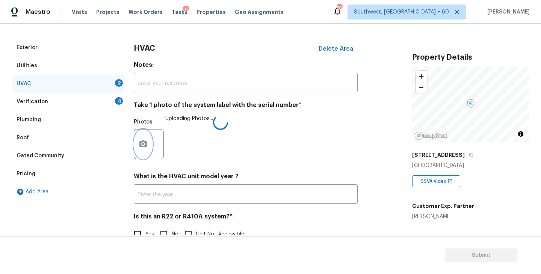
scroll to position [112, 0]
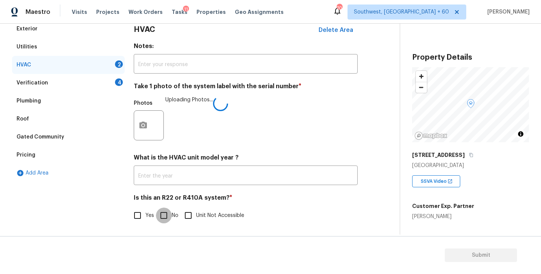
click at [169, 213] on input "No" at bounding box center [164, 216] width 16 height 16
checkbox input "true"
click at [259, 199] on h4 "Is this an R22 or R410A system? *" at bounding box center [246, 199] width 224 height 11
click at [318, 132] on div "Photos" at bounding box center [246, 120] width 224 height 49
click at [91, 87] on div "Verification 4" at bounding box center [68, 83] width 113 height 18
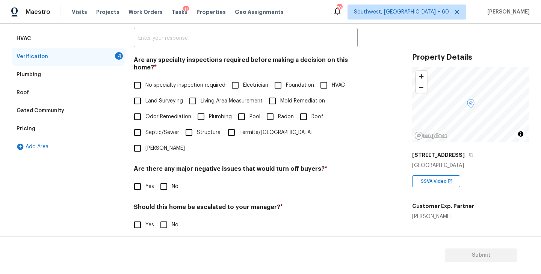
click at [193, 85] on span "No specialty inspection required" at bounding box center [185, 85] width 80 height 8
click at [145, 85] on input "No specialty inspection required" at bounding box center [138, 85] width 16 height 16
checkbox input "true"
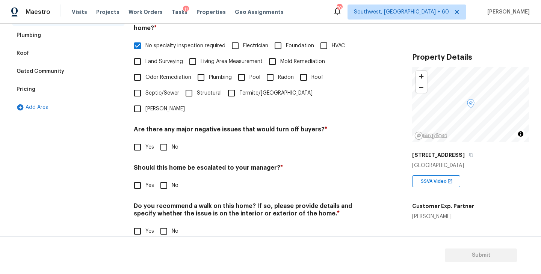
click at [167, 139] on input "No" at bounding box center [164, 147] width 16 height 16
checkbox input "true"
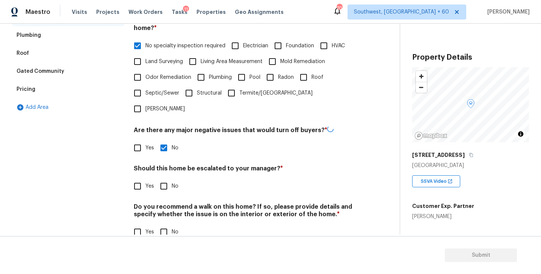
click at [167, 178] on input "No" at bounding box center [164, 186] width 16 height 16
checkbox input "true"
click at [163, 224] on input "No" at bounding box center [164, 232] width 16 height 16
checkbox input "true"
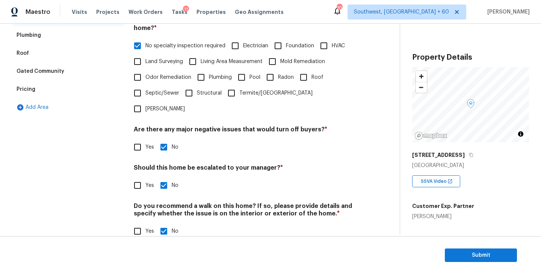
scroll to position [70, 0]
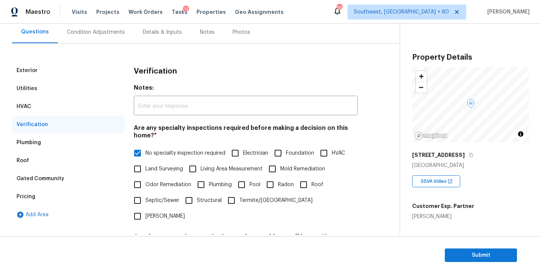
click at [103, 39] on div "Condition Adjustments" at bounding box center [96, 32] width 76 height 22
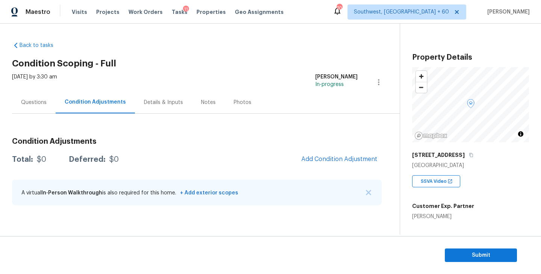
click at [207, 133] on div "Condition Adjustments Total: $0 Deferred: $0 Add Condition Adjustment A virtual…" at bounding box center [197, 172] width 370 height 80
click at [224, 118] on div "Condition Adjustments Total: $0 Deferred: $0 Add Condition Adjustment A virtual…" at bounding box center [197, 163] width 370 height 98
click at [352, 158] on span "Add Condition Adjustment" at bounding box center [339, 159] width 76 height 7
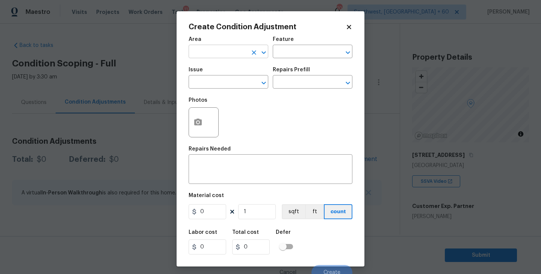
click at [208, 47] on input "text" at bounding box center [218, 53] width 59 height 12
click at [214, 77] on li "Exterior Overall" at bounding box center [229, 81] width 80 height 12
type input "Exterior Overall"
click at [298, 55] on input "text" at bounding box center [302, 53] width 59 height 12
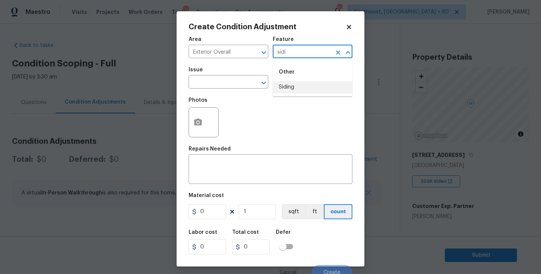
click at [300, 85] on li "Siding" at bounding box center [313, 87] width 80 height 12
type input "Siding"
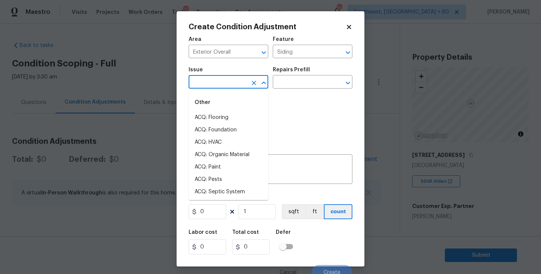
click at [234, 88] on input "text" at bounding box center [218, 83] width 59 height 12
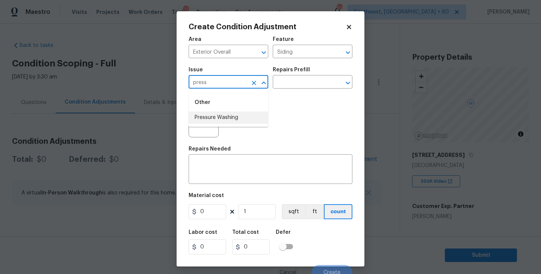
type input "press"
click at [234, 130] on div "Photos" at bounding box center [271, 117] width 164 height 49
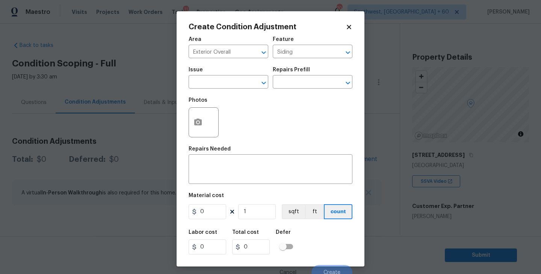
click at [237, 91] on span "Issue ​" at bounding box center [229, 78] width 80 height 30
click at [236, 85] on input "text" at bounding box center [218, 83] width 59 height 12
click at [232, 110] on div "Other" at bounding box center [229, 103] width 80 height 18
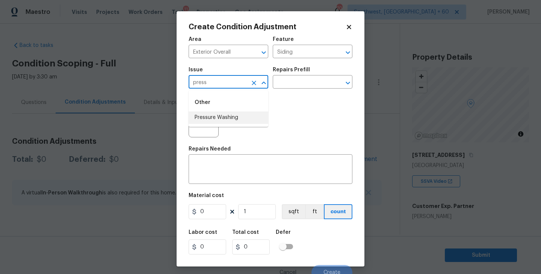
click at [232, 115] on li "Pressure Washing" at bounding box center [229, 118] width 80 height 12
type input "Pressure Washing"
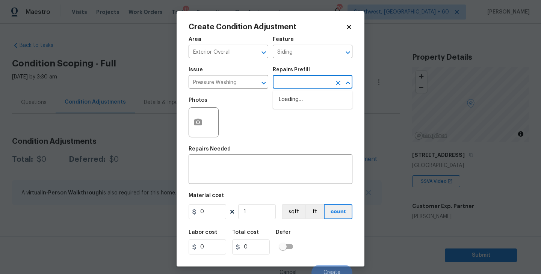
click at [285, 82] on input "text" at bounding box center [302, 83] width 59 height 12
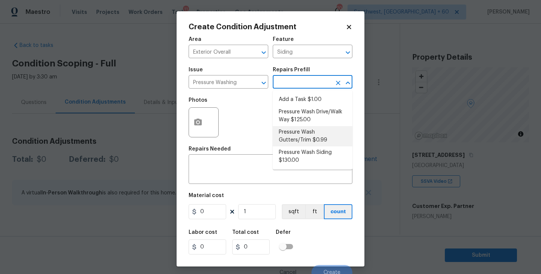
click at [296, 162] on li "Pressure Wash Siding $130.00" at bounding box center [313, 156] width 80 height 20
type textarea "Protect areas as needed for pressure washing. Pressure wash the siding on the h…"
type input "130"
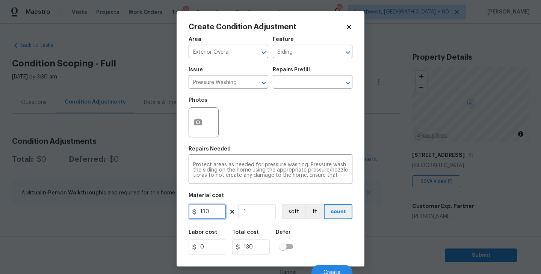
drag, startPoint x: 214, startPoint y: 208, endPoint x: 147, endPoint y: 210, distance: 67.3
click at [147, 210] on div "Create Condition Adjustment Area Exterior Overall ​ Feature Siding ​ Issue Pres…" at bounding box center [270, 137] width 541 height 274
type input "200"
click at [199, 134] on button "button" at bounding box center [198, 122] width 18 height 29
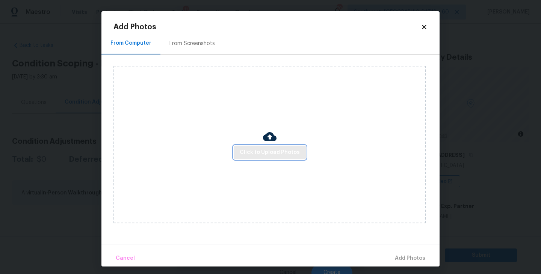
click at [267, 152] on span "Click to Upload Photos" at bounding box center [270, 152] width 60 height 9
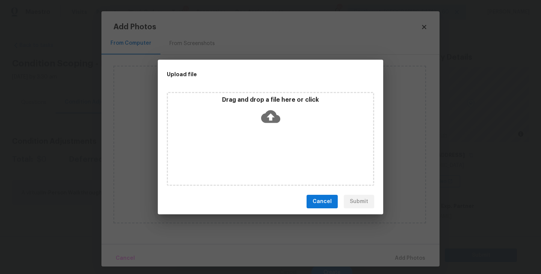
click at [268, 122] on icon at bounding box center [270, 116] width 19 height 19
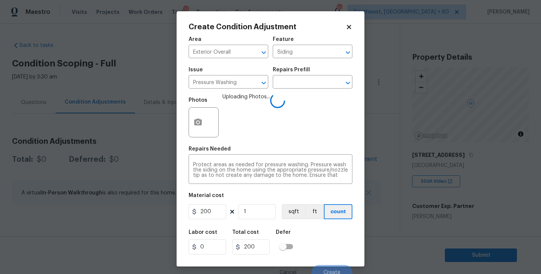
scroll to position [6, 0]
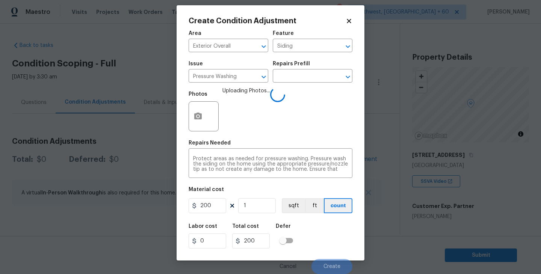
click at [332, 237] on div "Labor cost 0 Total cost 200 Defer" at bounding box center [271, 236] width 164 height 34
click at [332, 242] on div "Labor cost 0 Total cost 200 Defer" at bounding box center [271, 236] width 164 height 34
click at [332, 241] on div "Labor cost 0 Total cost 200 Defer" at bounding box center [271, 236] width 164 height 34
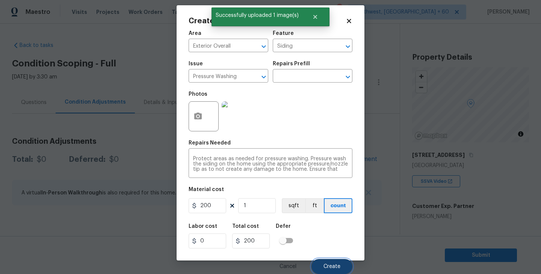
click at [334, 271] on button "Create" at bounding box center [331, 266] width 41 height 15
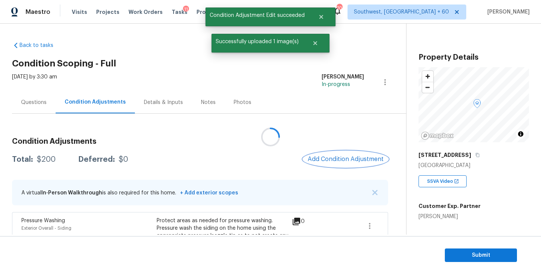
scroll to position [0, 0]
click at [324, 160] on span "Add Condition Adjustment" at bounding box center [344, 159] width 76 height 7
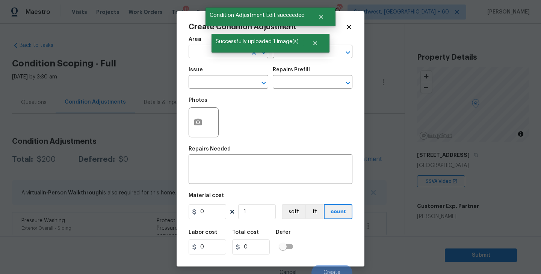
click at [201, 54] on input "text" at bounding box center [218, 53] width 59 height 12
click at [214, 81] on li "Exterior Overall" at bounding box center [229, 81] width 80 height 12
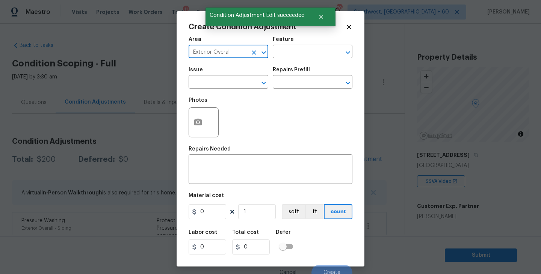
type input "Exterior Overall"
click at [298, 52] on input "text" at bounding box center [302, 53] width 59 height 12
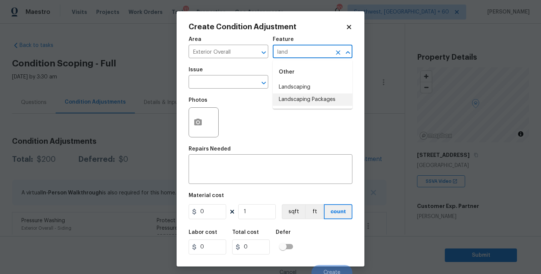
click at [303, 95] on li "Landscaping Packages" at bounding box center [313, 100] width 80 height 12
type input "Landscaping Packages"
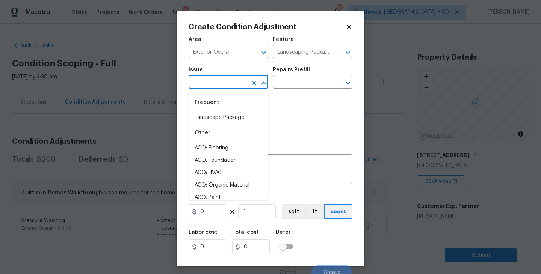
click at [227, 86] on input "text" at bounding box center [218, 83] width 59 height 12
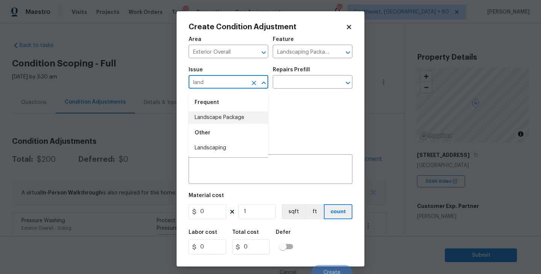
click at [222, 117] on li "Landscape Package" at bounding box center [229, 118] width 80 height 12
type input "Landscape Package"
click at [303, 71] on h5 "Repairs Prefill" at bounding box center [291, 69] width 37 height 5
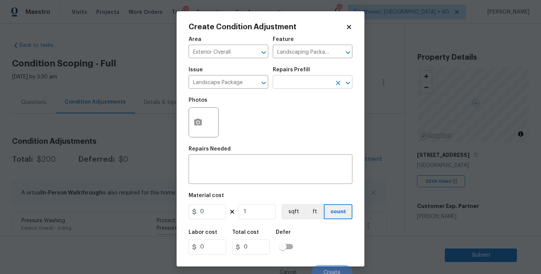
click at [299, 81] on input "text" at bounding box center [302, 83] width 59 height 12
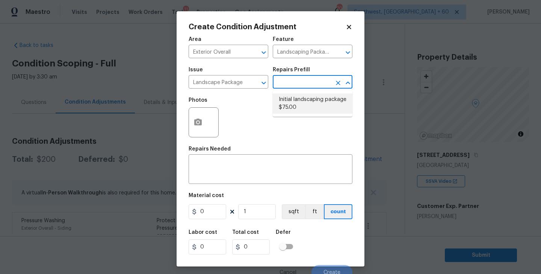
click at [299, 94] on li "Initial landscaping package $75.00" at bounding box center [313, 104] width 80 height 20
type input "Home Readiness Packages"
type textarea "Mowing of grass up to 6" in height. Mow, edge along driveways & sidewalks, trim…"
type input "75"
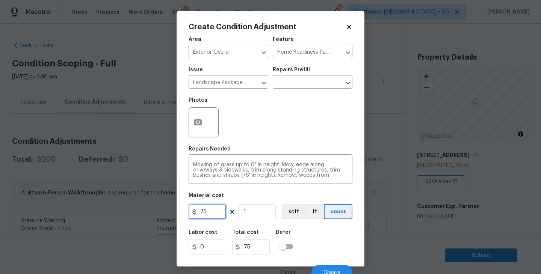
drag, startPoint x: 207, startPoint y: 206, endPoint x: 175, endPoint y: 209, distance: 32.8
click at [175, 209] on div "Create Condition Adjustment Area Exterior Overall ​ Feature Home Readiness Pack…" at bounding box center [270, 137] width 541 height 274
type input "300"
click at [199, 124] on icon "button" at bounding box center [198, 122] width 8 height 7
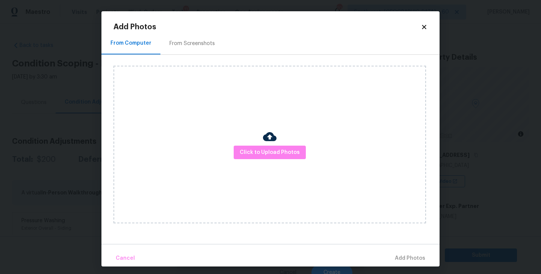
drag, startPoint x: 199, startPoint y: 124, endPoint x: 247, endPoint y: 137, distance: 50.2
click at [247, 137] on div "Click to Upload Photos" at bounding box center [269, 145] width 312 height 158
click at [263, 154] on span "Click to Upload Photos" at bounding box center [270, 152] width 60 height 9
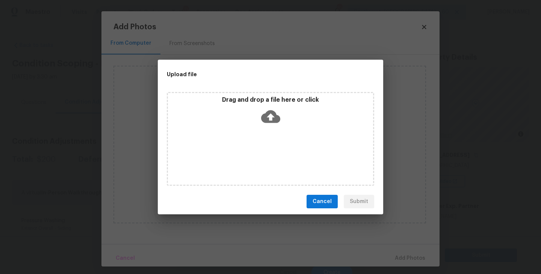
click at [269, 127] on div "Drag and drop a file here or click" at bounding box center [270, 112] width 205 height 32
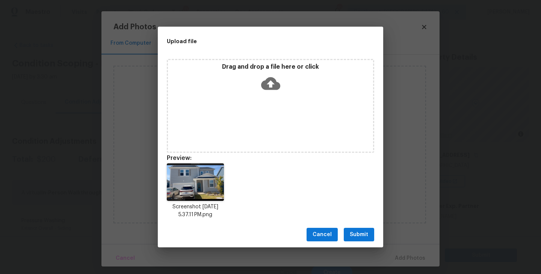
click at [359, 231] on span "Submit" at bounding box center [359, 234] width 18 height 9
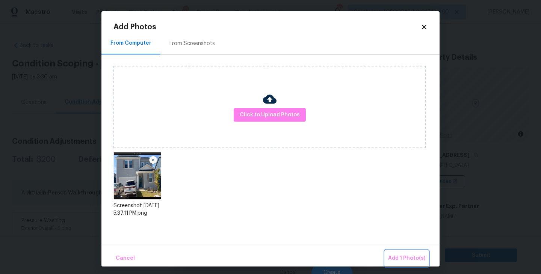
click at [387, 261] on button "Add 1 Photo(s)" at bounding box center [406, 259] width 43 height 16
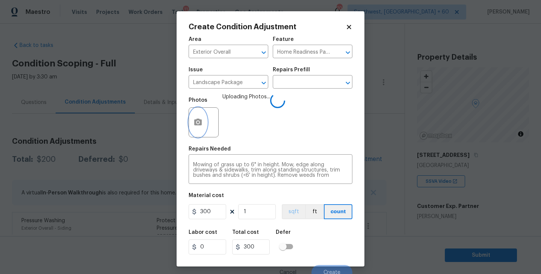
scroll to position [6, 0]
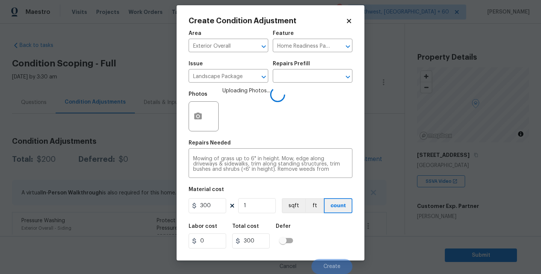
click at [324, 237] on div "Labor cost 0 Total cost 300 Defer" at bounding box center [271, 236] width 164 height 34
click at [331, 237] on div "Labor cost 0 Total cost 300 Defer" at bounding box center [271, 236] width 164 height 34
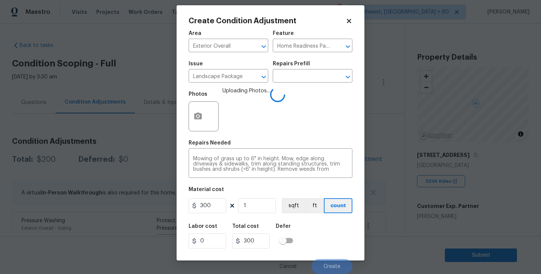
click at [331, 237] on div "Labor cost 0 Total cost 300 Defer" at bounding box center [271, 236] width 164 height 34
click at [332, 237] on div "Labor cost 0 Total cost 300 Defer" at bounding box center [271, 236] width 164 height 34
click at [320, 231] on div "Labor cost 0 Total cost 300 Defer" at bounding box center [271, 236] width 164 height 34
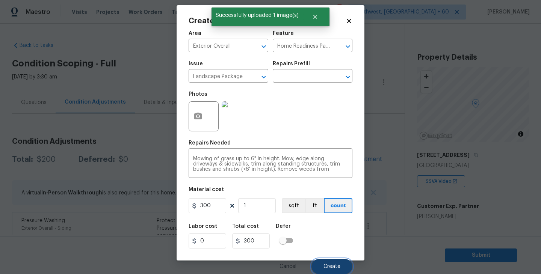
click at [324, 263] on button "Create" at bounding box center [331, 266] width 41 height 15
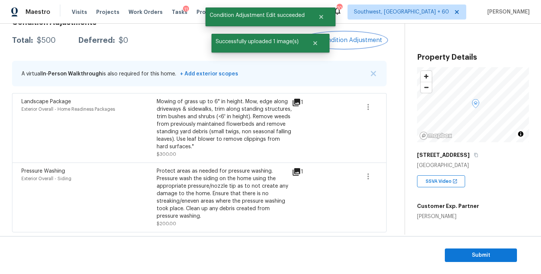
scroll to position [87, 0]
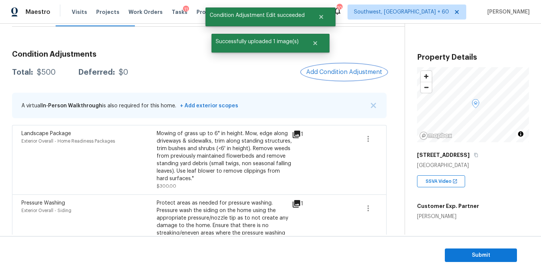
click at [347, 72] on span "Add Condition Adjustment" at bounding box center [344, 72] width 76 height 7
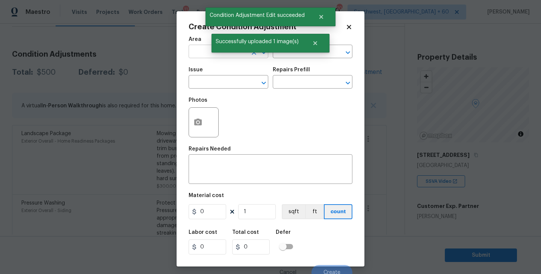
click at [205, 54] on input "text" at bounding box center [218, 53] width 59 height 12
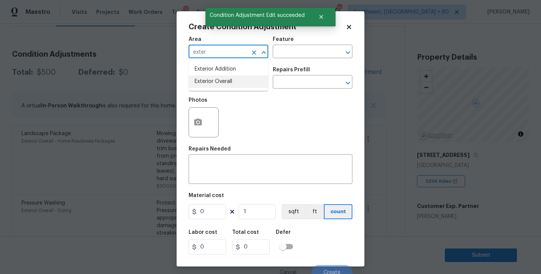
type input "exter"
click at [127, 138] on body "Maestro Visits Projects Work Orders Tasks 11 Properties Geo Assignments 704 Sou…" at bounding box center [270, 137] width 541 height 274
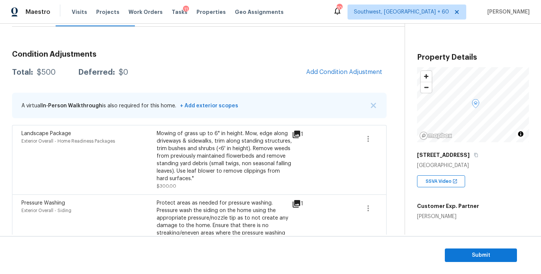
click at [348, 81] on div "Condition Adjustments Total: $500 Deferred: $0 Add Condition Adjustment A virtu…" at bounding box center [199, 155] width 374 height 220
click at [347, 75] on span "Add Condition Adjustment" at bounding box center [344, 72] width 76 height 7
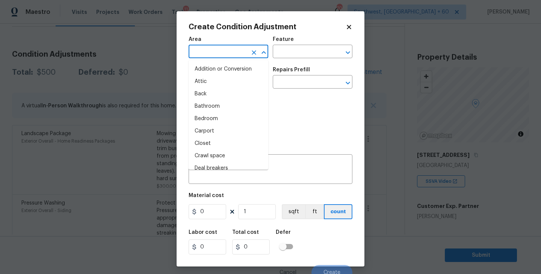
click at [224, 56] on input "text" at bounding box center [218, 53] width 59 height 12
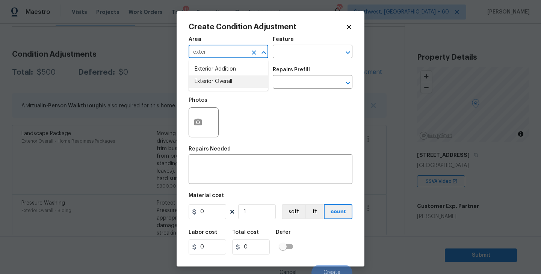
click at [224, 87] on li "Exterior Overall" at bounding box center [229, 81] width 80 height 12
type input "Exterior Overall"
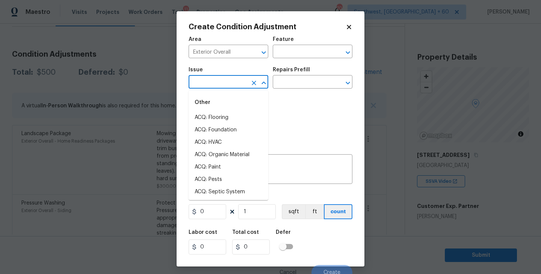
click at [224, 87] on input "text" at bounding box center [218, 83] width 59 height 12
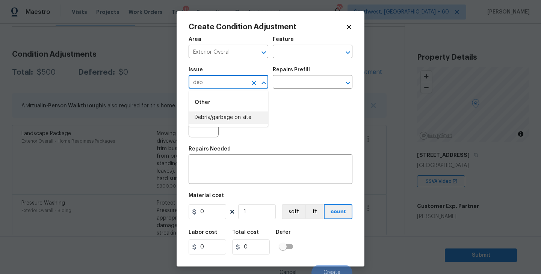
click at [225, 112] on li "Debris/garbage on site" at bounding box center [229, 118] width 80 height 12
type input "Debris/garbage on site"
click at [290, 84] on input "text" at bounding box center [302, 83] width 59 height 12
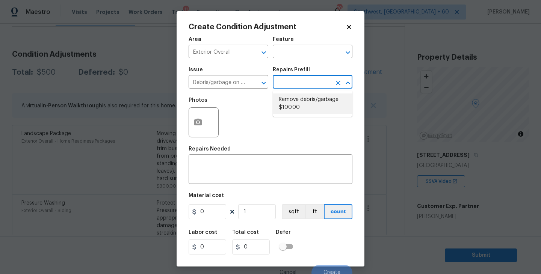
click at [294, 102] on li "Remove debris/garbage $100.00" at bounding box center [313, 104] width 80 height 20
type textarea "Remove, haul off, and properly dispose of any debris left by seller to offsite …"
type input "100"
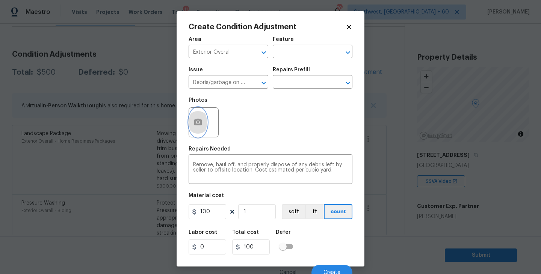
click at [202, 127] on icon "button" at bounding box center [197, 122] width 9 height 9
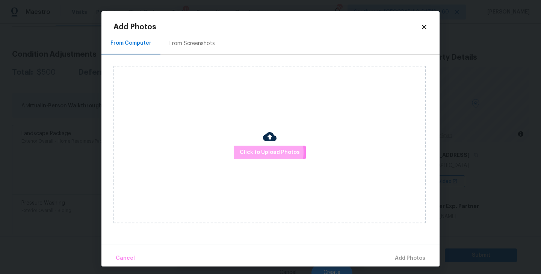
click at [258, 153] on span "Click to Upload Photos" at bounding box center [270, 152] width 60 height 9
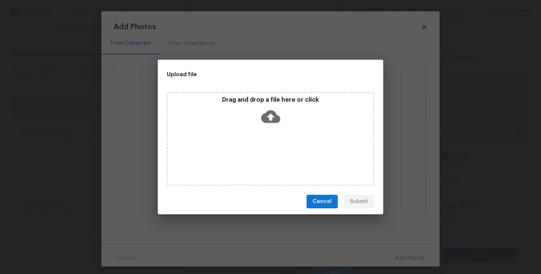
click at [278, 114] on icon at bounding box center [270, 116] width 19 height 19
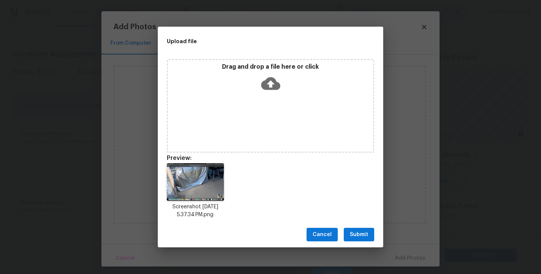
click at [350, 234] on span "Submit" at bounding box center [359, 234] width 18 height 9
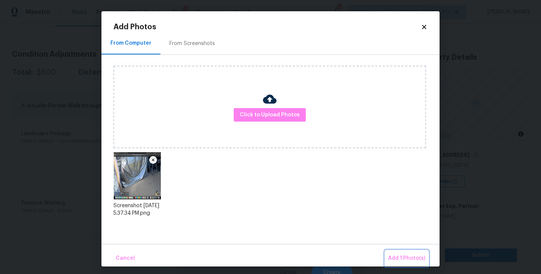
click at [390, 258] on span "Add 1 Photo(s)" at bounding box center [406, 258] width 37 height 9
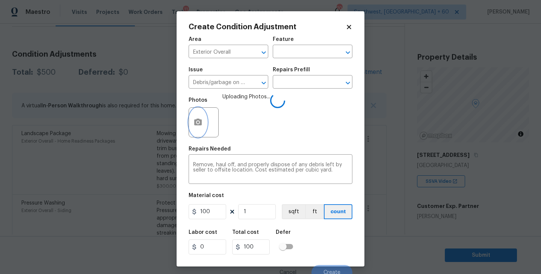
scroll to position [6, 0]
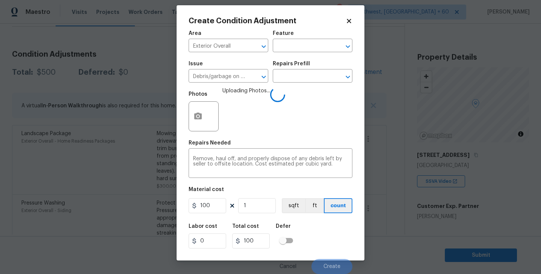
click at [335, 237] on div "Labor cost 0 Total cost 100 Defer" at bounding box center [271, 236] width 164 height 34
click at [334, 234] on div "Labor cost 0 Total cost 100 Defer" at bounding box center [271, 236] width 164 height 34
click at [333, 237] on div "Labor cost 0 Total cost 100 Defer" at bounding box center [271, 236] width 164 height 34
click at [334, 242] on div "Labor cost 0 Total cost 100 Defer" at bounding box center [271, 236] width 164 height 34
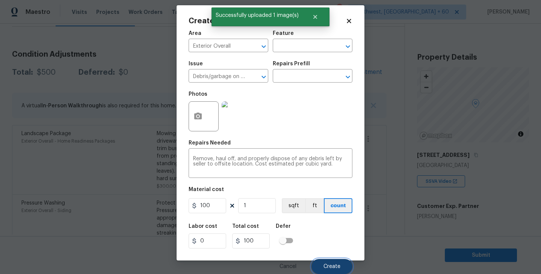
click at [333, 266] on span "Create" at bounding box center [331, 267] width 17 height 6
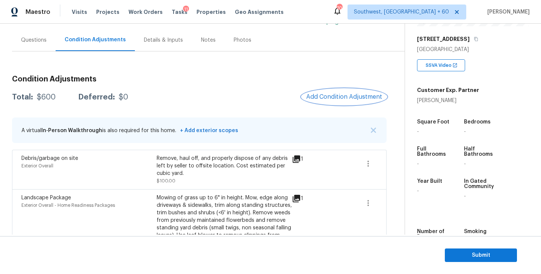
scroll to position [6, 0]
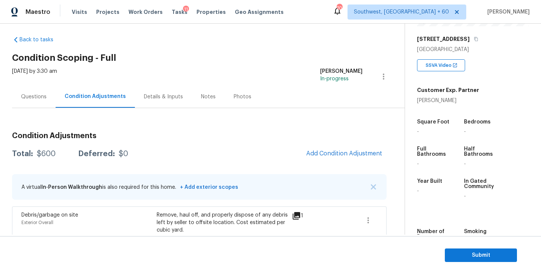
click at [35, 99] on div "Questions" at bounding box center [34, 97] width 26 height 8
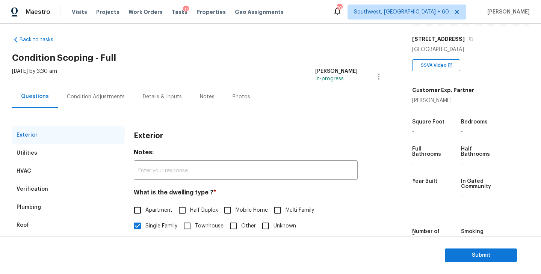
click at [102, 96] on div "Condition Adjustments" at bounding box center [96, 97] width 58 height 8
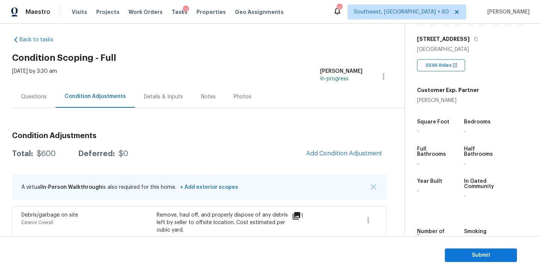
click at [42, 103] on div "Questions" at bounding box center [34, 97] width 44 height 22
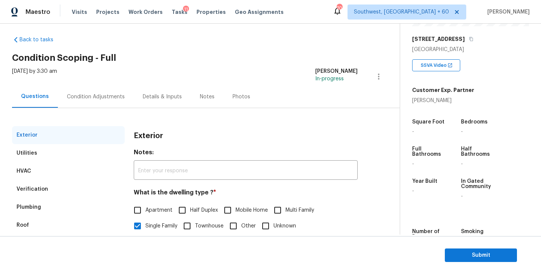
scroll to position [79, 0]
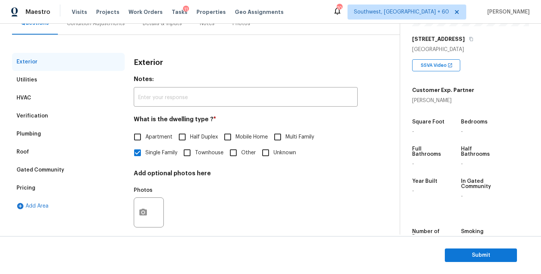
click at [37, 189] on div "Pricing" at bounding box center [68, 188] width 113 height 18
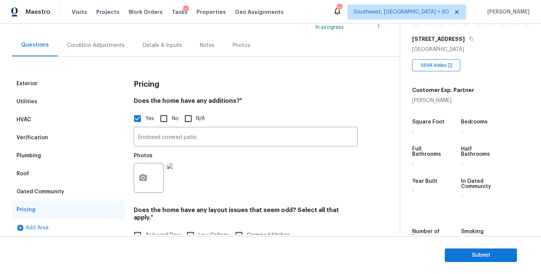
scroll to position [39, 0]
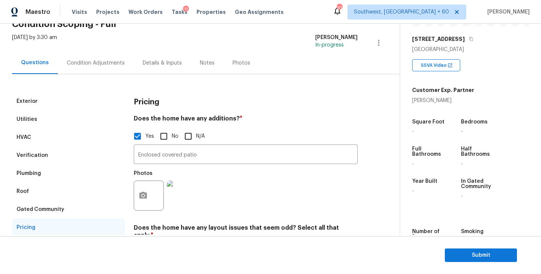
click at [102, 52] on div "Condition Adjustments" at bounding box center [96, 63] width 76 height 22
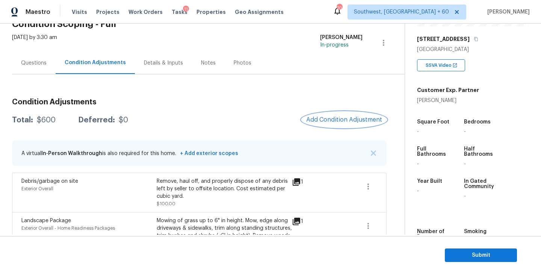
click at [339, 120] on span "Add Condition Adjustment" at bounding box center [344, 119] width 76 height 7
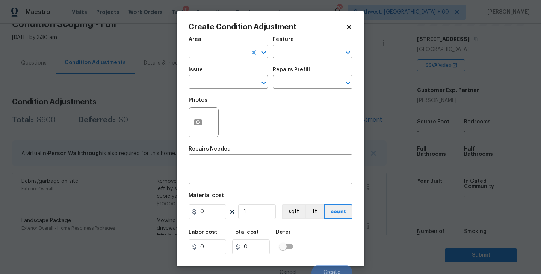
click at [233, 52] on input "text" at bounding box center [218, 53] width 59 height 12
click at [236, 81] on li "Interior Overall" at bounding box center [229, 81] width 80 height 12
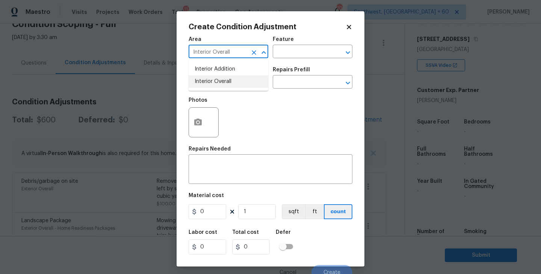
type input "Interior Overall"
click at [315, 35] on div "Area Interior Overall ​ Feature ​" at bounding box center [271, 47] width 164 height 30
click at [305, 54] on input "text" at bounding box center [302, 53] width 59 height 12
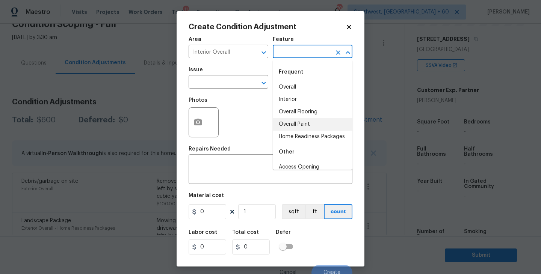
click at [299, 123] on li "Overall Paint" at bounding box center [313, 124] width 80 height 12
type input "Overall Paint"
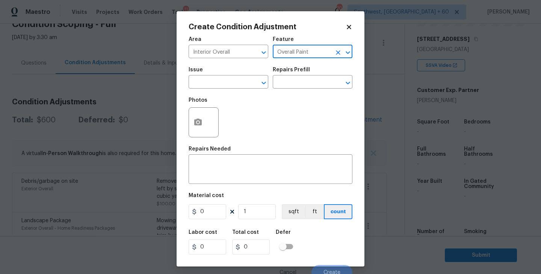
click at [204, 68] on div "Issue" at bounding box center [229, 72] width 80 height 10
click at [205, 89] on input "text" at bounding box center [218, 83] width 59 height 12
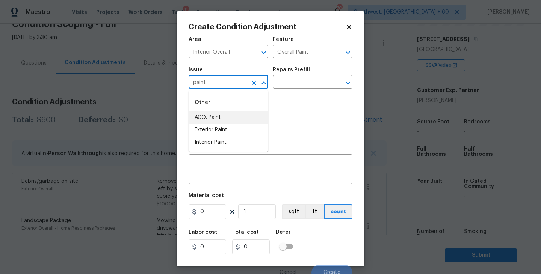
click at [213, 119] on li "ACQ: Paint" at bounding box center [229, 118] width 80 height 12
type input "ACQ: Paint"
click at [296, 78] on input "text" at bounding box center [302, 83] width 59 height 12
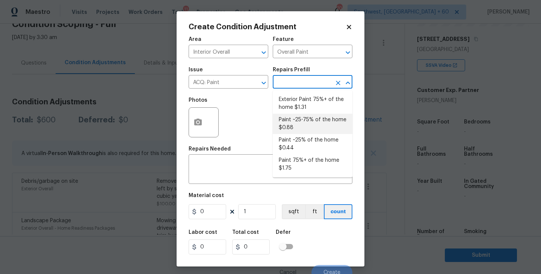
click at [298, 127] on li "Paint ~25-75% of the home $0.88" at bounding box center [313, 124] width 80 height 20
type input "Acquisition"
type textarea "Acquisition Scope: ~25 - 75% of the home needs interior paint"
type input "0.88"
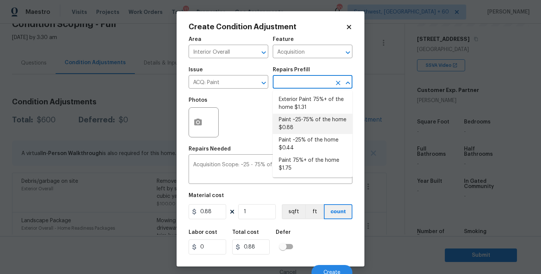
click at [311, 85] on input "text" at bounding box center [302, 83] width 59 height 12
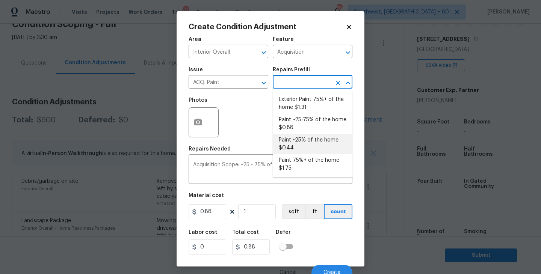
click at [310, 137] on li "Paint ~25% of the home $0.44" at bounding box center [313, 144] width 80 height 20
type textarea "Acquisition Scope: ~25% of the home needs interior paint"
type input "0.44"
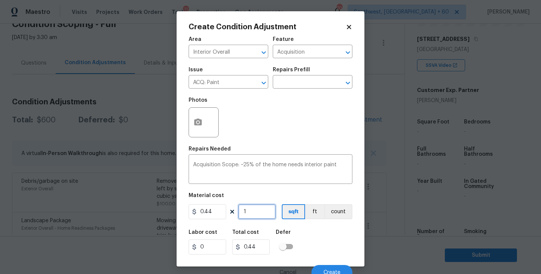
click at [254, 217] on input "1" at bounding box center [257, 211] width 38 height 15
type input "0"
type input "2"
type input "0.88"
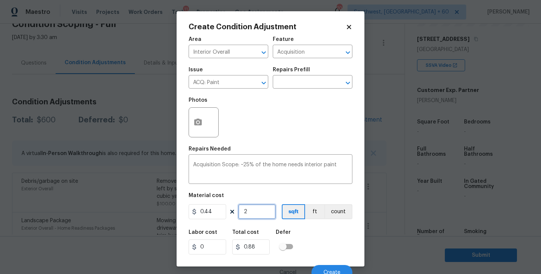
type input "28"
type input "12.32"
type input "280"
type input "123.2"
type input "2800"
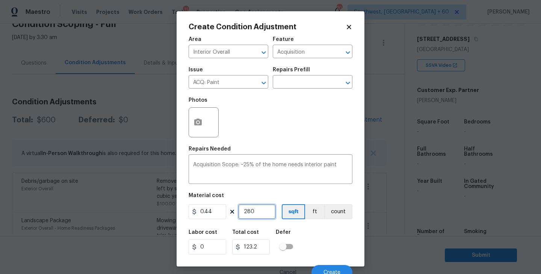
type input "1232"
type input "2800"
click at [323, 232] on div "Labor cost 0 Total cost 1232 Defer" at bounding box center [271, 242] width 164 height 34
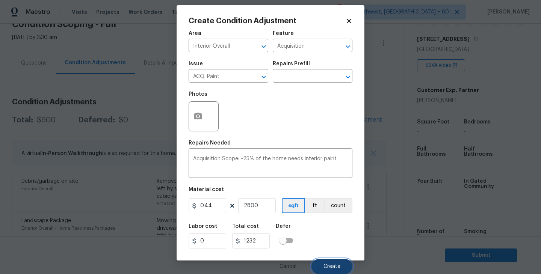
click at [328, 260] on button "Create" at bounding box center [331, 266] width 41 height 15
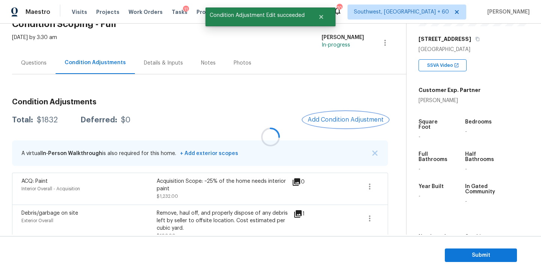
scroll to position [0, 0]
click at [347, 128] on span "Add Condition Adjustment" at bounding box center [345, 120] width 85 height 17
click at [341, 124] on button "Add Condition Adjustment" at bounding box center [345, 120] width 85 height 16
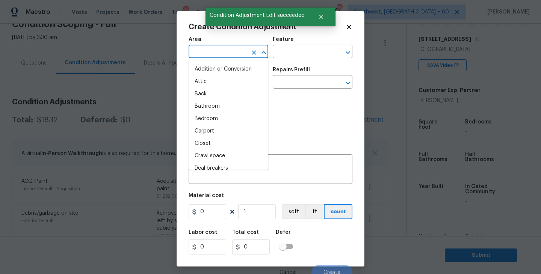
click at [222, 57] on input "text" at bounding box center [218, 53] width 59 height 12
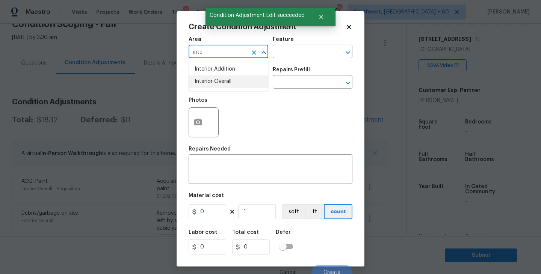
click at [226, 79] on li "Interior Overall" at bounding box center [229, 81] width 80 height 12
type input "Interior Overall"
click at [278, 56] on input "text" at bounding box center [302, 53] width 59 height 12
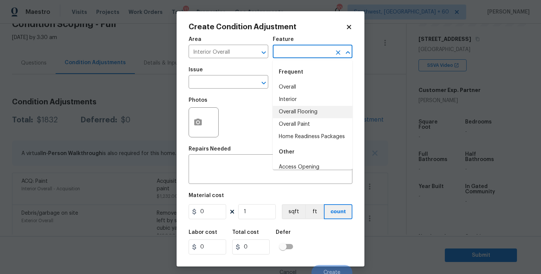
click at [301, 118] on li "Overall Flooring" at bounding box center [313, 112] width 80 height 12
type input "Overall Flooring"
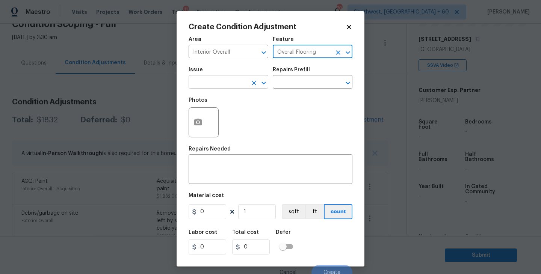
click at [235, 86] on input "text" at bounding box center [218, 83] width 59 height 12
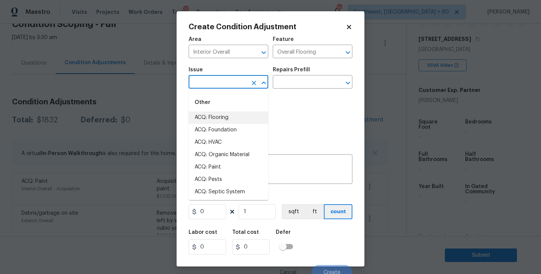
click at [227, 113] on li "ACQ: Flooring" at bounding box center [229, 118] width 80 height 12
type input "ACQ: Flooring"
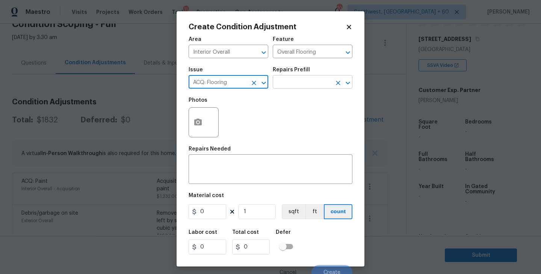
click at [297, 80] on input "text" at bounding box center [302, 83] width 59 height 12
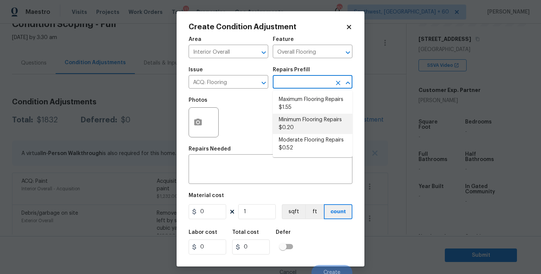
click at [302, 122] on li "Minimum Flooring Repairs $0.20" at bounding box center [313, 124] width 80 height 20
type input "Acquisition"
type textarea "Acquisition Scope: Minimum flooring repairs"
type input "0.2"
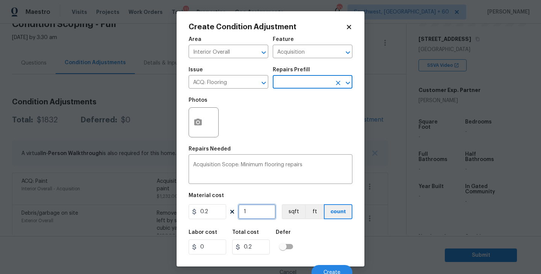
click at [250, 215] on input "1" at bounding box center [257, 211] width 38 height 15
type input "0"
type input "2"
type input "0.4"
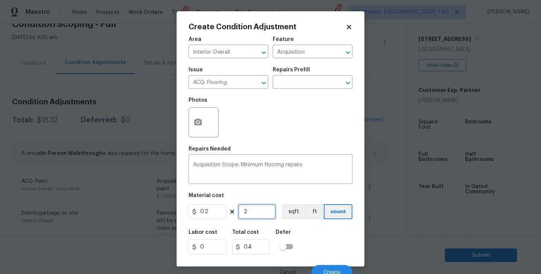
type input "28"
type input "5.6"
type input "280"
type input "56"
type input "2800"
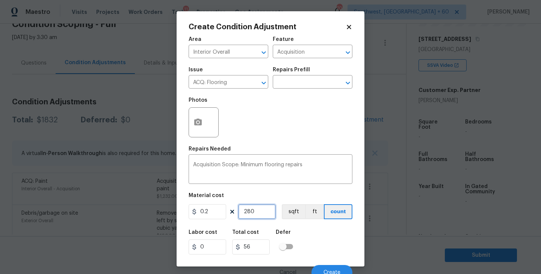
type input "560"
type input "2800"
click at [296, 237] on div "Defer" at bounding box center [287, 235] width 22 height 10
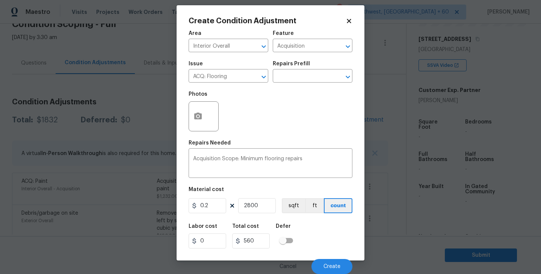
click at [291, 194] on div "Material cost" at bounding box center [271, 192] width 164 height 10
click at [291, 208] on button "sqft" at bounding box center [293, 205] width 23 height 15
click at [321, 237] on div "Labor cost 0 Total cost 560 Defer" at bounding box center [271, 236] width 164 height 34
click at [329, 261] on button "Create" at bounding box center [331, 266] width 41 height 15
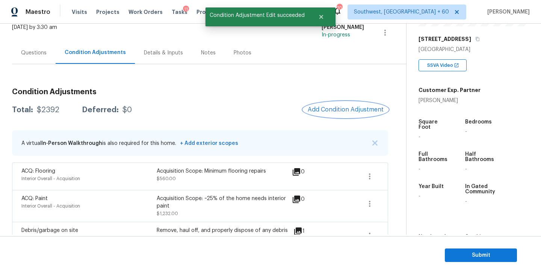
scroll to position [1, 0]
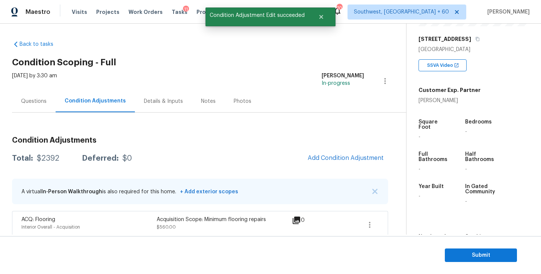
click at [39, 105] on div "Questions" at bounding box center [34, 101] width 44 height 22
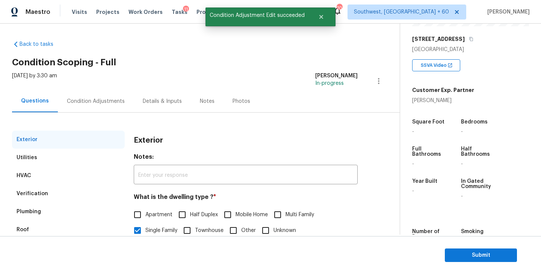
click at [87, 110] on div "Condition Adjustments" at bounding box center [96, 101] width 76 height 22
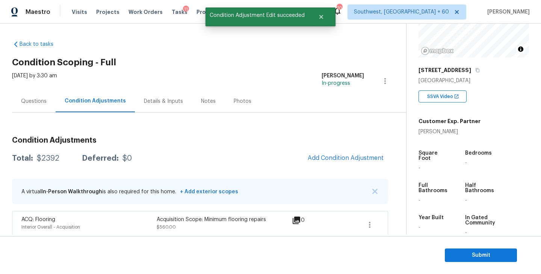
scroll to position [72, 0]
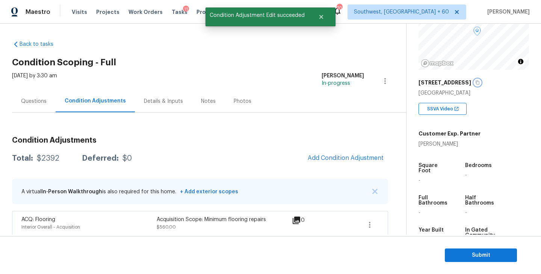
click at [474, 84] on button "button" at bounding box center [477, 82] width 7 height 7
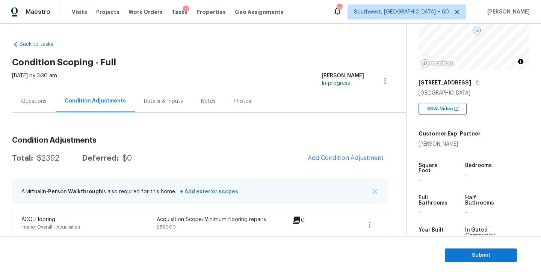
click at [208, 72] on div "Thu, Sep 25 2025 by 3:30 am Sakthivel Chandran In-progress" at bounding box center [209, 81] width 394 height 18
click at [227, 107] on div "Photos" at bounding box center [243, 101] width 36 height 22
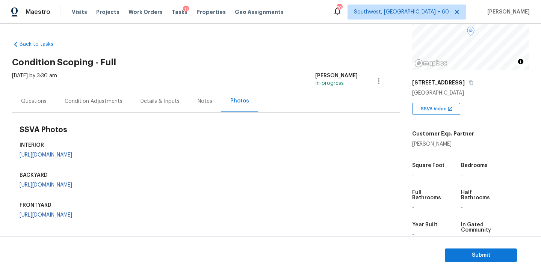
click at [91, 99] on div "Condition Adjustments" at bounding box center [94, 102] width 58 height 8
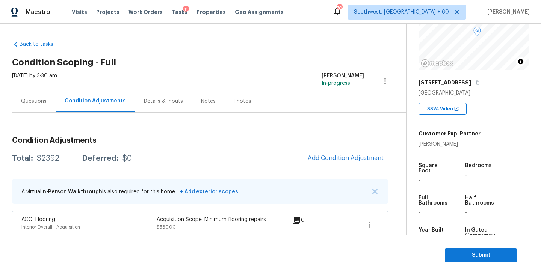
click at [48, 163] on div "Total: $2392 Deferred: $0 Add Condition Adjustment" at bounding box center [200, 158] width 376 height 17
copy div "$2392"
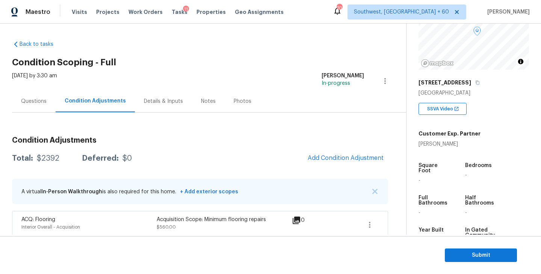
click at [202, 61] on h2 "Condition Scoping - Full" at bounding box center [209, 63] width 394 height 8
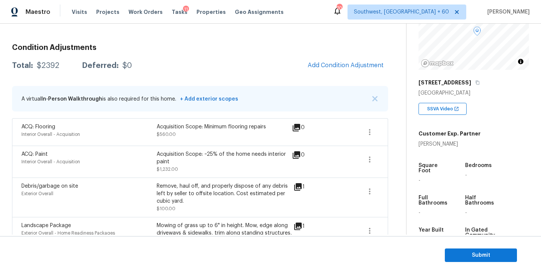
click at [243, 63] on div "Total: $2392 Deferred: $0 Add Condition Adjustment" at bounding box center [200, 65] width 376 height 17
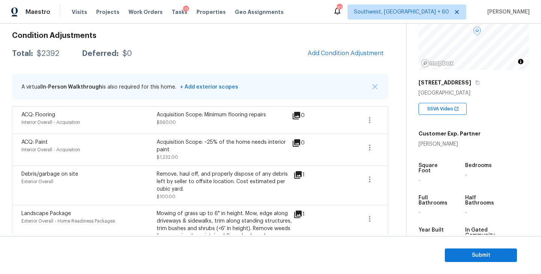
scroll to position [9, 0]
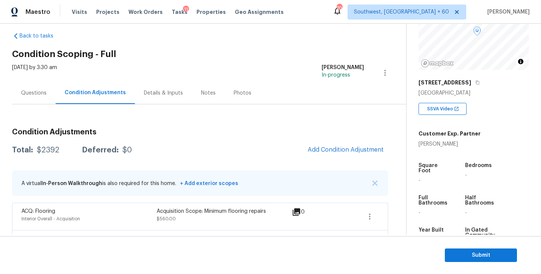
click at [43, 93] on div "Questions" at bounding box center [34, 93] width 26 height 8
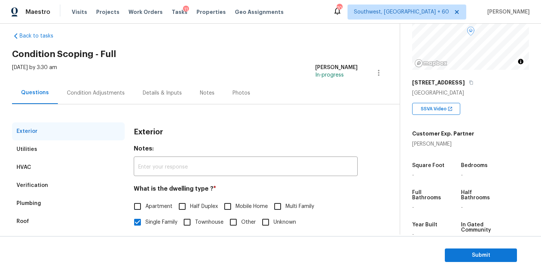
click at [102, 93] on div "Condition Adjustments" at bounding box center [96, 93] width 58 height 8
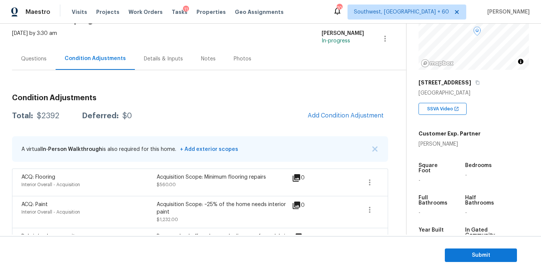
click at [227, 101] on h3 "Condition Adjustments" at bounding box center [200, 98] width 376 height 8
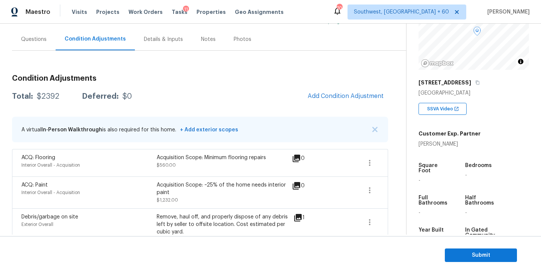
scroll to position [78, 0]
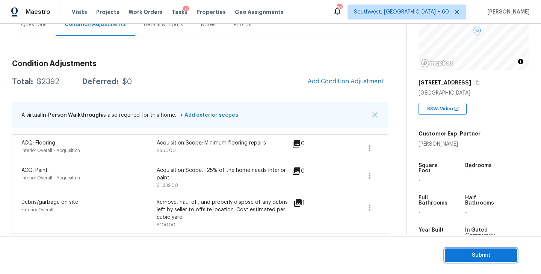
click at [456, 251] on span "Submit" at bounding box center [481, 255] width 60 height 9
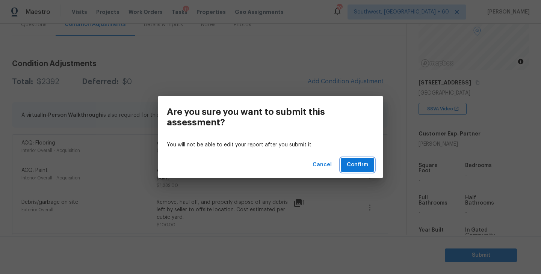
click at [356, 165] on span "Confirm" at bounding box center [357, 164] width 21 height 9
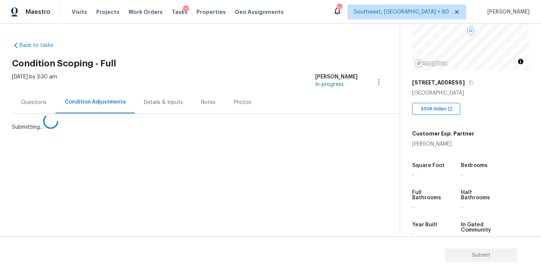
scroll to position [0, 0]
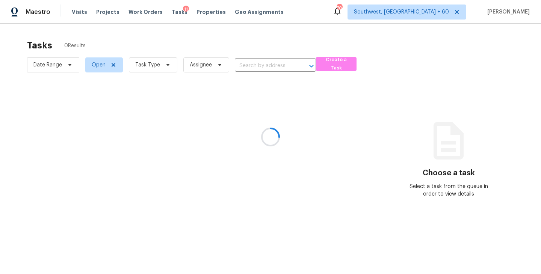
click at [153, 71] on div at bounding box center [270, 137] width 541 height 274
click at [155, 67] on div at bounding box center [270, 137] width 541 height 274
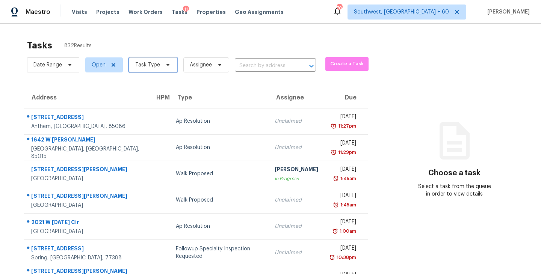
click at [157, 64] on span "Task Type" at bounding box center [147, 65] width 25 height 8
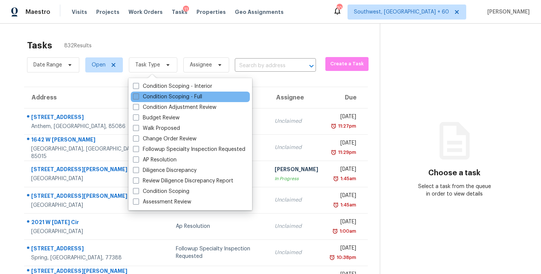
click at [159, 96] on label "Condition Scoping - Full" at bounding box center [167, 97] width 69 height 8
click at [138, 96] on input "Condition Scoping - Full" at bounding box center [135, 95] width 5 height 5
checkbox input "true"
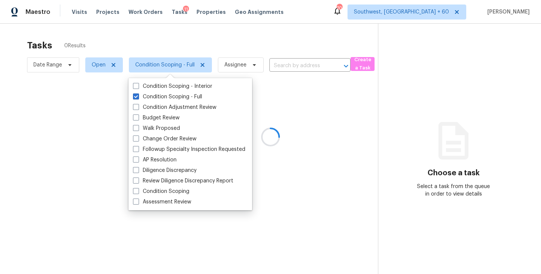
click at [251, 45] on div at bounding box center [270, 137] width 541 height 274
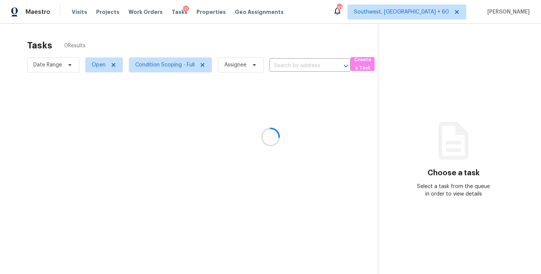
click at [232, 68] on div at bounding box center [270, 137] width 541 height 274
click at [240, 66] on div at bounding box center [270, 137] width 541 height 274
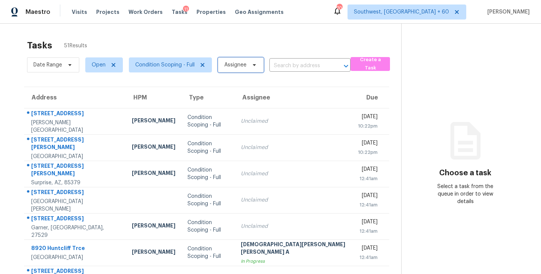
click at [240, 66] on span "Assignee" at bounding box center [235, 65] width 22 height 8
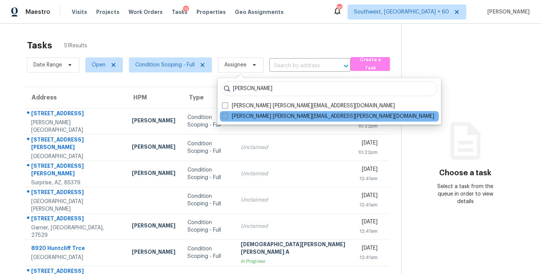
type input "sakthivel"
click at [230, 115] on label "Sakthivel Chandran sakthivel.chandran@opendoor.com" at bounding box center [328, 117] width 212 height 8
click at [227, 115] on input "Sakthivel Chandran sakthivel.chandran@opendoor.com" at bounding box center [224, 115] width 5 height 5
checkbox input "true"
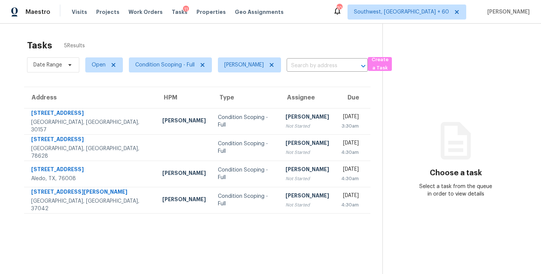
click at [228, 49] on div "Tasks 5 Results" at bounding box center [204, 46] width 355 height 20
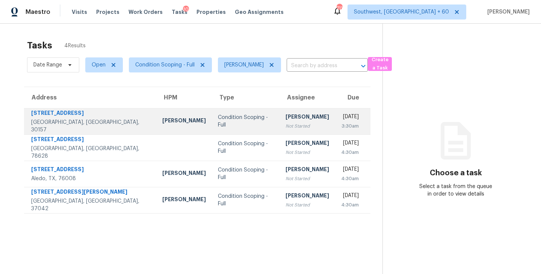
click at [285, 119] on div "[PERSON_NAME]" at bounding box center [307, 117] width 44 height 9
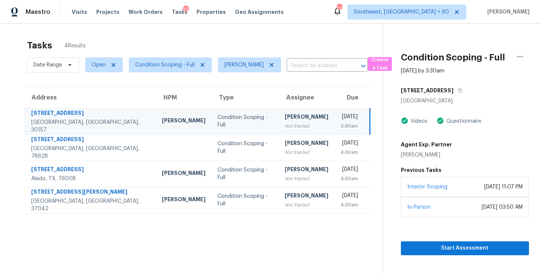
scroll to position [24, 0]
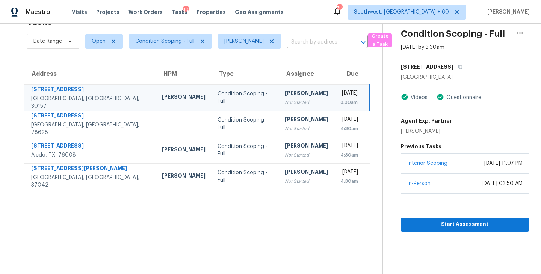
click at [217, 97] on div "Condition Scoping - Full" at bounding box center [244, 97] width 55 height 15
click at [285, 98] on div "[PERSON_NAME]" at bounding box center [307, 93] width 44 height 9
click at [440, 226] on span "Start Assessment" at bounding box center [465, 224] width 116 height 9
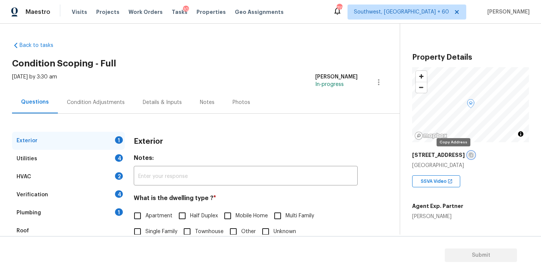
click at [469, 154] on icon "button" at bounding box center [471, 155] width 4 height 4
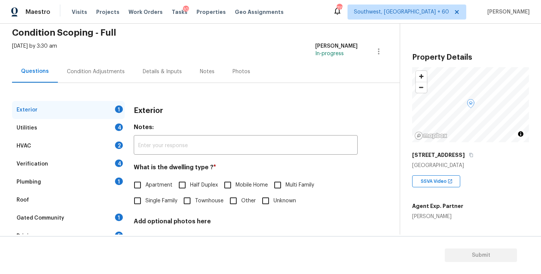
click at [148, 199] on span "Single Family" at bounding box center [161, 201] width 32 height 8
click at [145, 199] on input "Single Family" at bounding box center [138, 201] width 16 height 16
checkbox input "true"
click at [87, 138] on div "HVAC 2" at bounding box center [68, 146] width 113 height 18
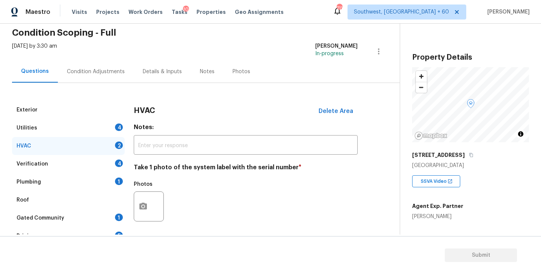
click at [91, 130] on div "Utilities 4" at bounding box center [68, 128] width 113 height 18
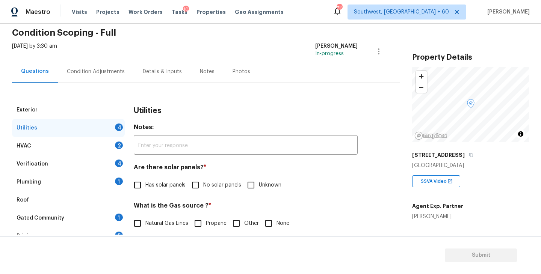
click at [207, 187] on span "No solar panels" at bounding box center [222, 185] width 38 height 8
click at [203, 187] on input "No solar panels" at bounding box center [195, 185] width 16 height 16
checkbox input "true"
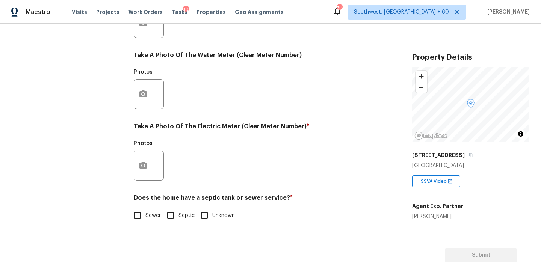
scroll to position [291, 0]
click at [173, 217] on input "Septic" at bounding box center [171, 216] width 16 height 16
checkbox input "true"
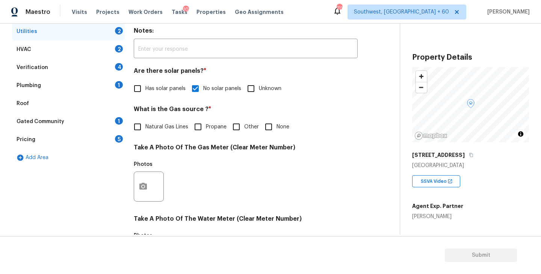
click at [86, 89] on div "Plumbing 1" at bounding box center [68, 86] width 113 height 18
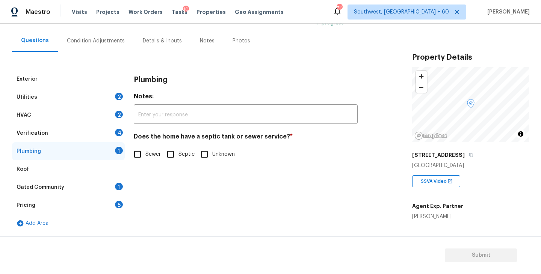
click at [168, 146] on div "Does the home have a septic tank or sewer service? * Sewer Septic Unknown" at bounding box center [246, 147] width 224 height 29
click at [173, 157] on input "Septic" at bounding box center [171, 154] width 16 height 16
checkbox input "true"
click at [79, 193] on div "Gated Community 1" at bounding box center [68, 187] width 113 height 18
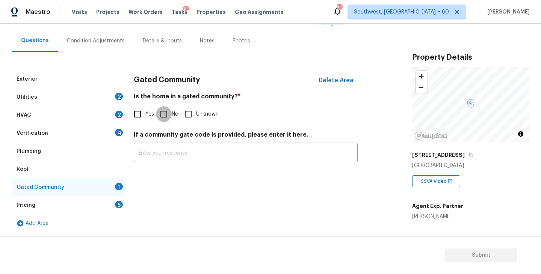
click at [161, 110] on input "No" at bounding box center [164, 114] width 16 height 16
checkbox input "true"
click at [93, 36] on div "Condition Adjustments" at bounding box center [96, 41] width 76 height 22
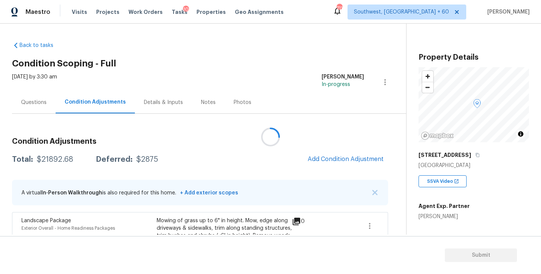
click at [264, 85] on div at bounding box center [270, 137] width 541 height 274
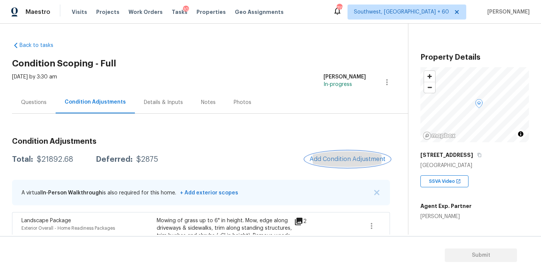
click at [347, 155] on button "Add Condition Adjustment" at bounding box center [347, 159] width 85 height 16
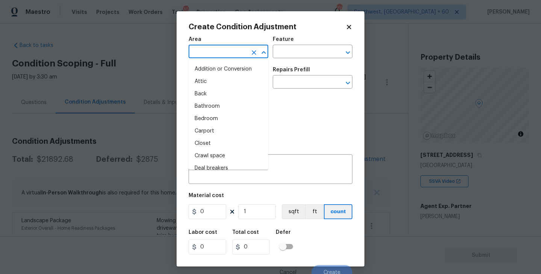
click at [212, 51] on input "text" at bounding box center [218, 53] width 59 height 12
type input "ga"
type input "r"
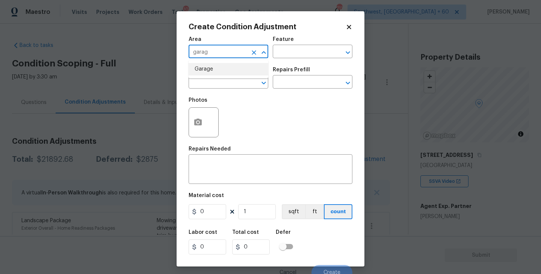
click at [216, 76] on ul "Garage" at bounding box center [229, 69] width 80 height 18
click at [220, 74] on li "Garage" at bounding box center [229, 69] width 80 height 12
type input "Garage"
click at [278, 62] on div "Area Garage ​ Feature ​" at bounding box center [271, 47] width 164 height 30
click at [290, 50] on input "text" at bounding box center [302, 53] width 59 height 12
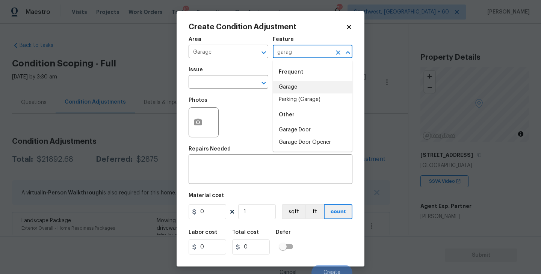
click at [288, 85] on li "Garage" at bounding box center [313, 87] width 80 height 12
type input "Garage"
click at [221, 85] on input "text" at bounding box center [218, 83] width 59 height 12
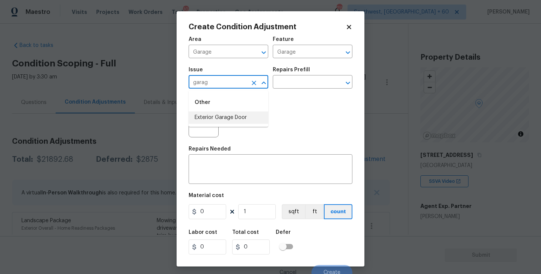
click at [233, 116] on li "Exterior Garage Door" at bounding box center [229, 118] width 80 height 12
type input "Exterior Garage Door"
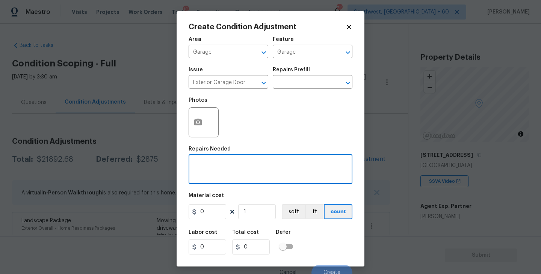
click at [244, 168] on textarea at bounding box center [270, 170] width 155 height 16
type textarea "Garage door repaint"
drag, startPoint x: 210, startPoint y: 211, endPoint x: 178, endPoint y: 213, distance: 31.6
click at [178, 213] on div "Create Condition Adjustment Area Garage ​ Feature Garage ​ Issue Exterior Garag…" at bounding box center [271, 138] width 188 height 255
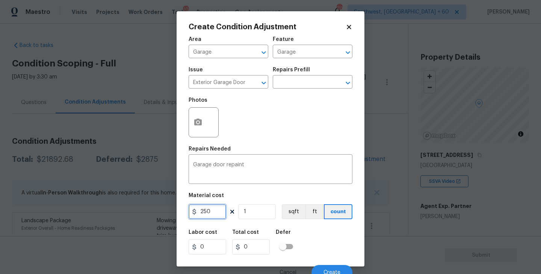
type input "250"
click at [199, 129] on button "button" at bounding box center [198, 122] width 18 height 29
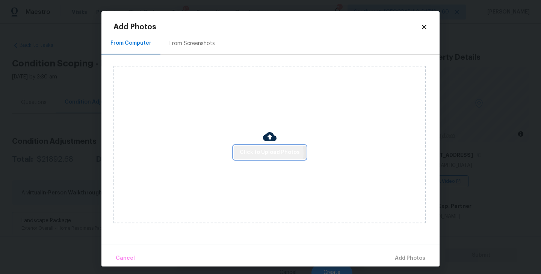
click at [265, 154] on span "Click to Upload Photos" at bounding box center [270, 152] width 60 height 9
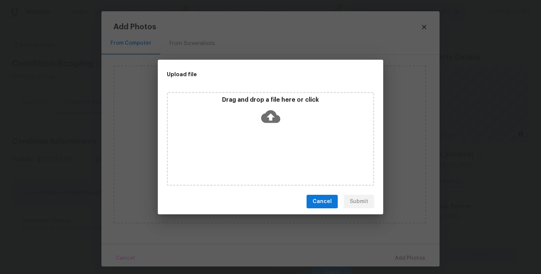
click at [269, 131] on div "Drag and drop a file here or click" at bounding box center [270, 139] width 207 height 94
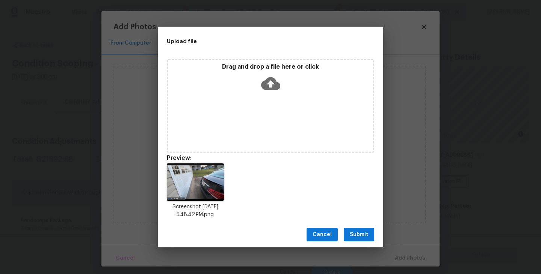
click at [362, 233] on span "Submit" at bounding box center [359, 234] width 18 height 9
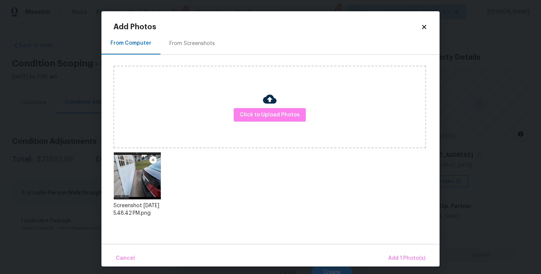
click at [383, 244] on div "Cancel Add 1 Photo(s)" at bounding box center [270, 255] width 338 height 23
click at [393, 252] on button "Add 1 Photo(s)" at bounding box center [406, 259] width 43 height 16
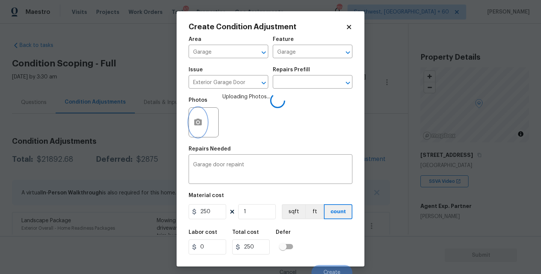
scroll to position [6, 0]
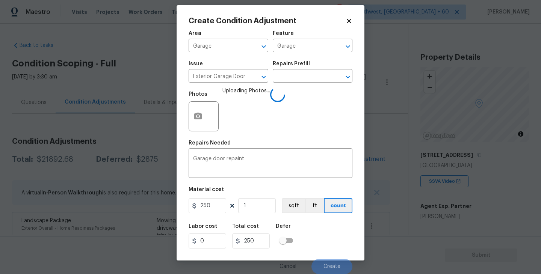
click at [340, 231] on div "Labor cost 0 Total cost 250 Defer" at bounding box center [271, 236] width 164 height 34
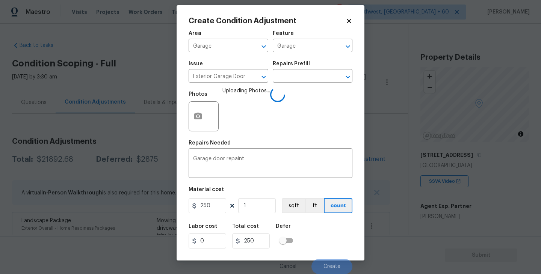
click at [340, 231] on div "Labor cost 0 Total cost 250 Defer" at bounding box center [271, 236] width 164 height 34
click at [337, 238] on div "Labor cost 0 Total cost 250 Defer" at bounding box center [271, 236] width 164 height 34
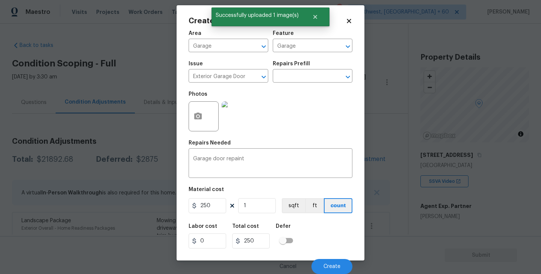
click at [333, 259] on div "Cancel Create" at bounding box center [271, 263] width 164 height 21
click at [330, 267] on span "Create" at bounding box center [331, 267] width 17 height 6
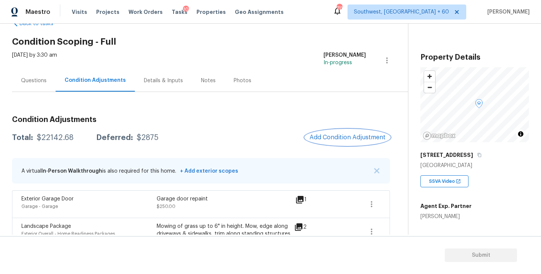
scroll to position [29, 0]
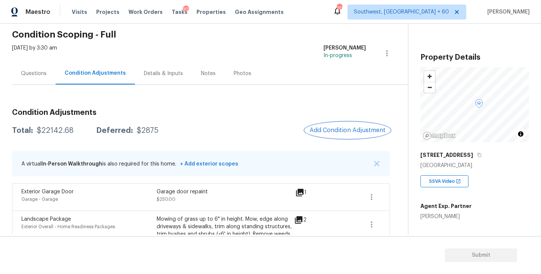
click at [323, 127] on span "Add Condition Adjustment" at bounding box center [347, 130] width 76 height 7
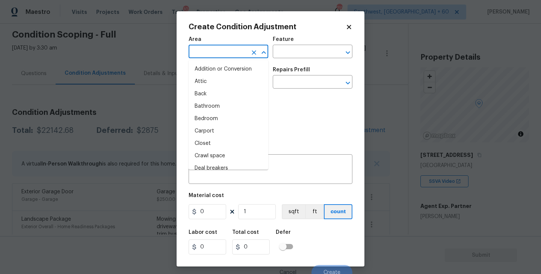
click at [216, 58] on input "text" at bounding box center [218, 53] width 59 height 12
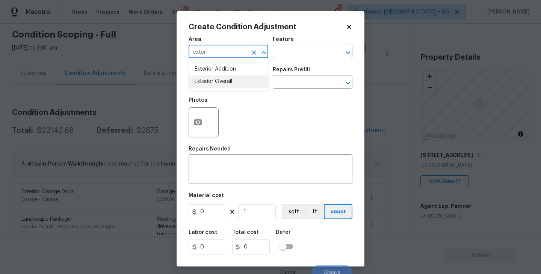
click at [225, 81] on li "Exterior Overall" at bounding box center [229, 81] width 80 height 12
type input "Exterior Overall"
click at [306, 60] on div "Area Exterior Overall ​ Feature ​" at bounding box center [271, 47] width 164 height 30
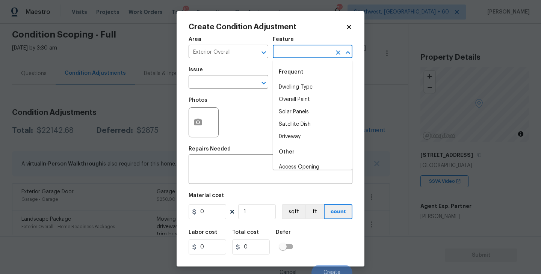
click at [293, 48] on input "text" at bounding box center [302, 53] width 59 height 12
click at [296, 81] on li "Fence" at bounding box center [313, 87] width 80 height 12
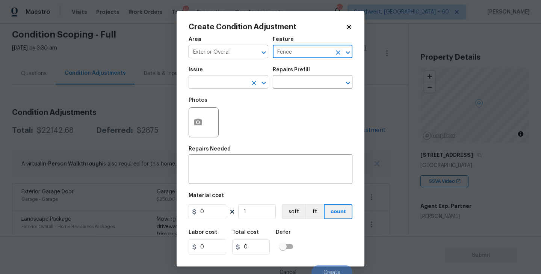
type input "Fence"
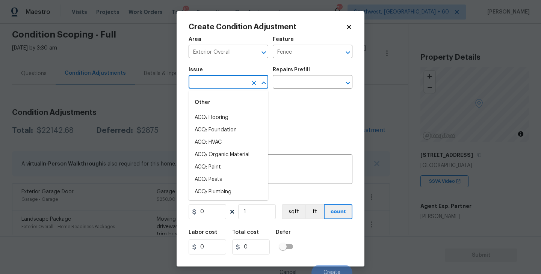
click at [228, 79] on input "text" at bounding box center [218, 83] width 59 height 12
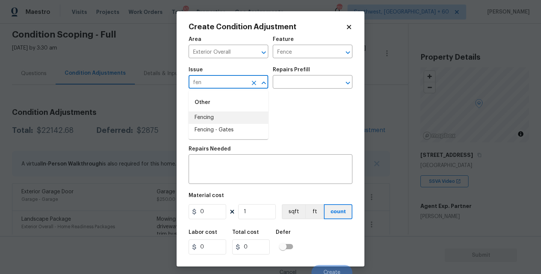
click at [217, 119] on li "Fencing" at bounding box center [229, 118] width 80 height 12
type input "Fencing"
click at [220, 161] on div "x ​" at bounding box center [271, 170] width 164 height 28
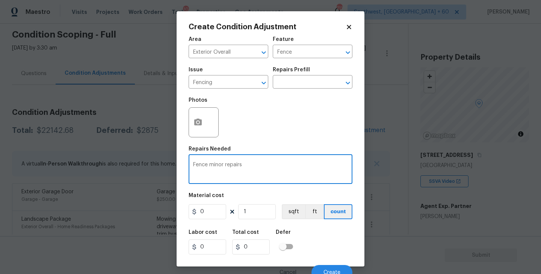
type textarea "Fence minor repairs"
drag, startPoint x: 206, startPoint y: 222, endPoint x: 175, endPoint y: 221, distance: 31.5
click at [176, 222] on div "Create Condition Adjustment Area Exterior Overall ​ Feature Fence ​ Issue Fenci…" at bounding box center [270, 137] width 541 height 274
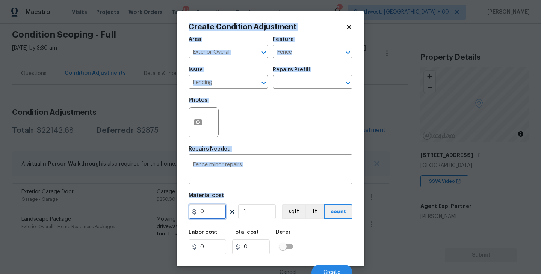
click at [216, 214] on input "0" at bounding box center [208, 211] width 38 height 15
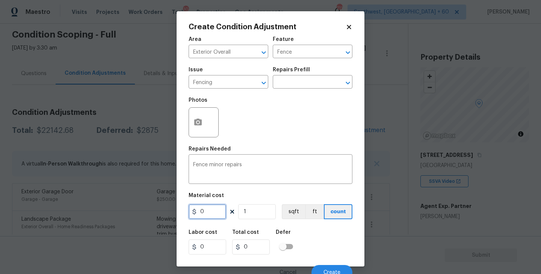
drag, startPoint x: 216, startPoint y: 214, endPoint x: 182, endPoint y: 214, distance: 33.8
click at [182, 214] on div "Create Condition Adjustment Area Exterior Overall ​ Feature Fence ​ Issue Fenci…" at bounding box center [271, 138] width 188 height 255
type input "575"
click at [202, 130] on button "button" at bounding box center [198, 122] width 18 height 29
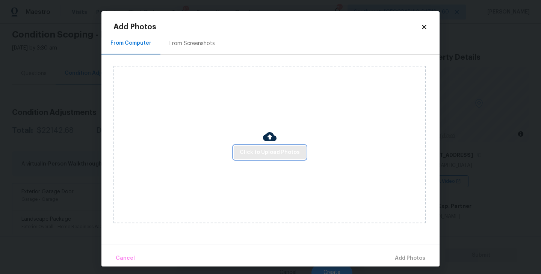
click at [266, 149] on span "Click to Upload Photos" at bounding box center [270, 152] width 60 height 9
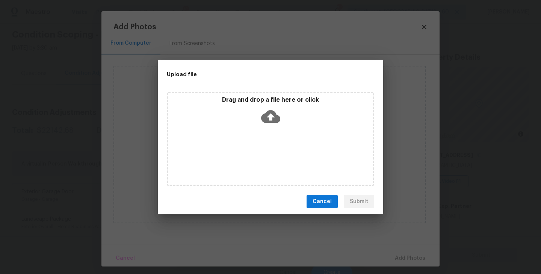
click at [273, 124] on icon at bounding box center [270, 116] width 19 height 19
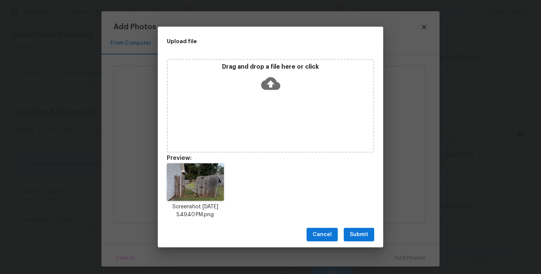
click at [370, 228] on button "Submit" at bounding box center [359, 235] width 30 height 14
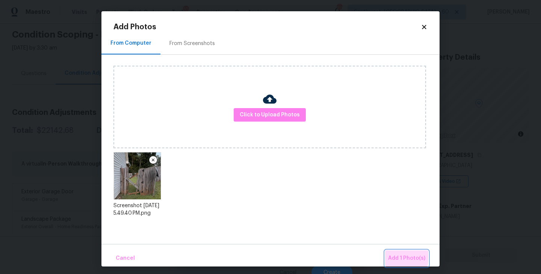
click at [394, 257] on span "Add 1 Photo(s)" at bounding box center [406, 258] width 37 height 9
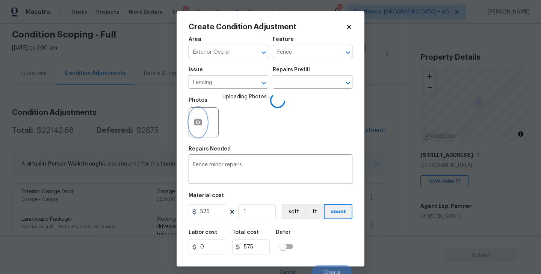
scroll to position [3, 0]
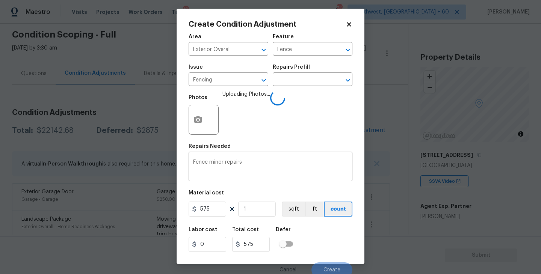
click at [349, 236] on div "Labor cost 0 Total cost 575 Defer" at bounding box center [271, 240] width 164 height 34
click at [344, 231] on div "Labor cost 0 Total cost 575 Defer" at bounding box center [271, 240] width 164 height 34
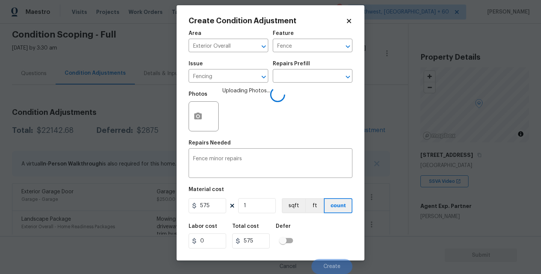
click at [344, 231] on div "Labor cost 0 Total cost 575 Defer" at bounding box center [271, 236] width 164 height 34
click at [317, 234] on div "Labor cost 0 Total cost 575 Defer" at bounding box center [271, 236] width 164 height 34
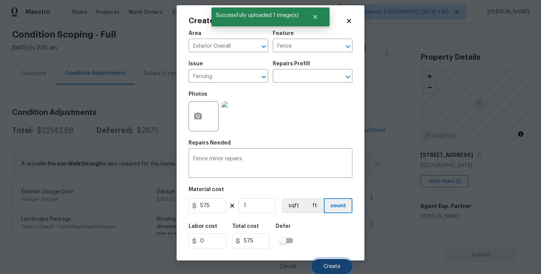
click at [326, 263] on button "Create" at bounding box center [331, 266] width 41 height 15
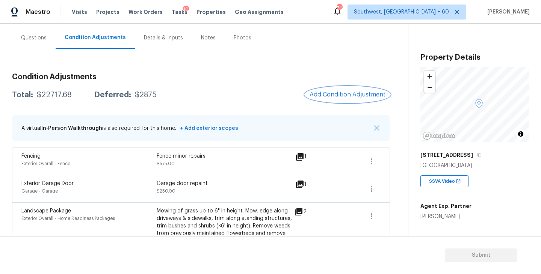
scroll to position [80, 0]
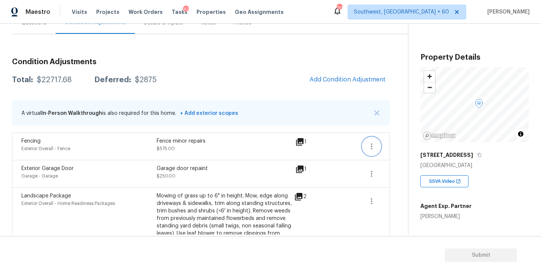
click at [377, 143] on button "button" at bounding box center [371, 146] width 18 height 18
click at [398, 143] on div "Edit" at bounding box center [413, 145] width 59 height 8
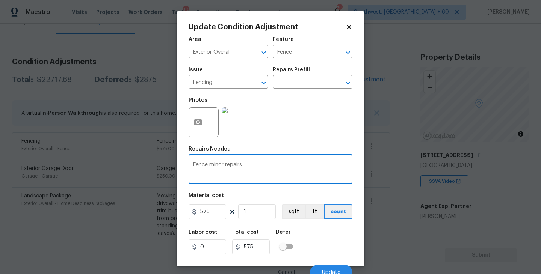
drag, startPoint x: 210, startPoint y: 165, endPoint x: 245, endPoint y: 165, distance: 34.9
click at [245, 165] on textarea "Fence minor repairs" at bounding box center [270, 170] width 155 height 16
type textarea "Fence repairs"
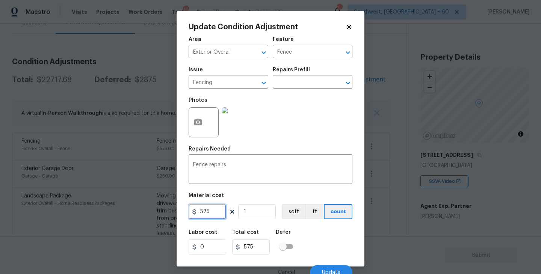
drag, startPoint x: 211, startPoint y: 217, endPoint x: 139, endPoint y: 217, distance: 72.1
click at [139, 217] on div "Update Condition Adjustment Area Exterior Overall ​ Feature Fence ​ Issue Fenci…" at bounding box center [270, 137] width 541 height 274
type input "3500"
click at [200, 124] on icon "button" at bounding box center [198, 122] width 8 height 7
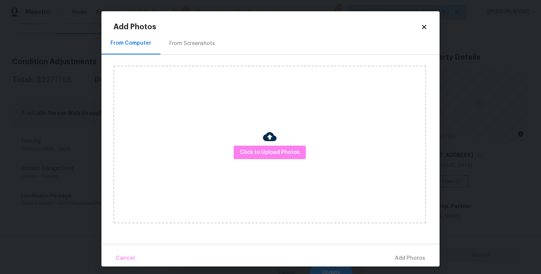
click at [265, 165] on div "Click to Upload Photos" at bounding box center [269, 145] width 312 height 158
click at [273, 156] on span "Click to Upload Photos" at bounding box center [270, 152] width 60 height 9
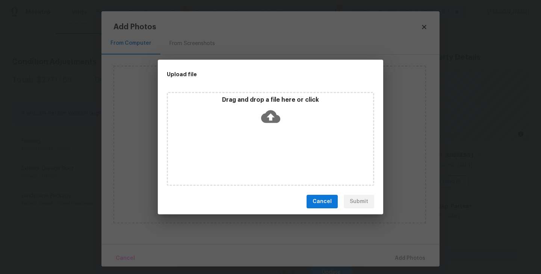
click at [273, 127] on div "Drag and drop a file here or click" at bounding box center [270, 112] width 205 height 32
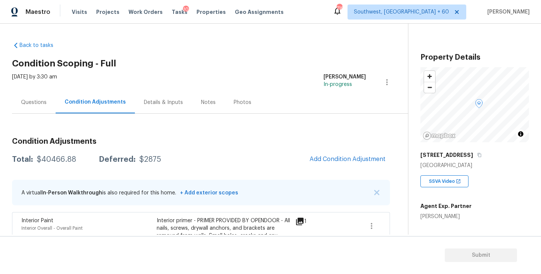
click at [36, 104] on div "Questions" at bounding box center [34, 103] width 26 height 8
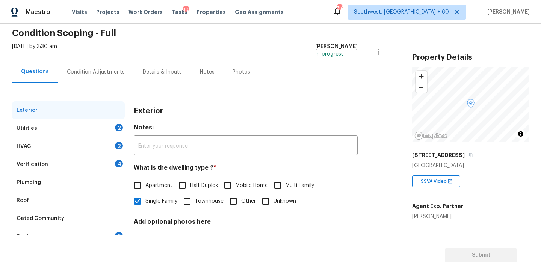
click at [96, 129] on div "Utilities 2" at bounding box center [68, 128] width 113 height 18
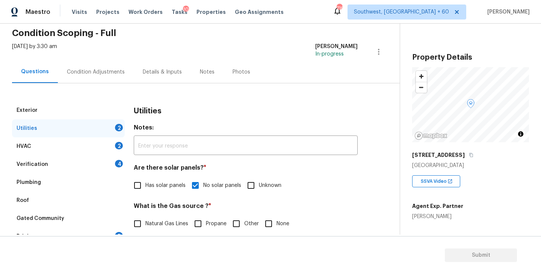
scroll to position [110, 0]
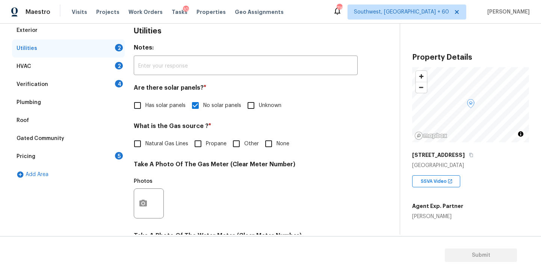
click at [272, 141] on input "None" at bounding box center [269, 144] width 16 height 16
checkbox input "true"
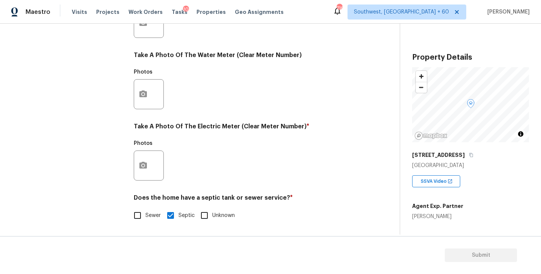
scroll to position [291, 0]
click at [145, 168] on icon "button" at bounding box center [143, 165] width 8 height 7
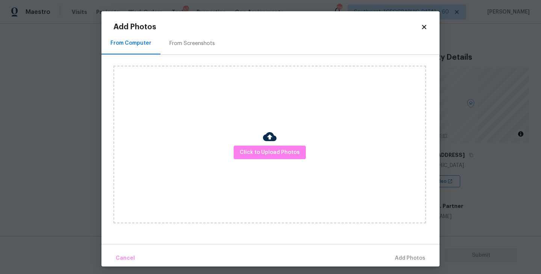
click at [230, 163] on div "Click to Upload Photos" at bounding box center [269, 145] width 312 height 158
click at [256, 151] on span "Click to Upload Photos" at bounding box center [270, 152] width 60 height 9
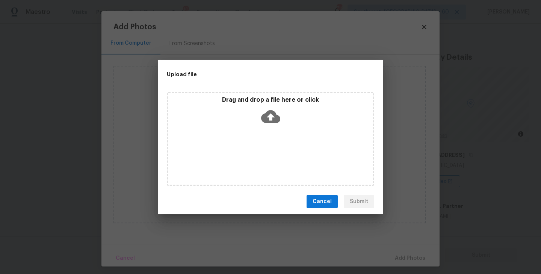
click at [263, 130] on div "Drag and drop a file here or click" at bounding box center [270, 139] width 207 height 94
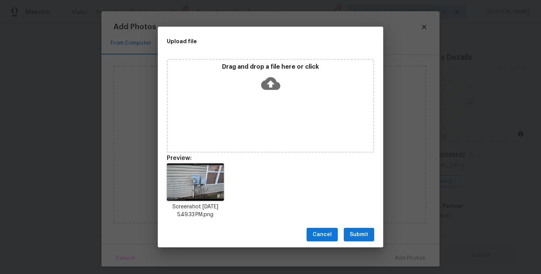
click at [355, 230] on span "Submit" at bounding box center [359, 234] width 18 height 9
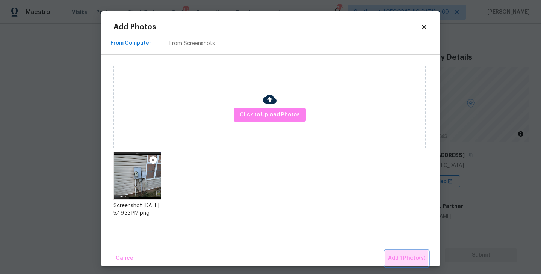
click at [390, 253] on button "Add 1 Photo(s)" at bounding box center [406, 259] width 43 height 16
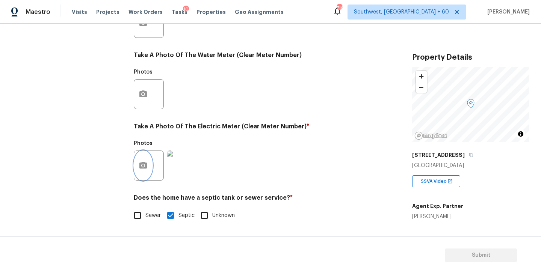
scroll to position [34, 0]
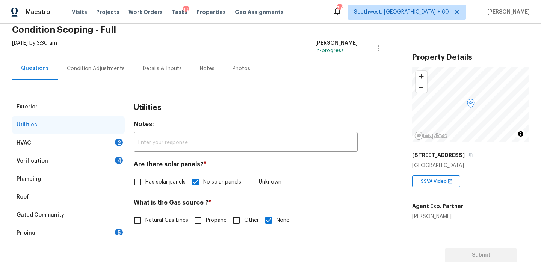
click at [102, 75] on div "Condition Adjustments" at bounding box center [96, 68] width 76 height 22
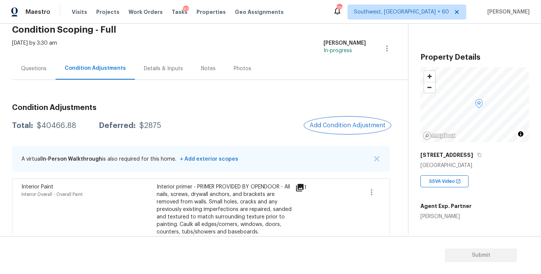
click at [355, 124] on span "Add Condition Adjustment" at bounding box center [347, 125] width 76 height 7
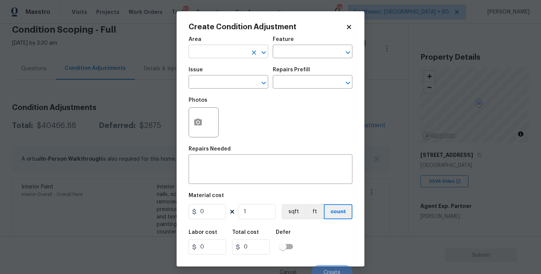
click at [225, 50] on input "text" at bounding box center [218, 53] width 59 height 12
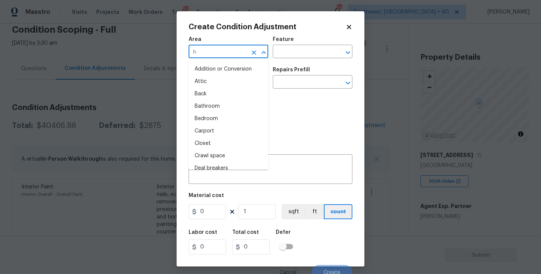
type input "hv"
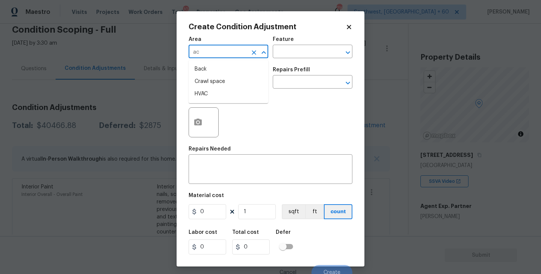
type input "a"
click at [210, 68] on li "HVAC" at bounding box center [229, 69] width 80 height 12
type input "HVAC"
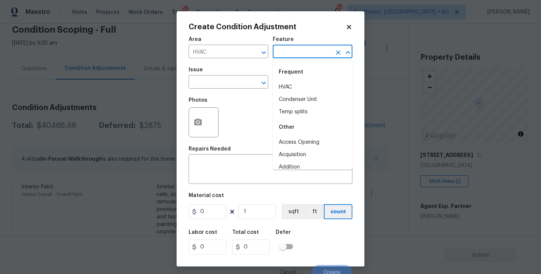
click at [312, 47] on input "text" at bounding box center [302, 53] width 59 height 12
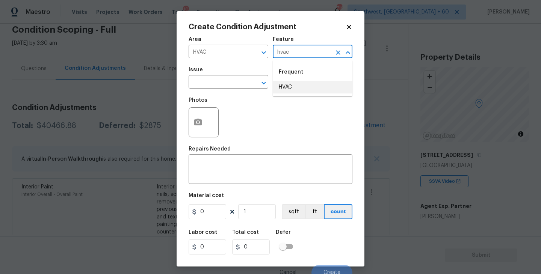
click at [302, 86] on li "HVAC" at bounding box center [313, 87] width 80 height 12
type input "HVAC"
click at [216, 85] on input "text" at bounding box center [218, 83] width 59 height 12
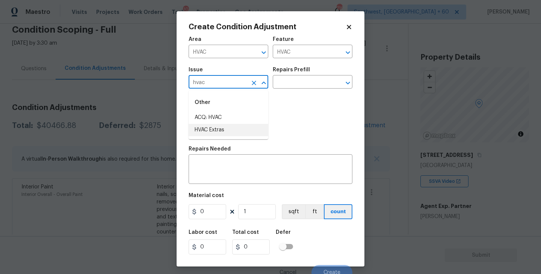
click at [212, 127] on li "HVAC Extras" at bounding box center [229, 130] width 80 height 12
type input "HVAC Extras"
click at [297, 73] on div "Repairs Prefill" at bounding box center [313, 72] width 80 height 10
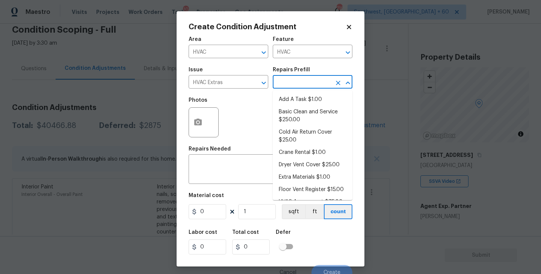
click at [297, 84] on input "text" at bounding box center [302, 83] width 59 height 12
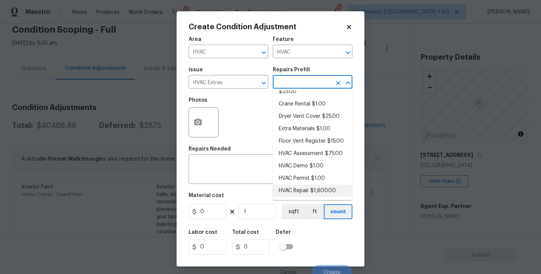
click at [314, 187] on li "HVAC Repair $1,600.00" at bounding box center [313, 191] width 80 height 12
type textarea "HVAC Repair"
type input "1600"
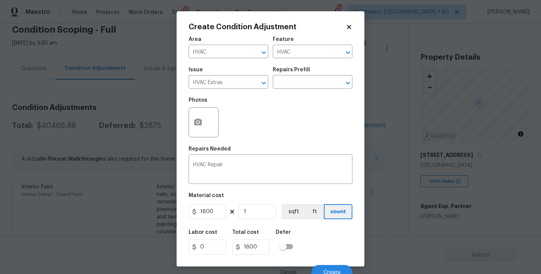
click at [309, 238] on div "Labor cost 0 Total cost 1600 Defer" at bounding box center [271, 242] width 164 height 34
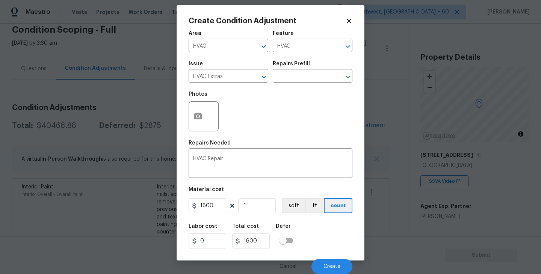
click at [394, 205] on body "Maestro Visits Projects Work Orders Tasks 10 Properties Geo Assignments [GEOGRA…" at bounding box center [270, 137] width 541 height 274
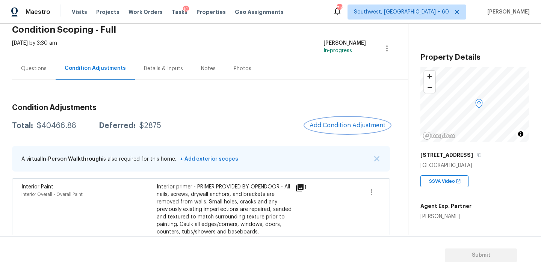
scroll to position [94, 0]
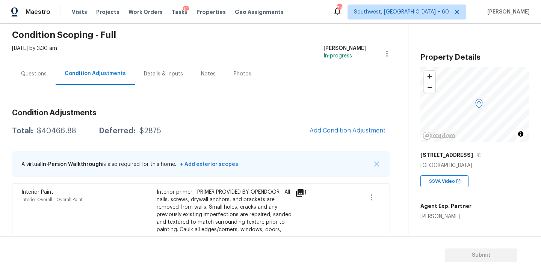
drag, startPoint x: 36, startPoint y: 76, endPoint x: 41, endPoint y: 77, distance: 5.4
click at [36, 76] on div "Questions" at bounding box center [34, 74] width 26 height 8
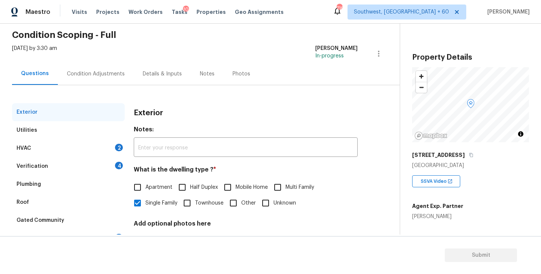
scroll to position [45, 0]
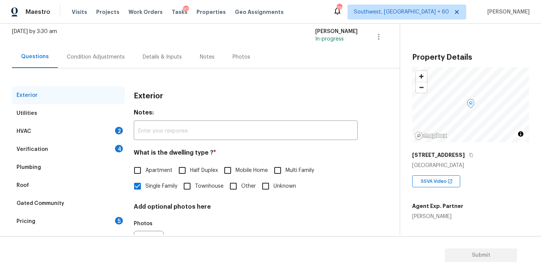
click at [88, 121] on div "Utilities" at bounding box center [68, 113] width 113 height 18
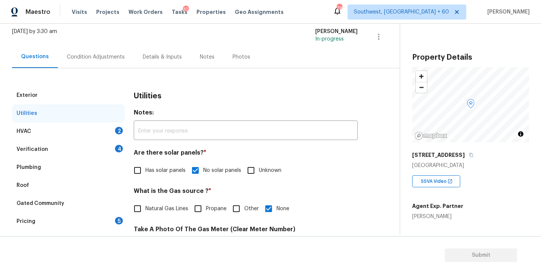
click at [89, 131] on div "HVAC 2" at bounding box center [68, 131] width 113 height 18
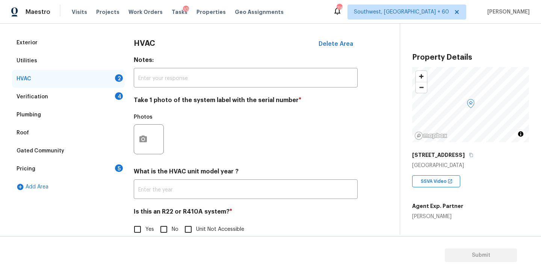
scroll to position [112, 0]
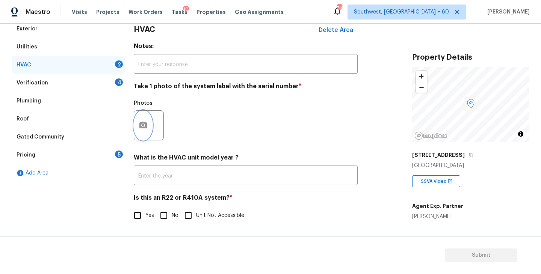
click at [142, 125] on icon "button" at bounding box center [143, 125] width 9 height 9
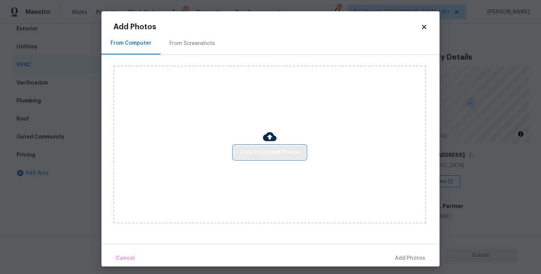
click at [253, 147] on button "Click to Upload Photos" at bounding box center [270, 153] width 72 height 14
